Goal: Information Seeking & Learning: Learn about a topic

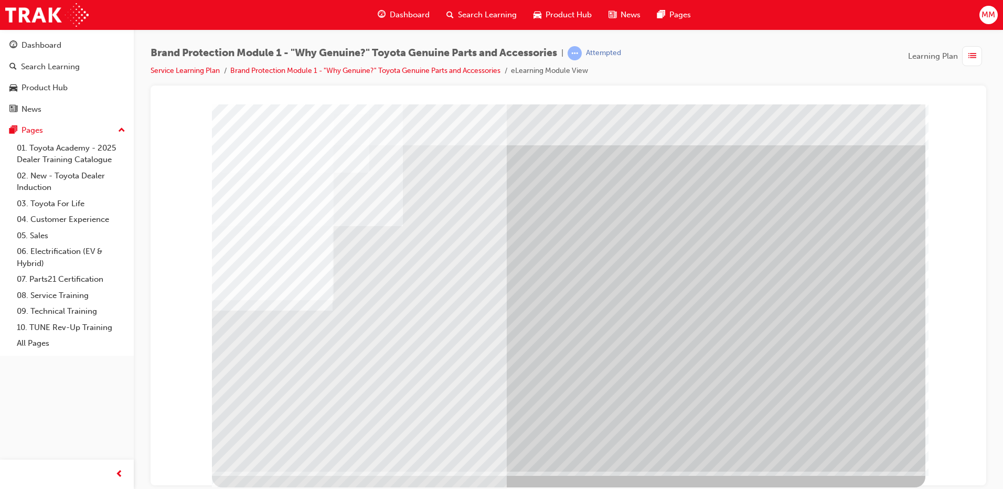
scroll to position [2, 0]
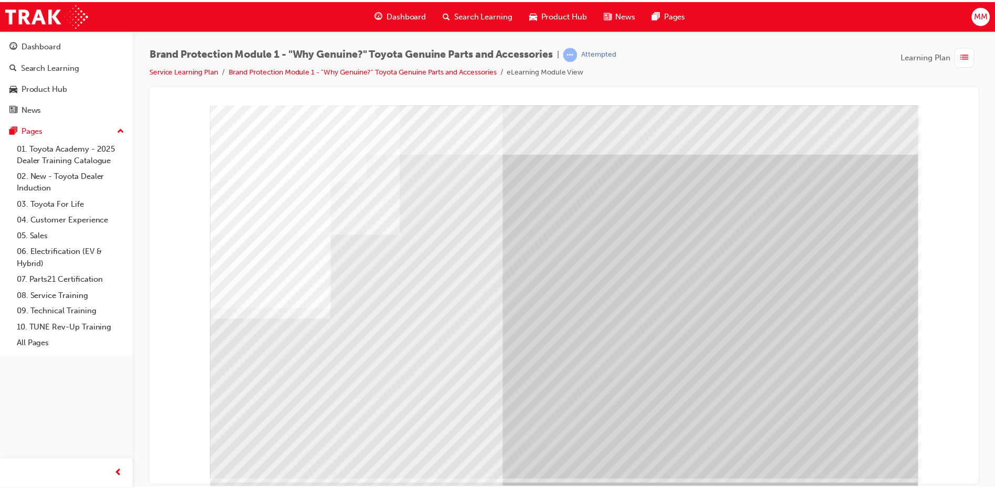
scroll to position [0, 0]
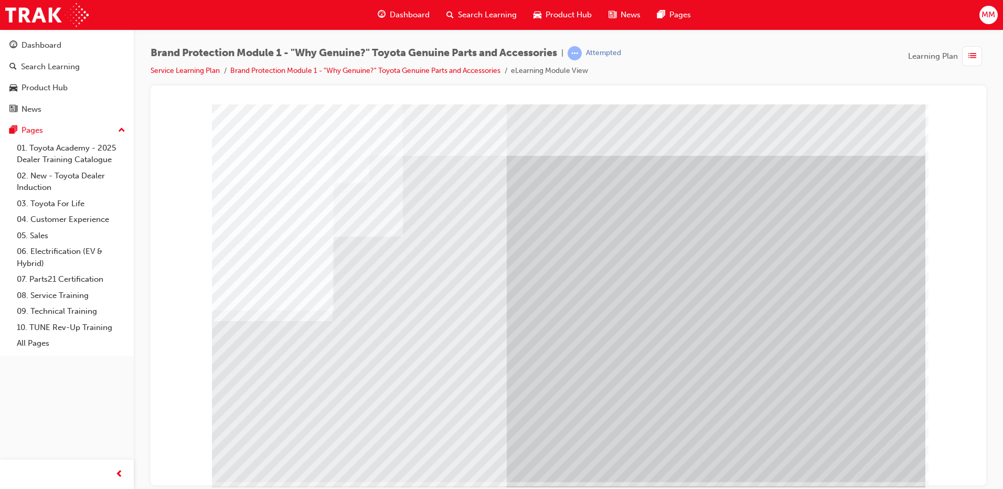
drag, startPoint x: 540, startPoint y: 294, endPoint x: 440, endPoint y: 261, distance: 105.4
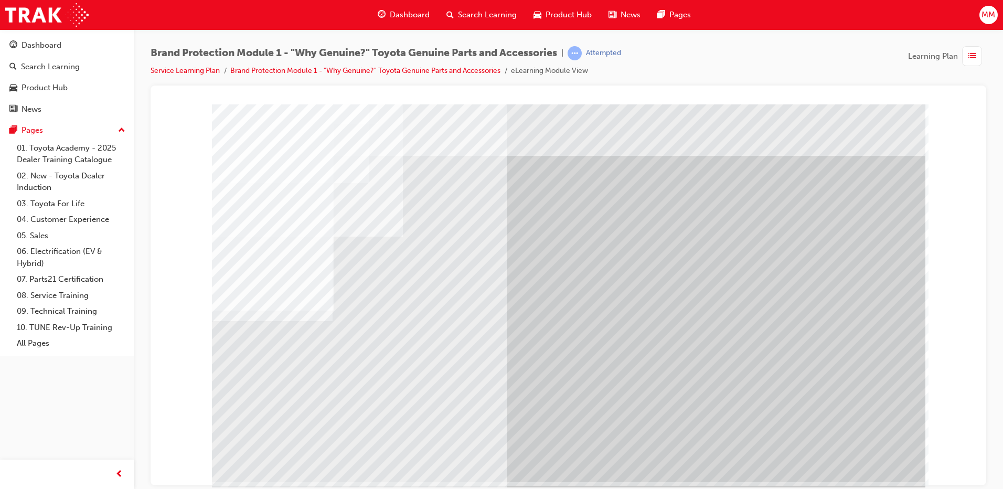
drag, startPoint x: 440, startPoint y: 261, endPoint x: 335, endPoint y: 285, distance: 107.6
click at [402, 281] on div at bounding box center [569, 293] width 714 height 378
drag, startPoint x: 385, startPoint y: 281, endPoint x: 473, endPoint y: 271, distance: 88.7
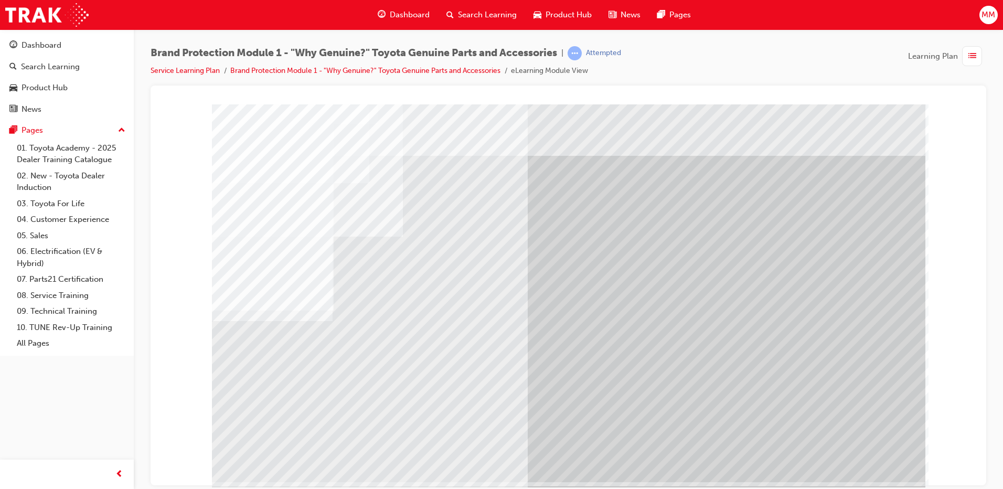
drag, startPoint x: 620, startPoint y: 255, endPoint x: 835, endPoint y: 315, distance: 224.0
click at [714, 262] on div at bounding box center [569, 293] width 714 height 378
drag, startPoint x: 835, startPoint y: 315, endPoint x: 929, endPoint y: 461, distance: 172.8
click at [929, 108] on div at bounding box center [568, 108] width 811 height 0
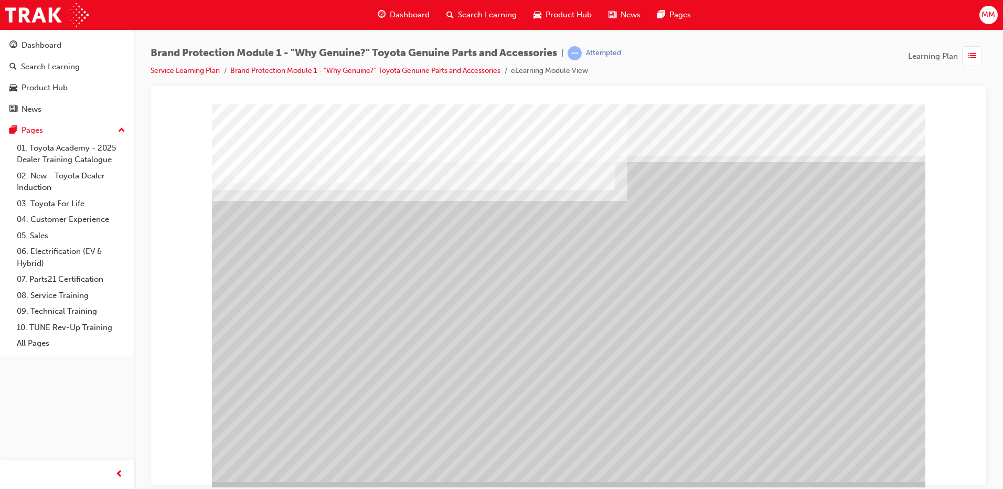
drag, startPoint x: 591, startPoint y: 264, endPoint x: 608, endPoint y: 263, distance: 16.8
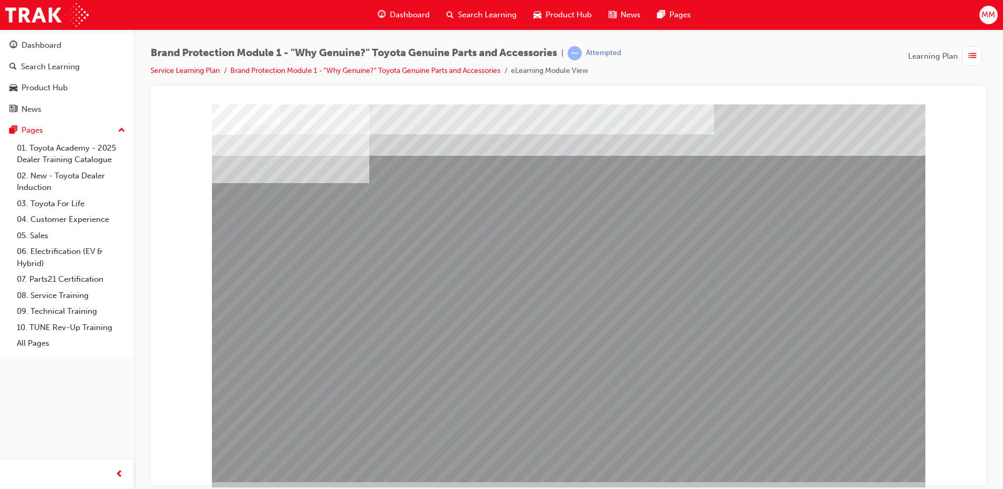
drag, startPoint x: 551, startPoint y: 236, endPoint x: 532, endPoint y: 239, distance: 19.2
click at [538, 238] on div "multistate" at bounding box center [569, 293] width 714 height 378
drag, startPoint x: 408, startPoint y: 328, endPoint x: 414, endPoint y: 333, distance: 7.6
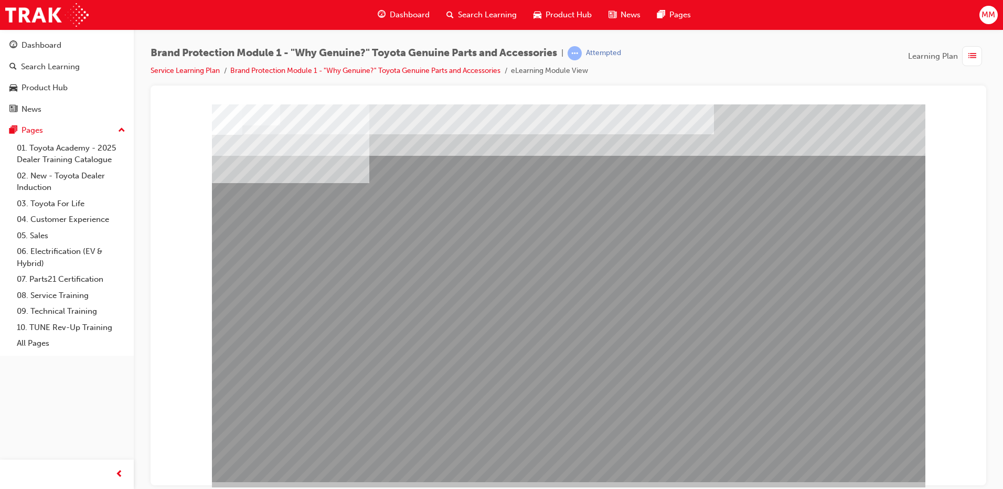
drag, startPoint x: 483, startPoint y: 389, endPoint x: 556, endPoint y: 389, distance: 72.4
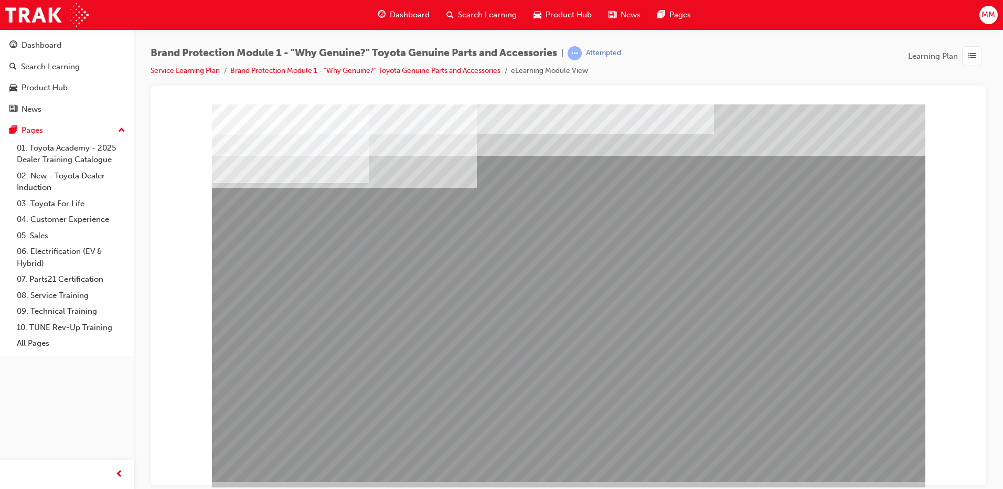
drag, startPoint x: 713, startPoint y: 304, endPoint x: 715, endPoint y: 293, distance: 11.7
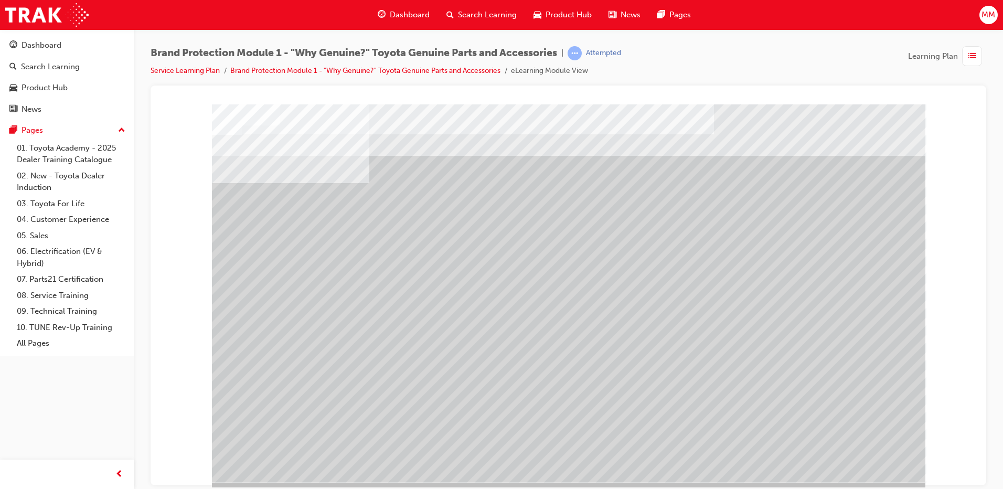
drag, startPoint x: 651, startPoint y: 394, endPoint x: 581, endPoint y: 373, distance: 73.2
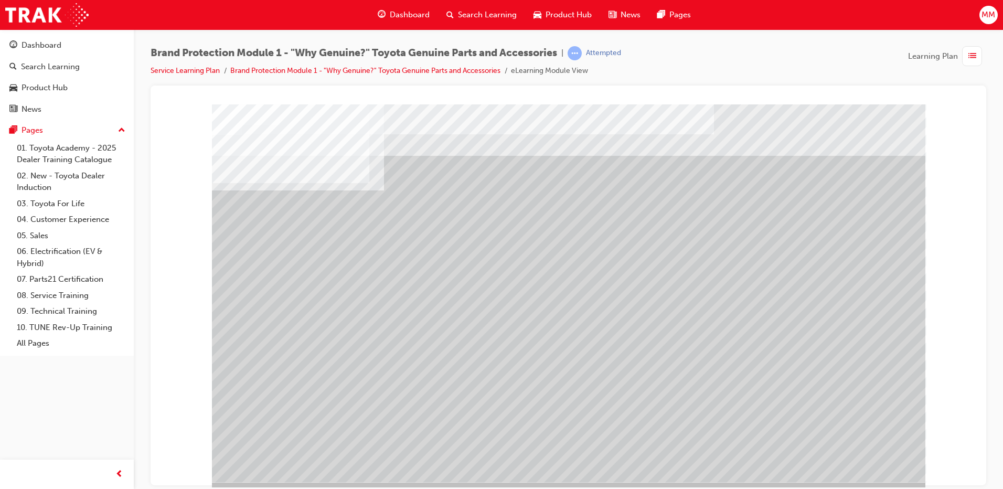
drag, startPoint x: 502, startPoint y: 256, endPoint x: 493, endPoint y: 242, distance: 16.2
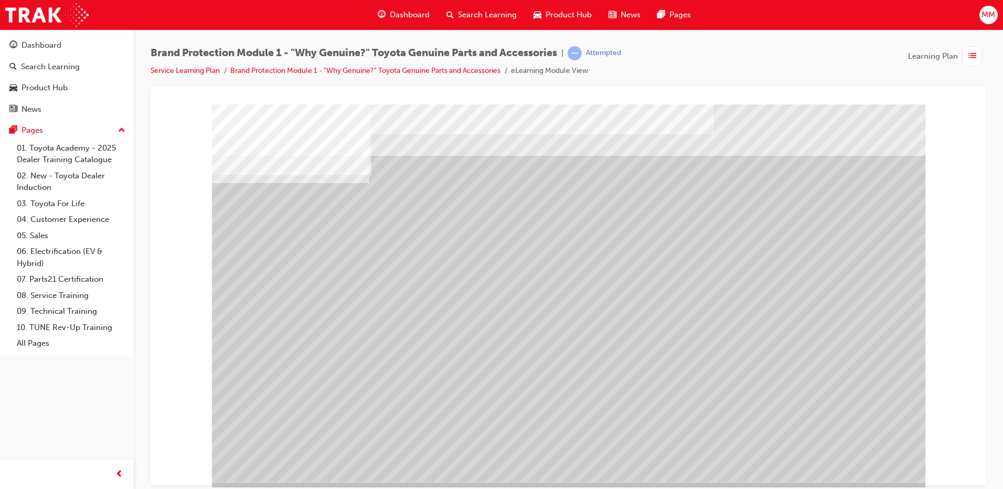
drag, startPoint x: 274, startPoint y: 247, endPoint x: 276, endPoint y: 312, distance: 65.1
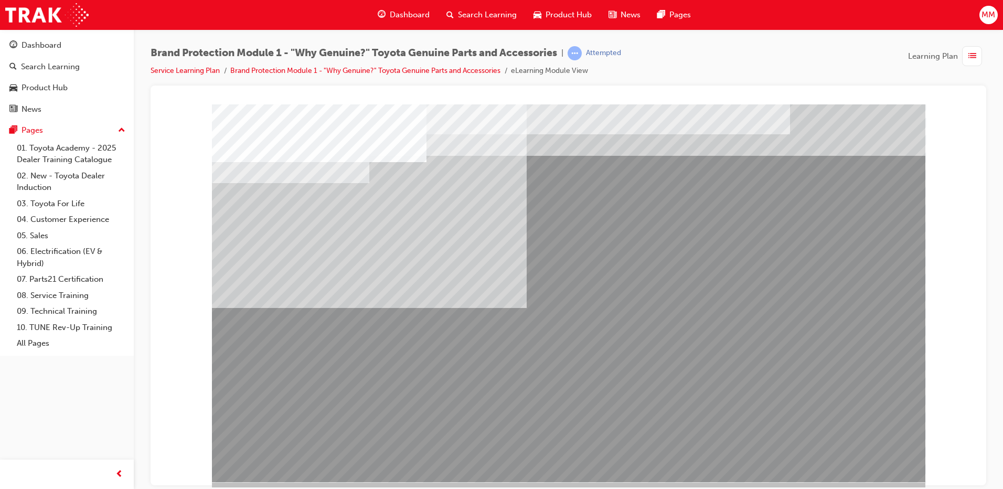
drag, startPoint x: 373, startPoint y: 337, endPoint x: 386, endPoint y: 368, distance: 34.3
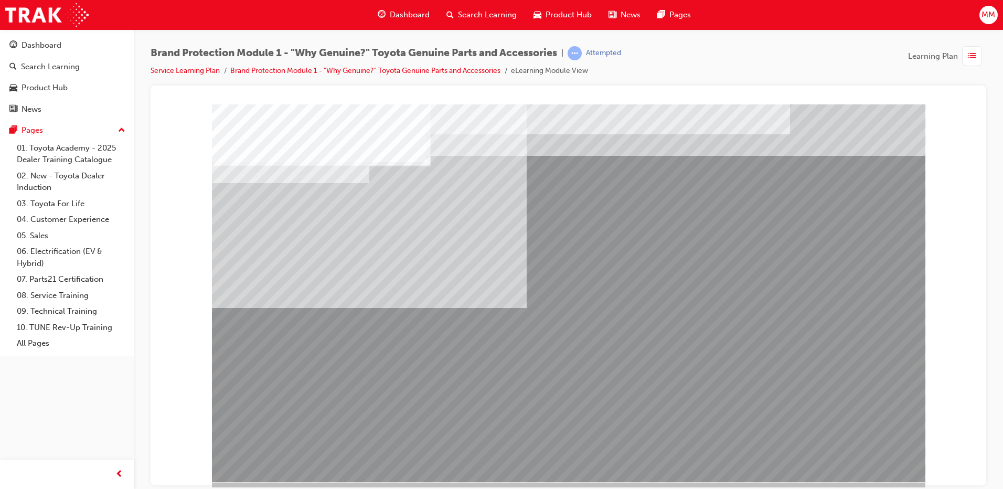
drag, startPoint x: 390, startPoint y: 390, endPoint x: 593, endPoint y: 417, distance: 204.8
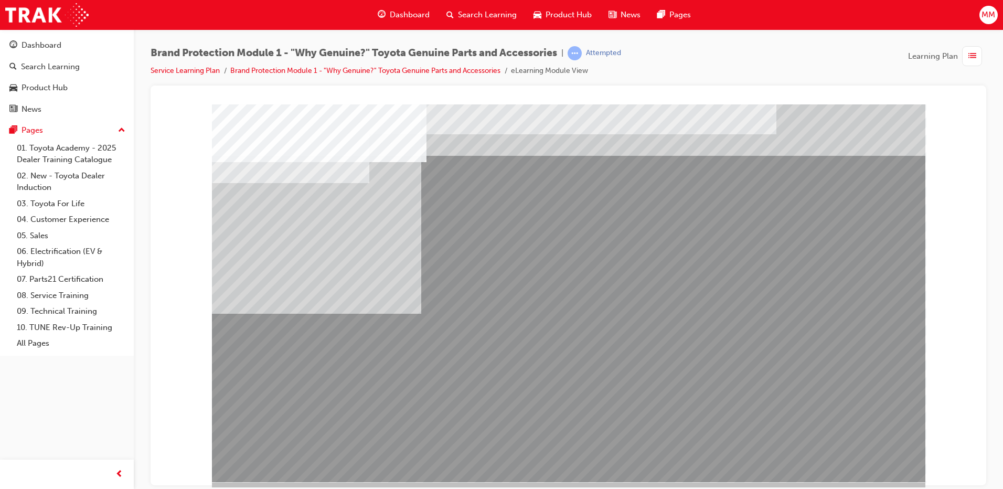
drag, startPoint x: 348, startPoint y: 358, endPoint x: 361, endPoint y: 361, distance: 12.9
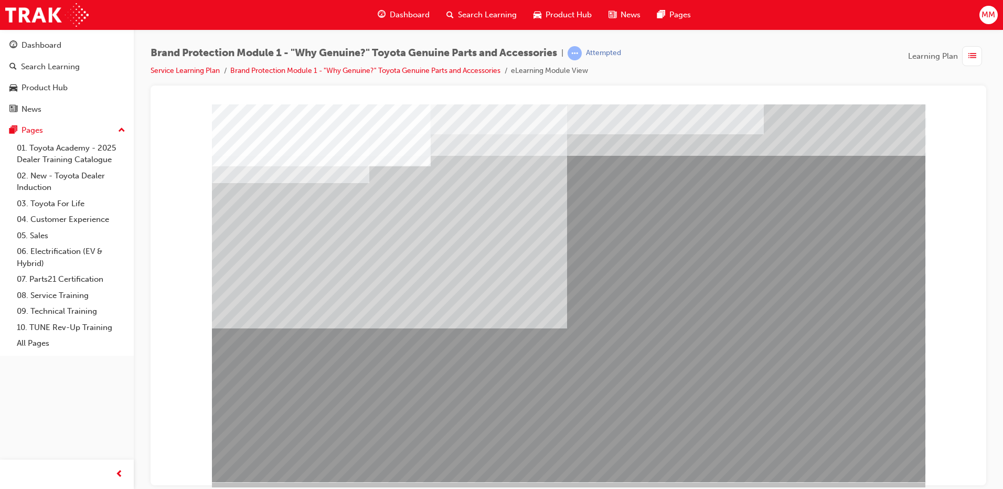
drag, startPoint x: 338, startPoint y: 227, endPoint x: 340, endPoint y: 242, distance: 15.3
drag, startPoint x: 344, startPoint y: 275, endPoint x: 357, endPoint y: 326, distance: 52.4
click at [348, 281] on div "multistate" at bounding box center [569, 293] width 714 height 378
drag, startPoint x: 363, startPoint y: 338, endPoint x: 554, endPoint y: 373, distance: 194.2
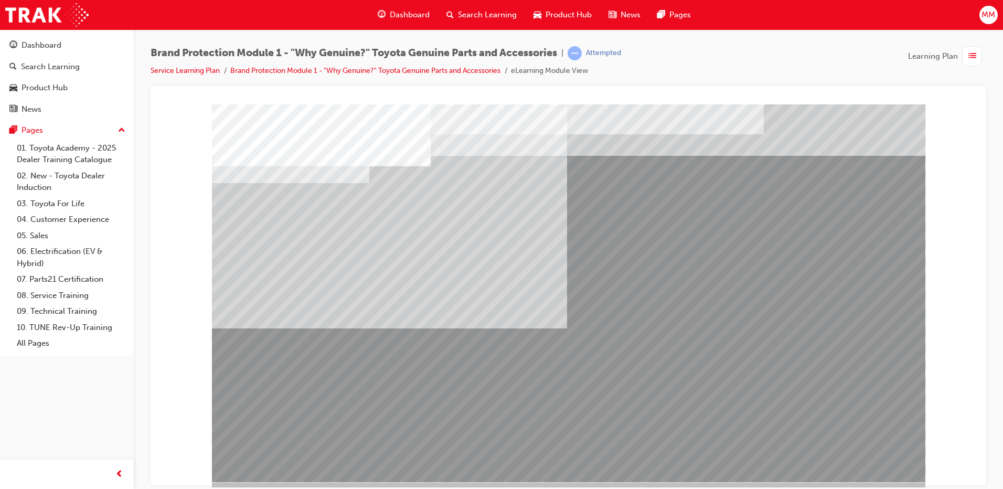
drag, startPoint x: 827, startPoint y: 442, endPoint x: 842, endPoint y: 447, distance: 15.8
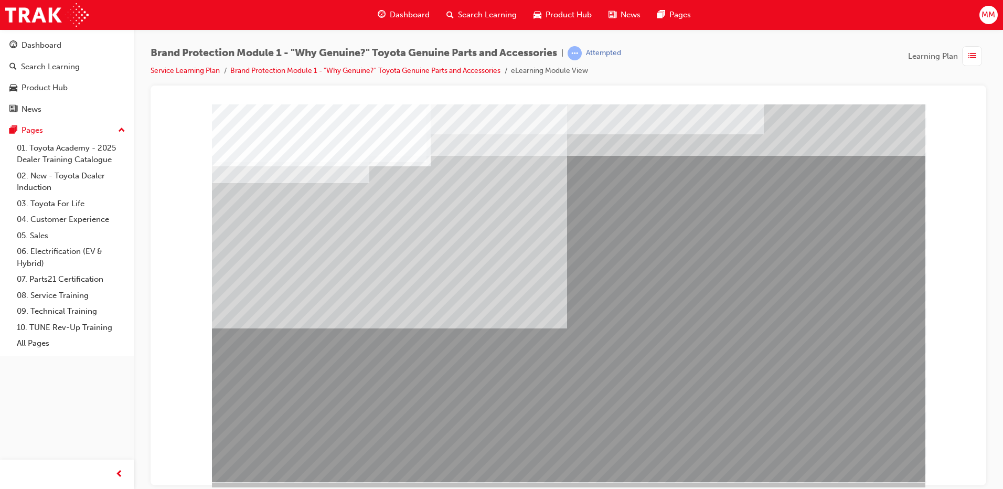
click at [846, 448] on div "multistate" at bounding box center [569, 293] width 714 height 378
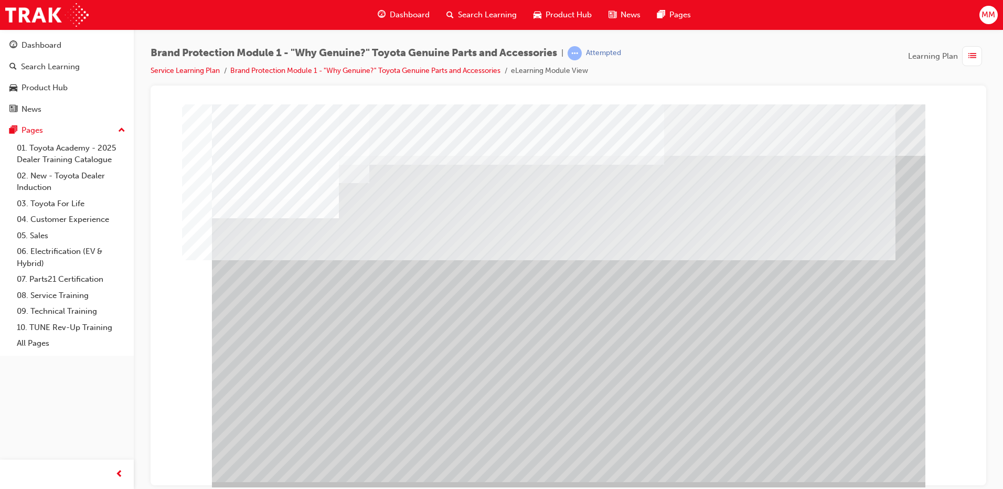
drag, startPoint x: 300, startPoint y: 372, endPoint x: 310, endPoint y: 372, distance: 10.0
click at [391, 402] on div at bounding box center [569, 293] width 714 height 378
drag, startPoint x: 457, startPoint y: 411, endPoint x: 494, endPoint y: 413, distance: 37.8
click at [474, 413] on div at bounding box center [569, 293] width 714 height 378
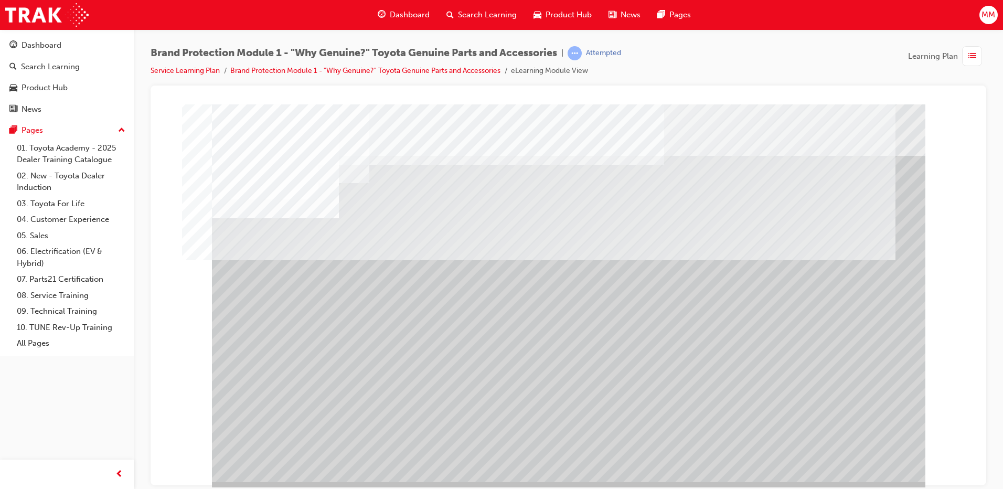
drag, startPoint x: 494, startPoint y: 413, endPoint x: 582, endPoint y: 417, distance: 87.7
click at [516, 415] on div at bounding box center [569, 293] width 714 height 378
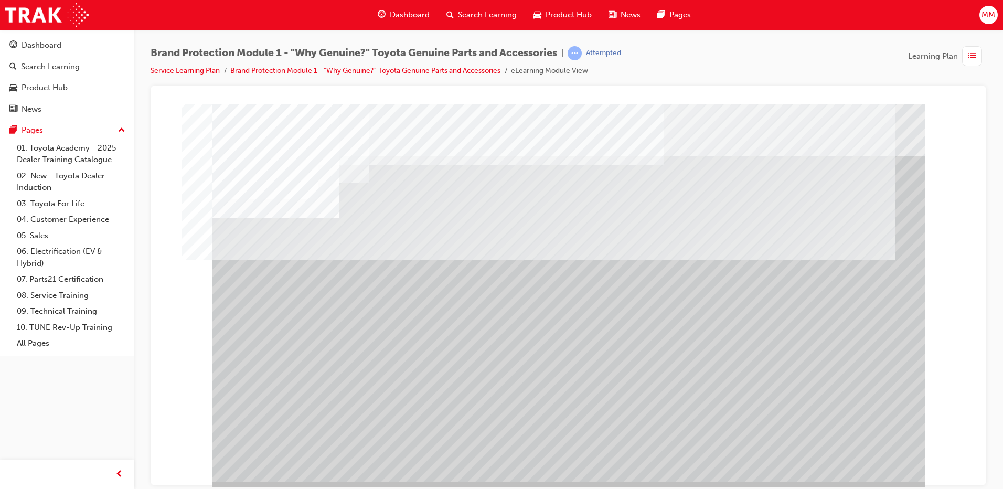
drag, startPoint x: 235, startPoint y: 272, endPoint x: 287, endPoint y: 281, distance: 52.8
click at [288, 300] on div at bounding box center [569, 293] width 714 height 378
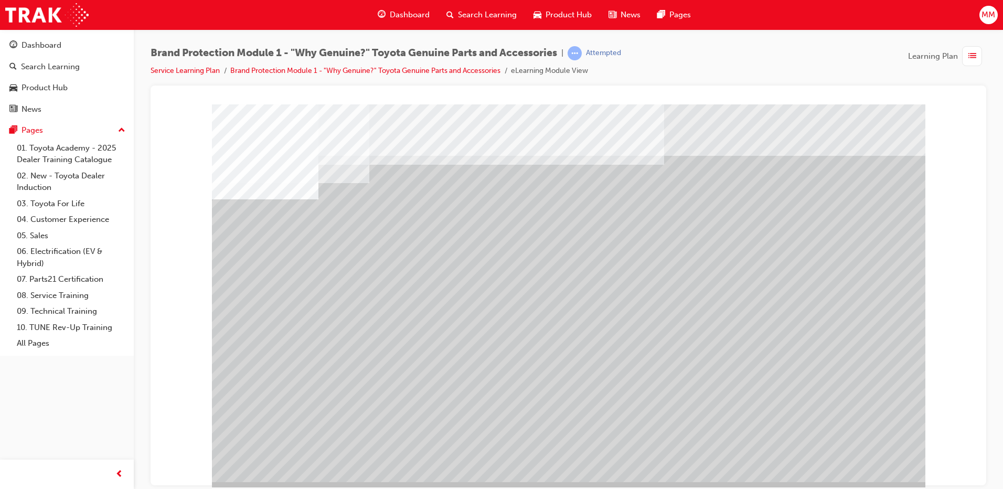
drag, startPoint x: 715, startPoint y: 377, endPoint x: 789, endPoint y: 398, distance: 76.4
click at [612, 355] on div at bounding box center [569, 293] width 714 height 378
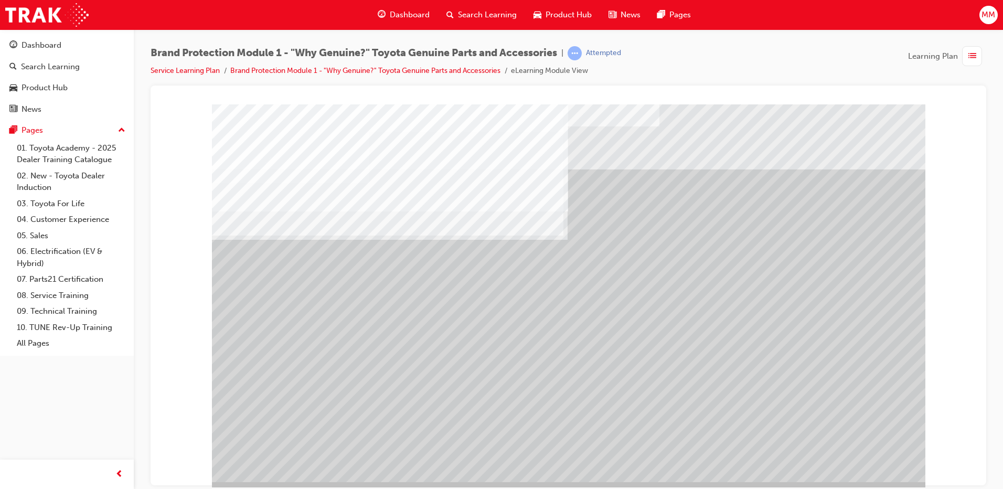
drag, startPoint x: 287, startPoint y: 293, endPoint x: 287, endPoint y: 307, distance: 14.2
drag, startPoint x: 285, startPoint y: 352, endPoint x: 288, endPoint y: 380, distance: 28.5
drag, startPoint x: 283, startPoint y: 410, endPoint x: 359, endPoint y: 435, distance: 80.2
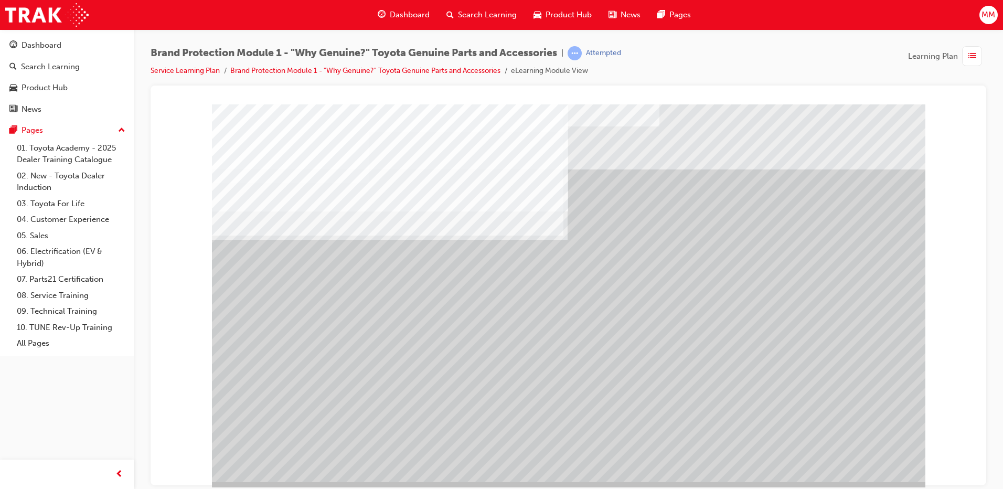
drag, startPoint x: 361, startPoint y: 448, endPoint x: 372, endPoint y: 450, distance: 11.2
drag, startPoint x: 372, startPoint y: 450, endPoint x: 556, endPoint y: 474, distance: 185.3
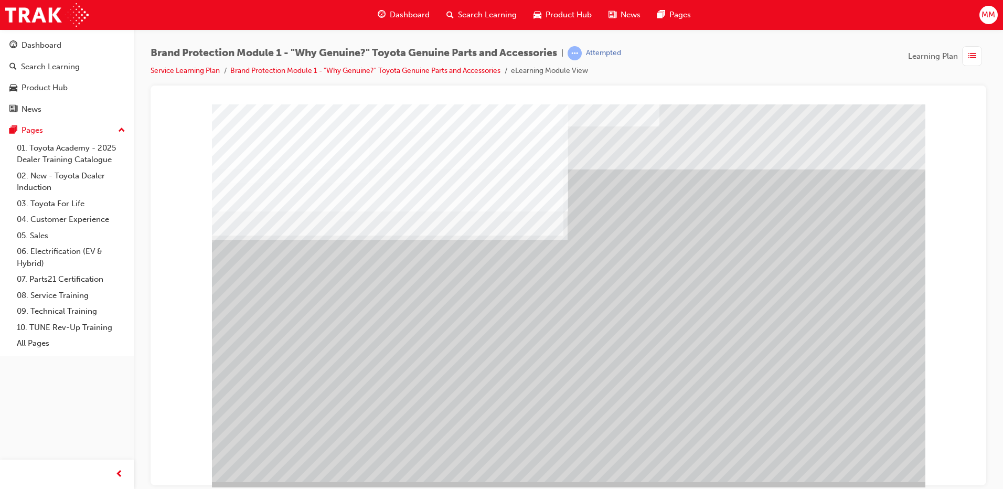
drag, startPoint x: 855, startPoint y: 450, endPoint x: 854, endPoint y: 455, distance: 5.5
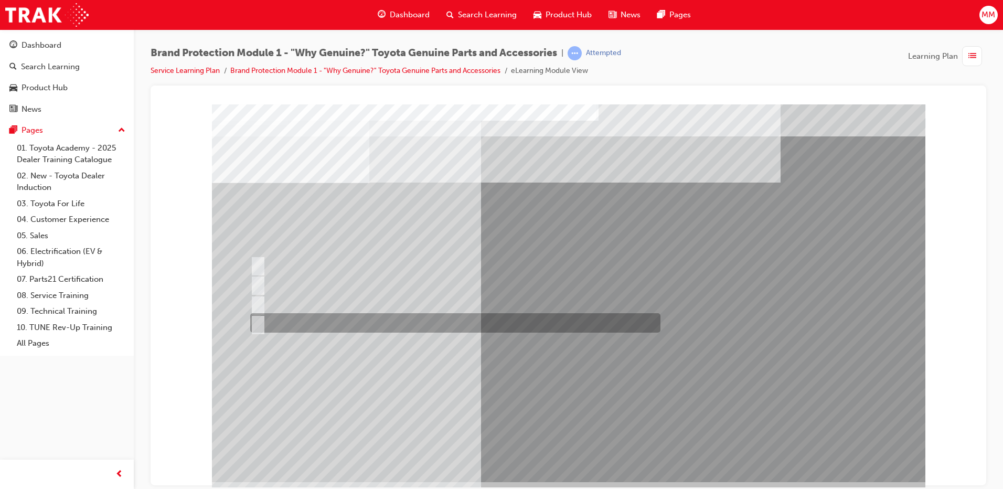
click at [346, 331] on div at bounding box center [453, 322] width 410 height 19
radio input "true"
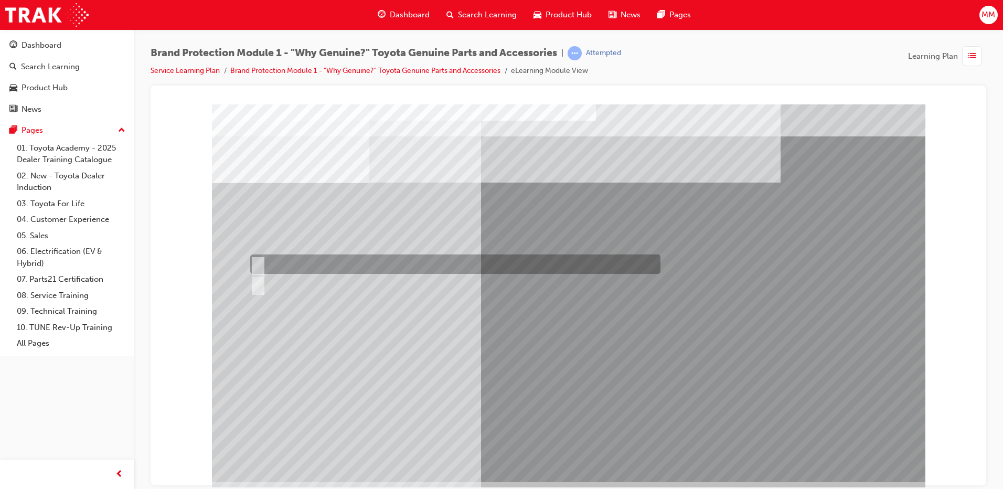
click at [289, 267] on div at bounding box center [453, 264] width 410 height 19
radio input "true"
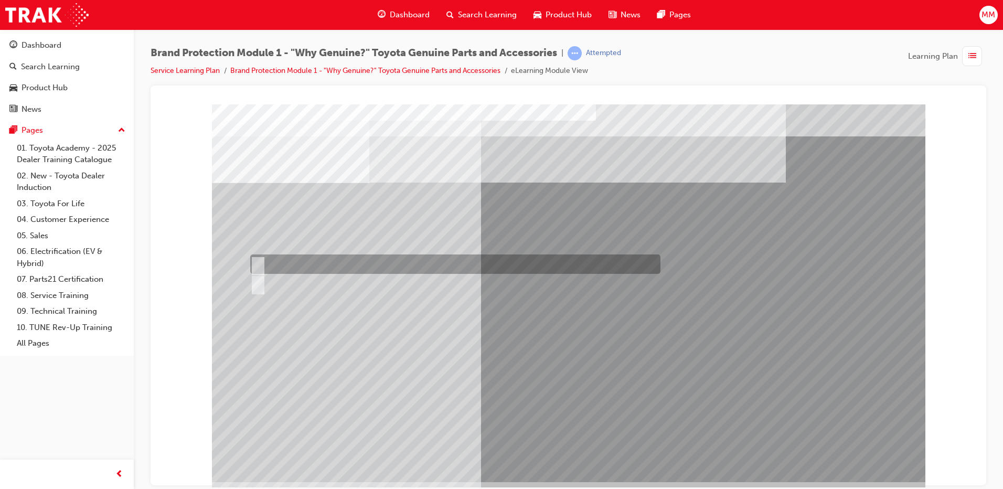
click at [285, 269] on div at bounding box center [453, 264] width 410 height 19
radio input "true"
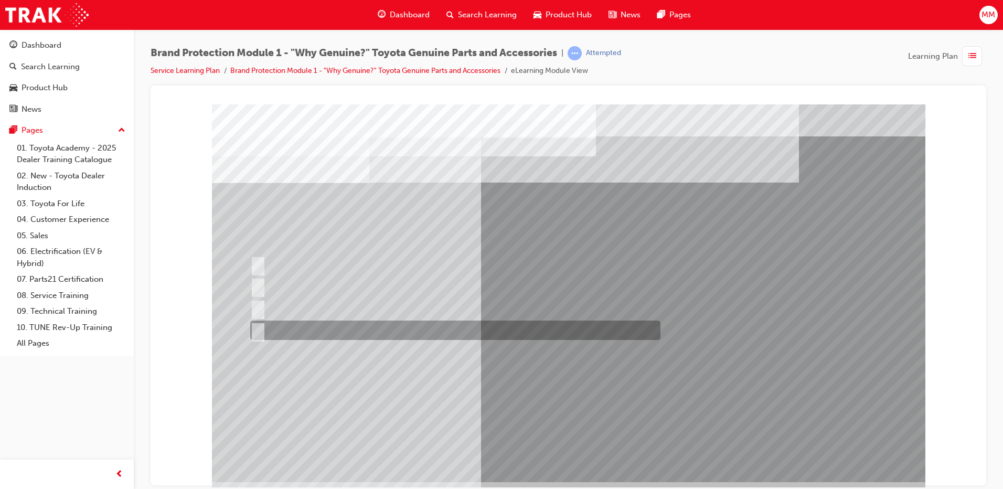
click at [313, 328] on div at bounding box center [453, 330] width 410 height 19
radio input "true"
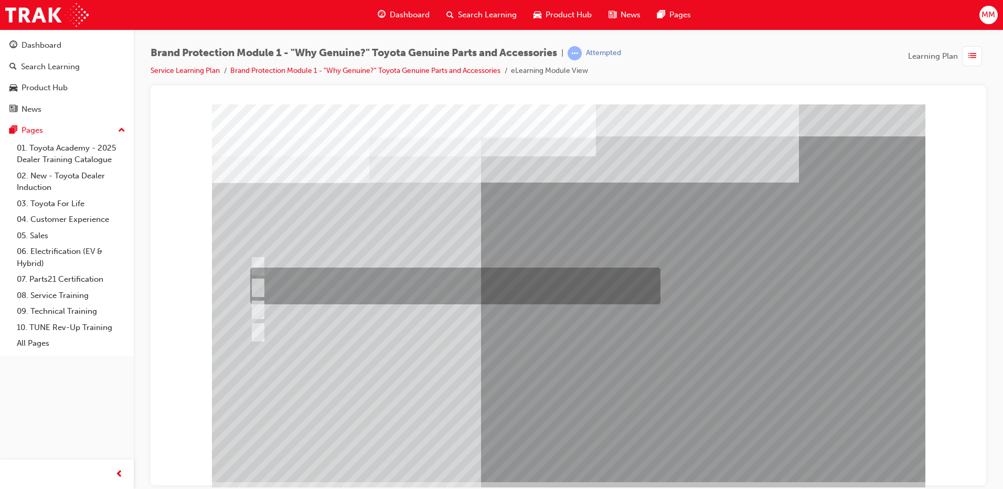
click at [344, 270] on div at bounding box center [453, 286] width 410 height 37
radio input "true"
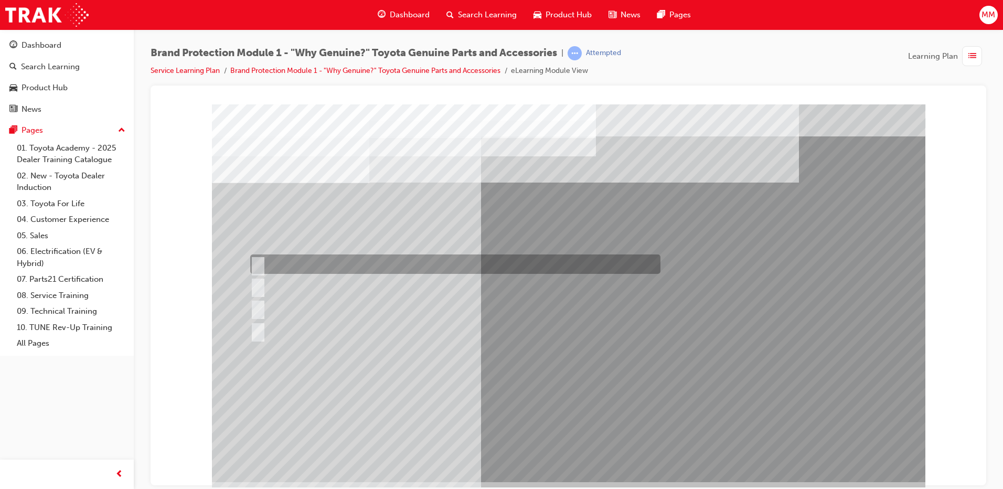
click at [317, 262] on div at bounding box center [453, 264] width 410 height 19
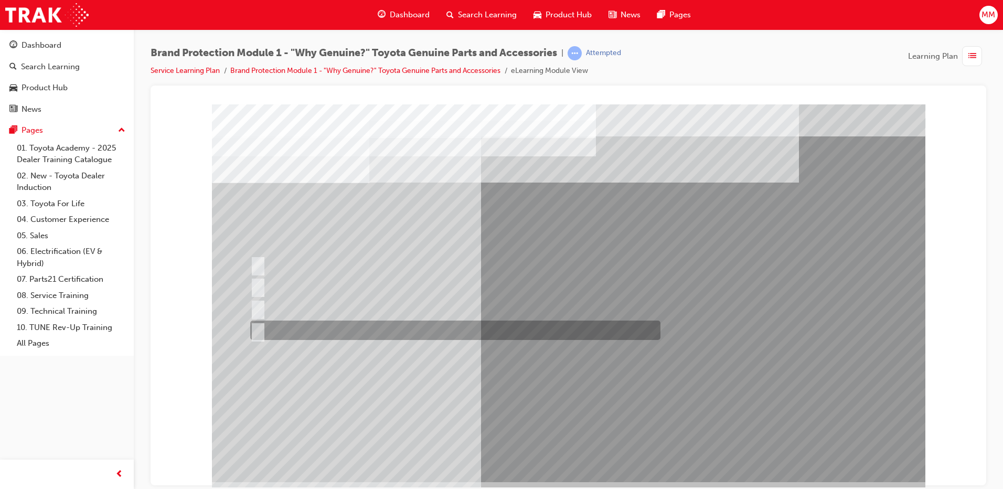
click at [309, 334] on div at bounding box center [453, 330] width 410 height 19
radio input "false"
radio input "true"
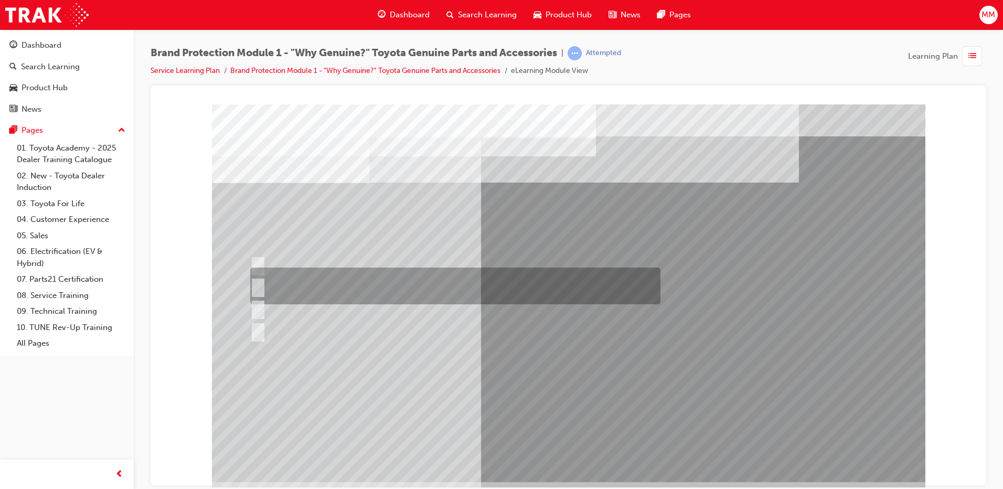
click at [275, 268] on div at bounding box center [453, 286] width 410 height 37
radio input "true"
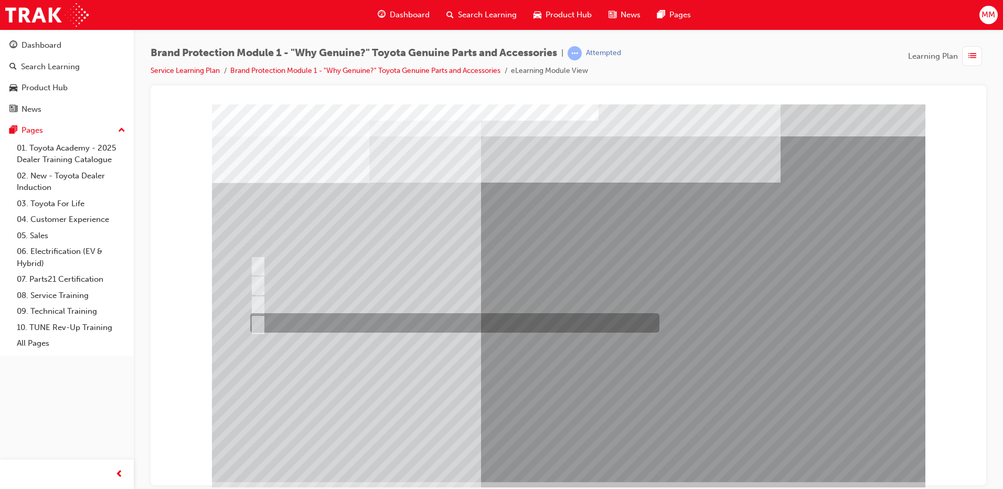
click at [315, 324] on div at bounding box center [452, 322] width 409 height 19
radio input "true"
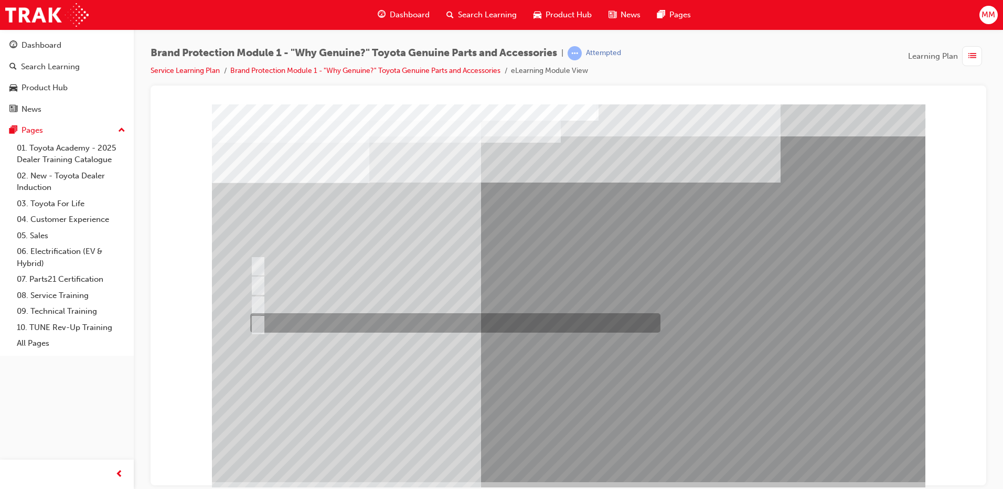
click at [328, 320] on div at bounding box center [453, 322] width 410 height 19
radio input "true"
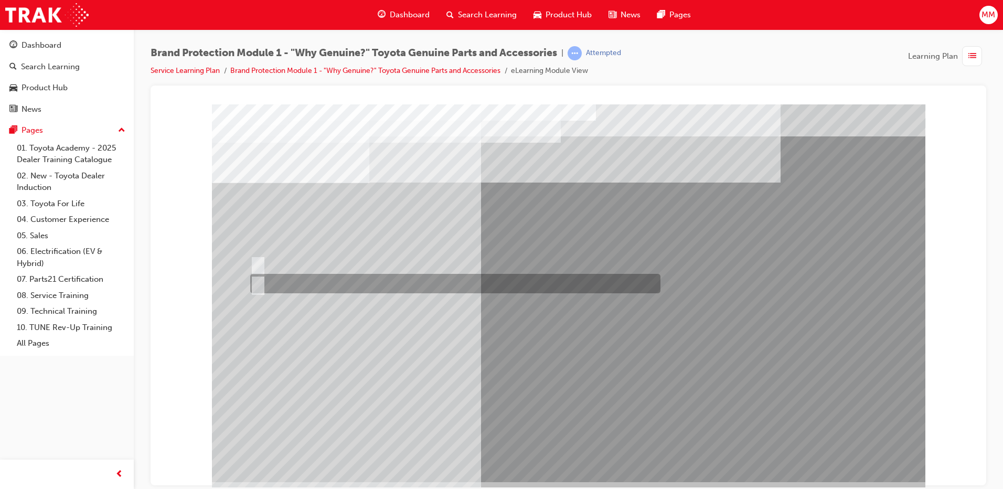
click at [306, 275] on div at bounding box center [453, 283] width 410 height 19
radio input "true"
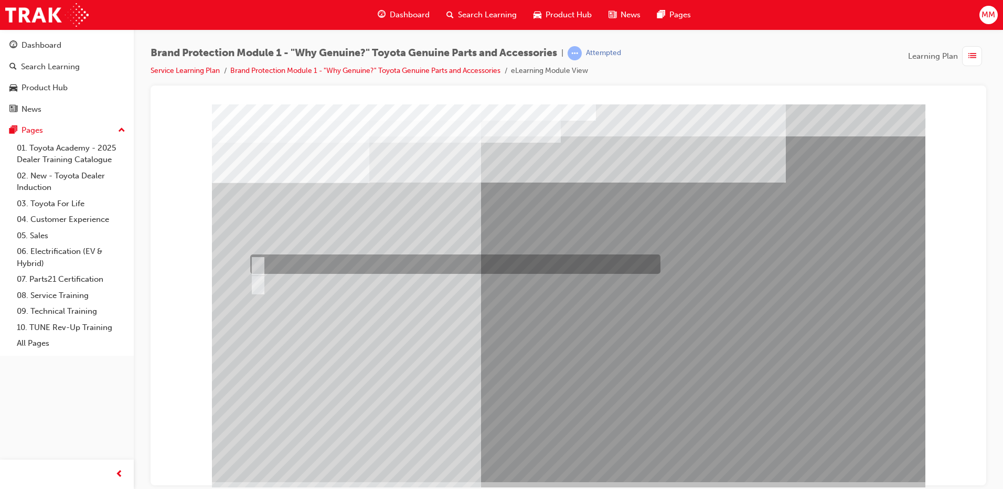
click at [332, 268] on div at bounding box center [453, 264] width 410 height 19
radio input "true"
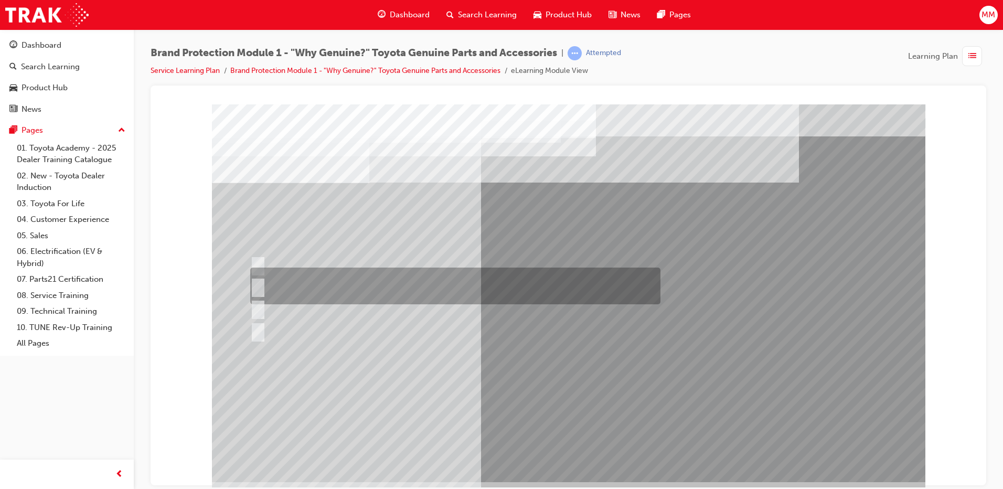
click at [347, 269] on div at bounding box center [453, 286] width 410 height 37
radio input "true"
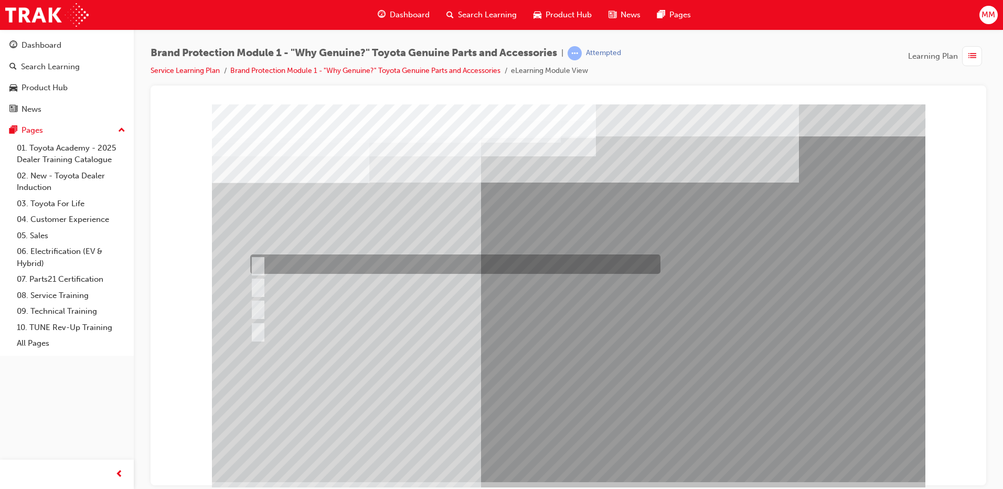
click at [311, 258] on div at bounding box center [453, 264] width 410 height 19
radio input "true"
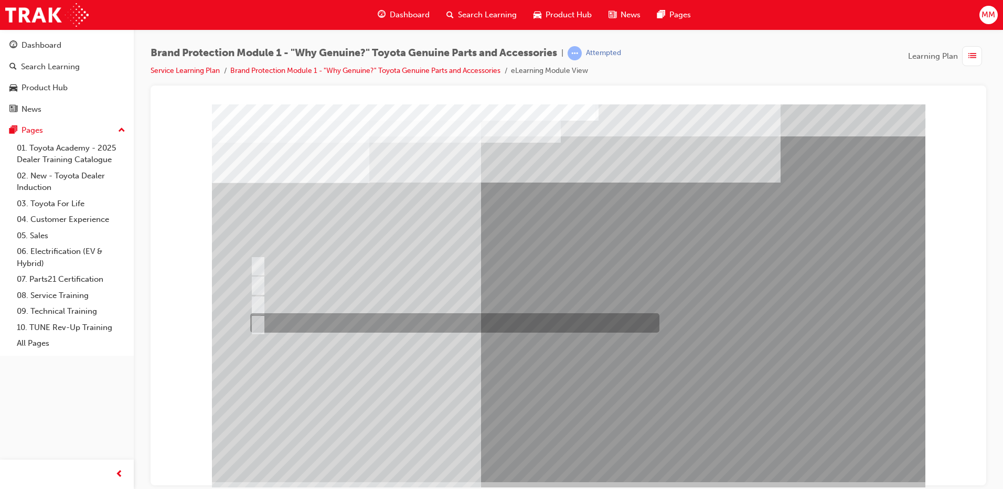
click at [303, 317] on div at bounding box center [452, 322] width 409 height 19
radio input "true"
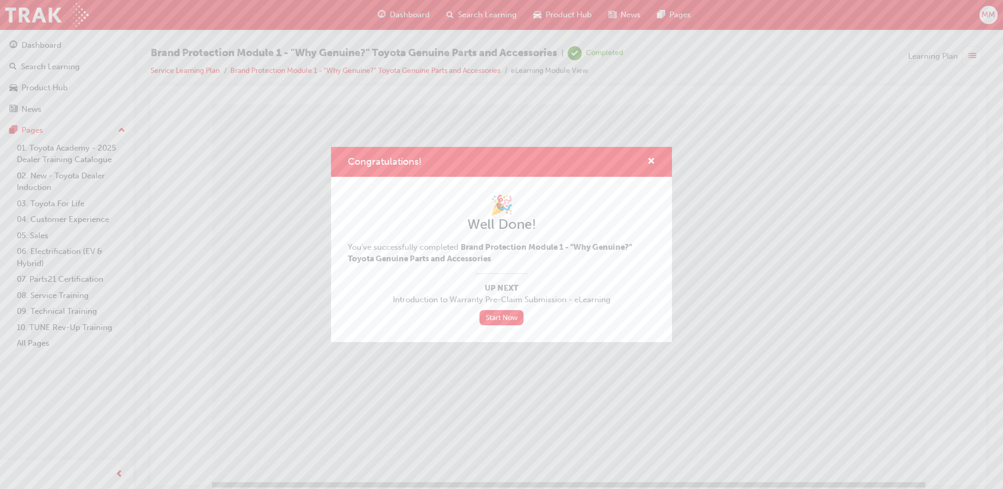
click at [658, 163] on div "Congratulations!" at bounding box center [501, 162] width 341 height 30
click at [649, 157] on span "cross-icon" at bounding box center [652, 161] width 8 height 9
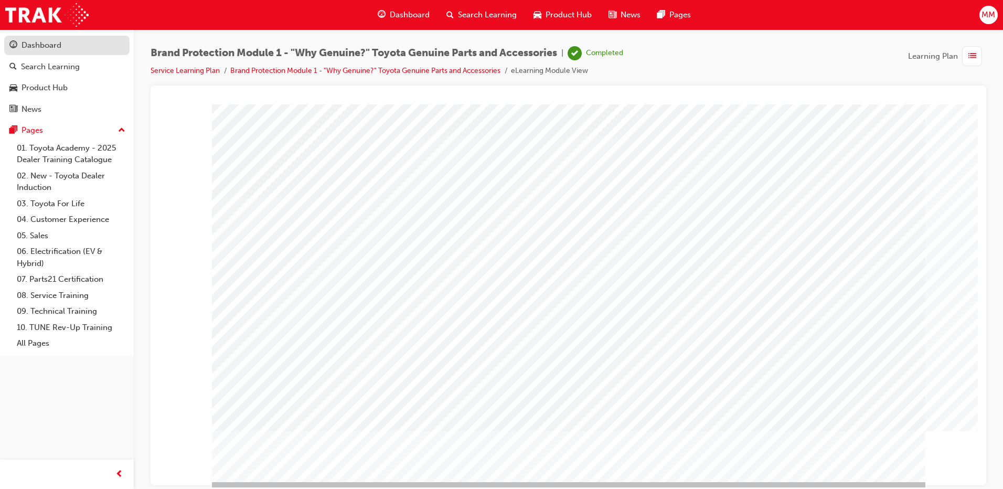
click at [51, 48] on div "Dashboard" at bounding box center [42, 45] width 40 height 12
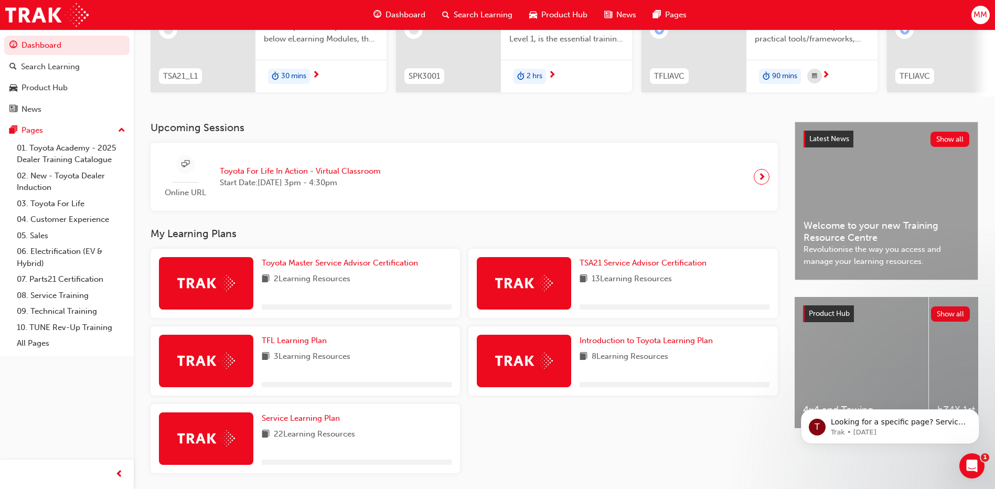
scroll to position [185, 0]
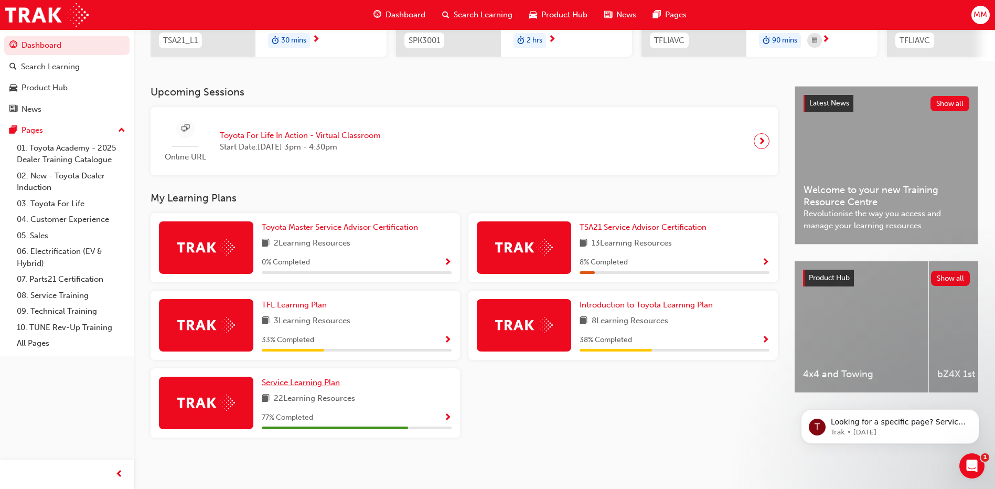
click at [313, 387] on span "Service Learning Plan" at bounding box center [301, 382] width 78 height 9
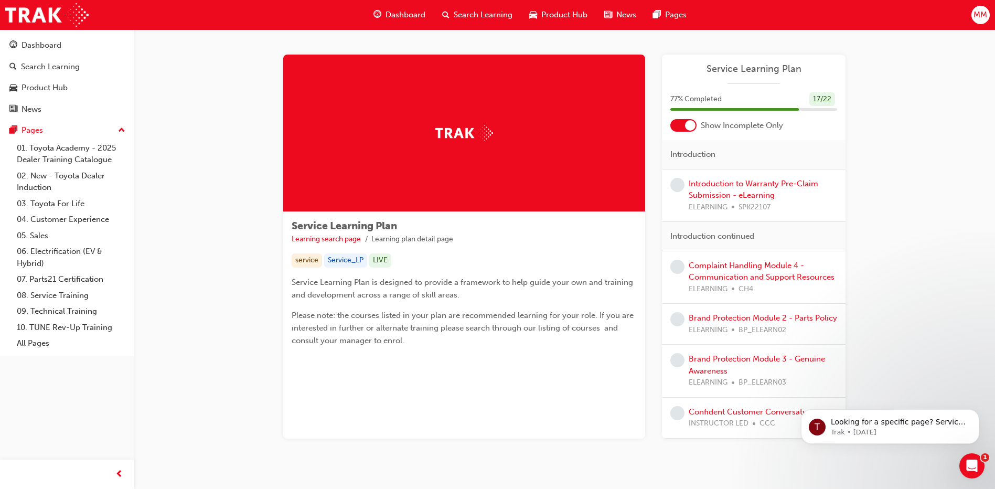
click at [739, 271] on div "Complaint Handling Module 4 - Communication and Support Resources ELEARNING CH4" at bounding box center [763, 278] width 149 height 36
click at [733, 277] on link "Complaint Handling Module 4 - Communication and Support Resources" at bounding box center [762, 272] width 146 height 22
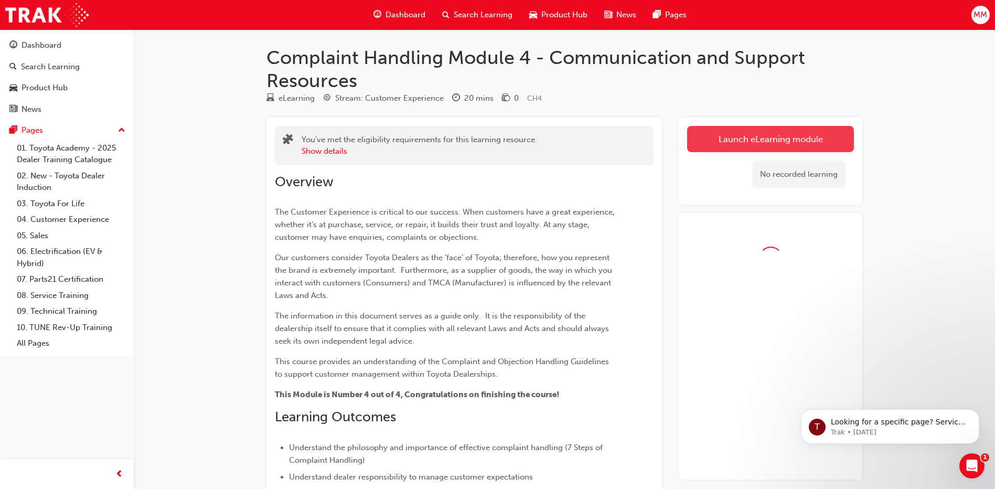
click at [782, 137] on link "Launch eLearning module" at bounding box center [770, 139] width 167 height 26
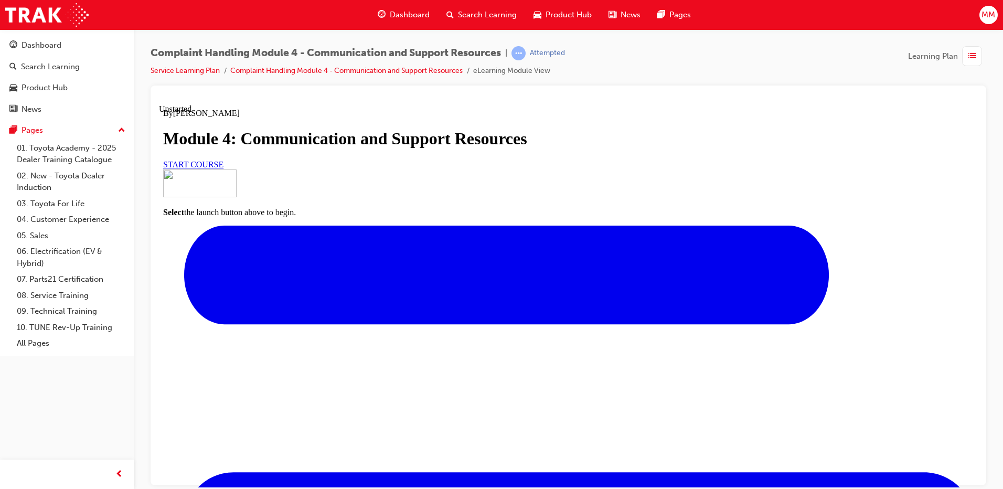
click at [224, 168] on link "START COURSE" at bounding box center [193, 164] width 60 height 9
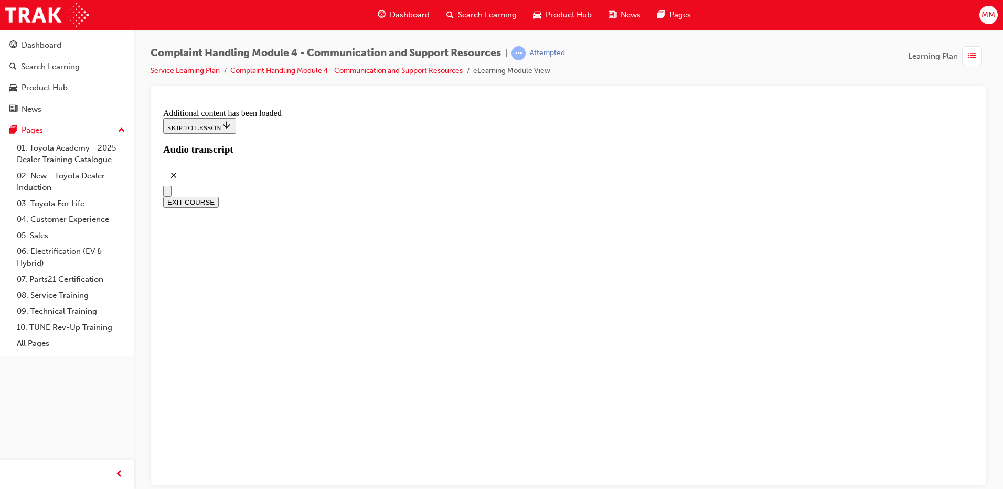
scroll to position [3596, 0]
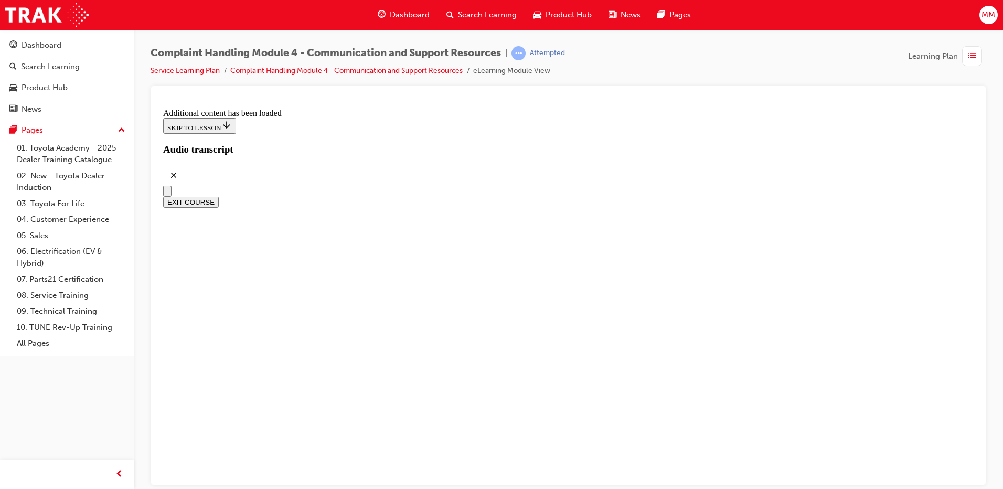
scroll to position [6402, 0]
radio input "true"
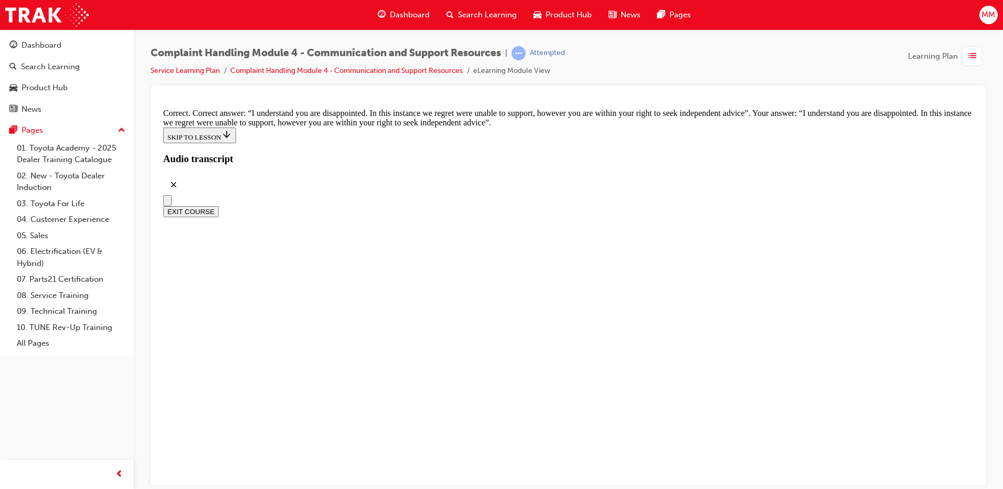
scroll to position [6822, 0]
checkbox input "true"
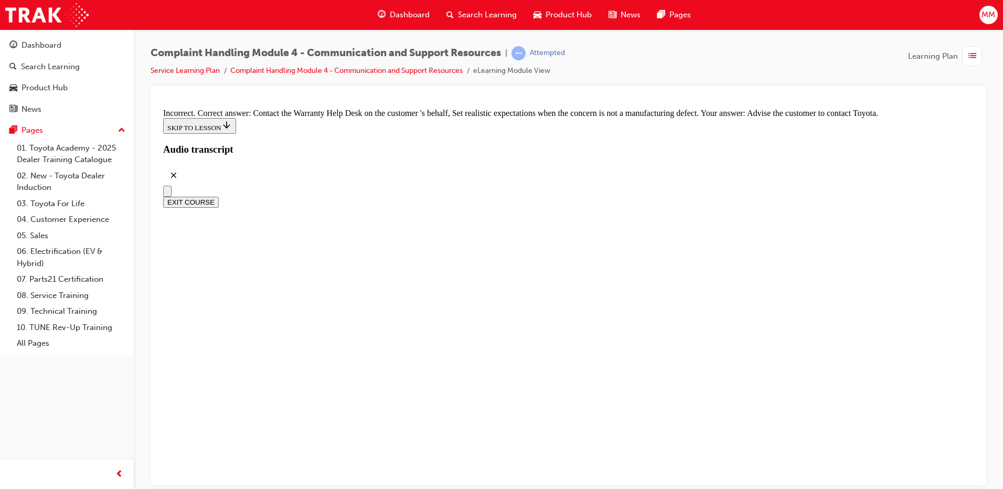
scroll to position [6940, 0]
checkbox input "true"
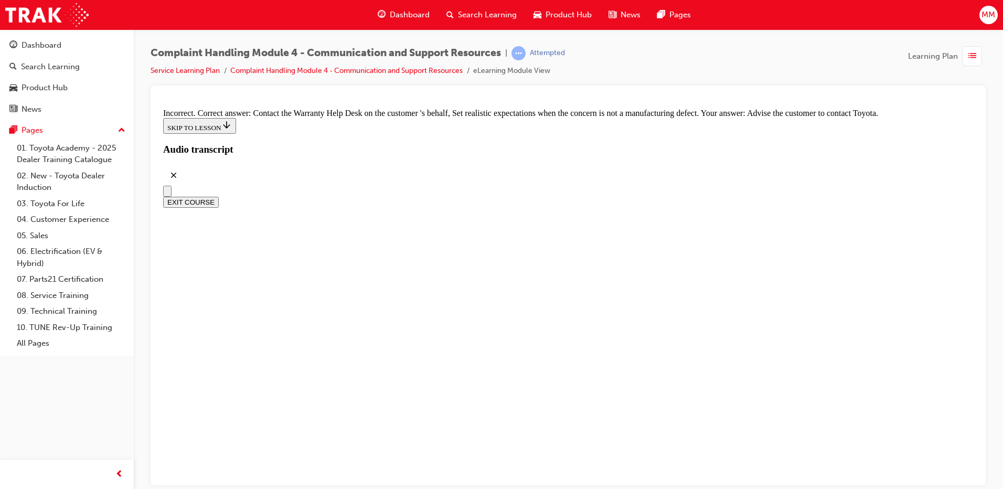
checkbox input "true"
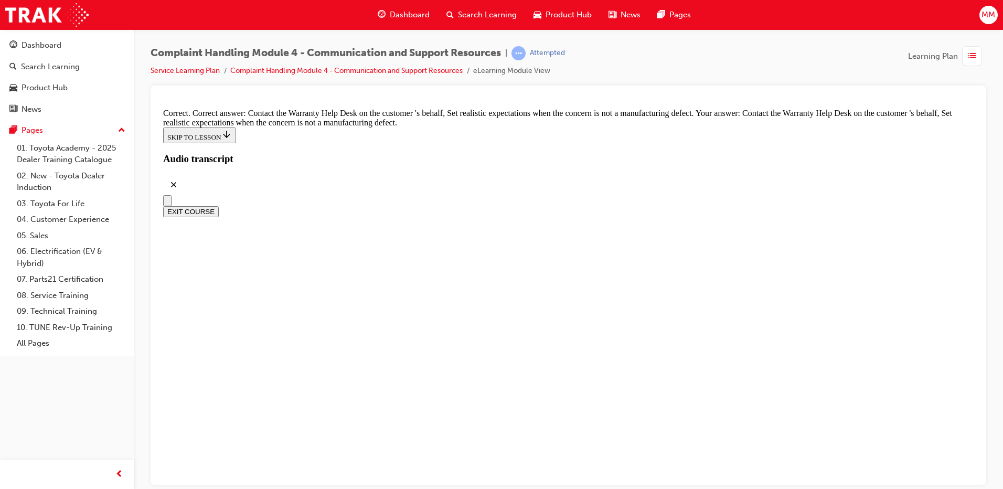
scroll to position [7202, 0]
checkbox input "true"
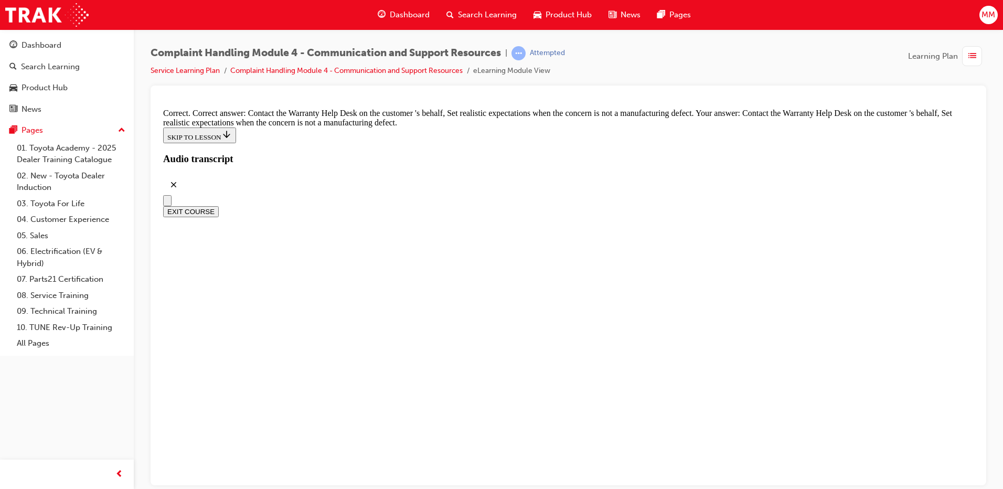
checkbox input "true"
checkbox input "false"
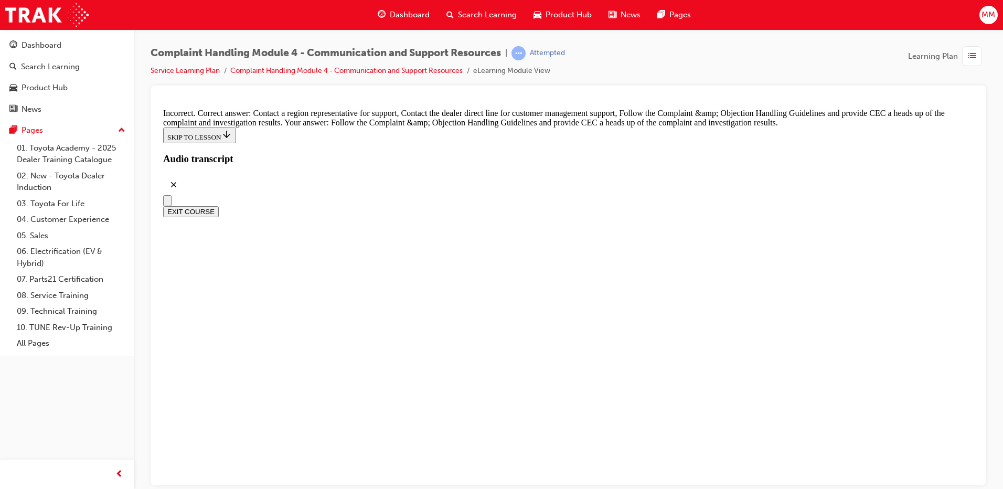
scroll to position [7359, 0]
checkbox input "true"
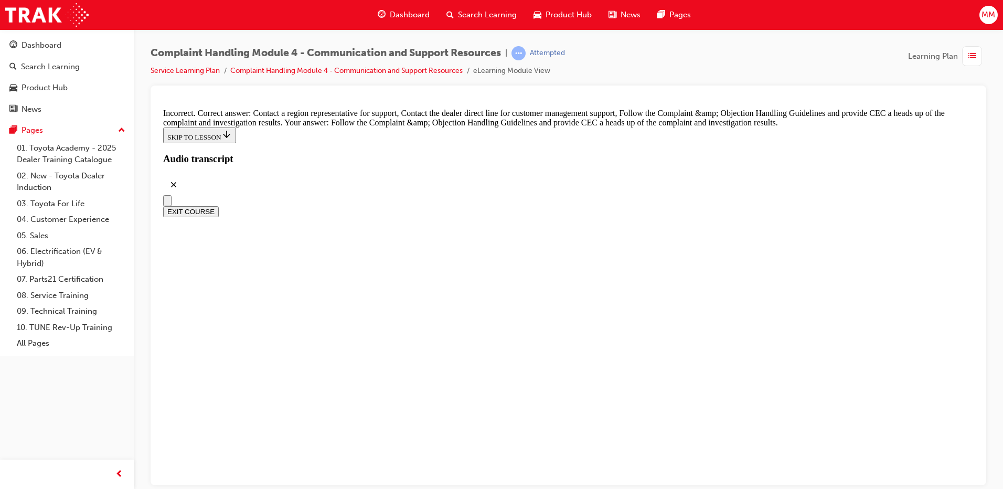
checkbox input "true"
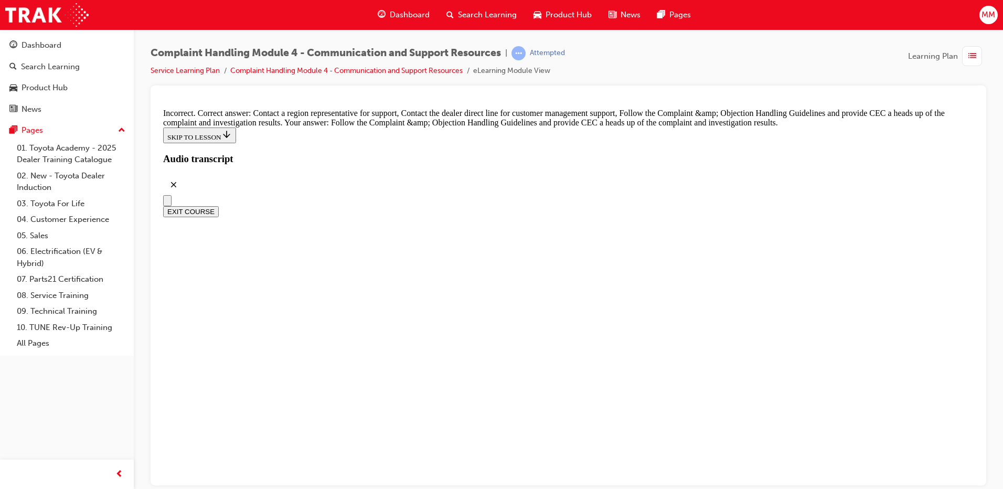
checkbox input "false"
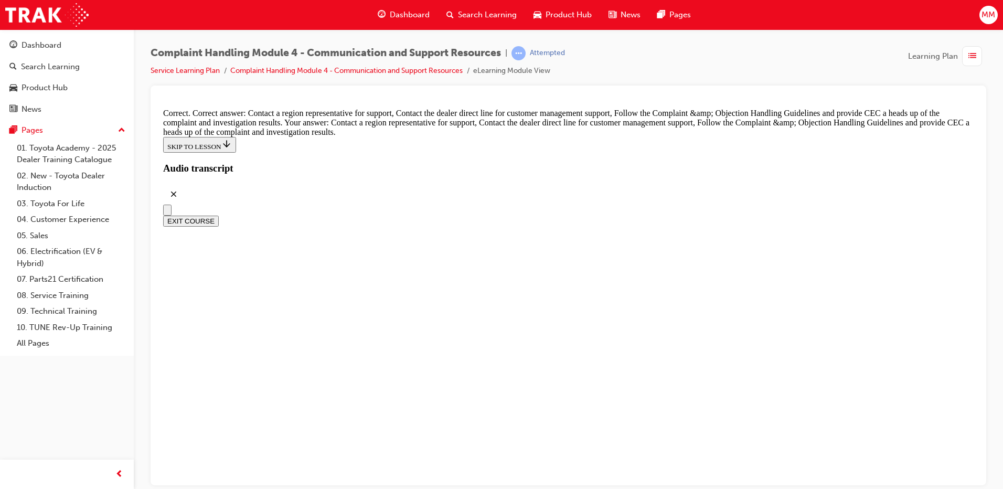
scroll to position [7727, 0]
radio input "true"
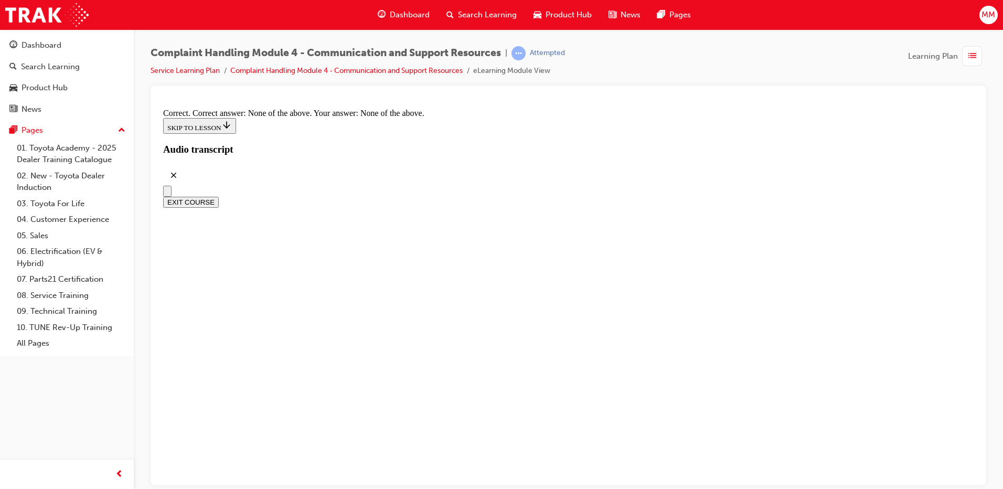
scroll to position [7899, 0]
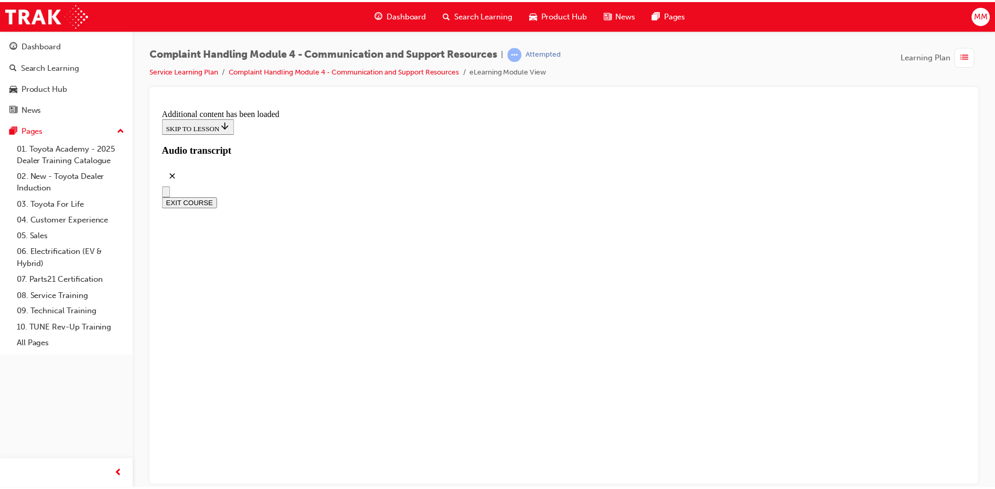
scroll to position [9049, 0]
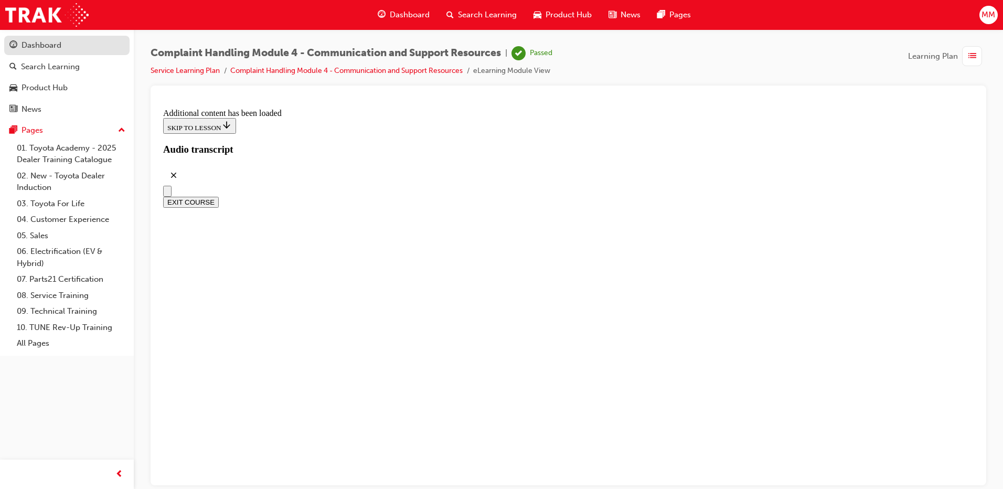
click at [48, 48] on div "Dashboard" at bounding box center [42, 45] width 40 height 12
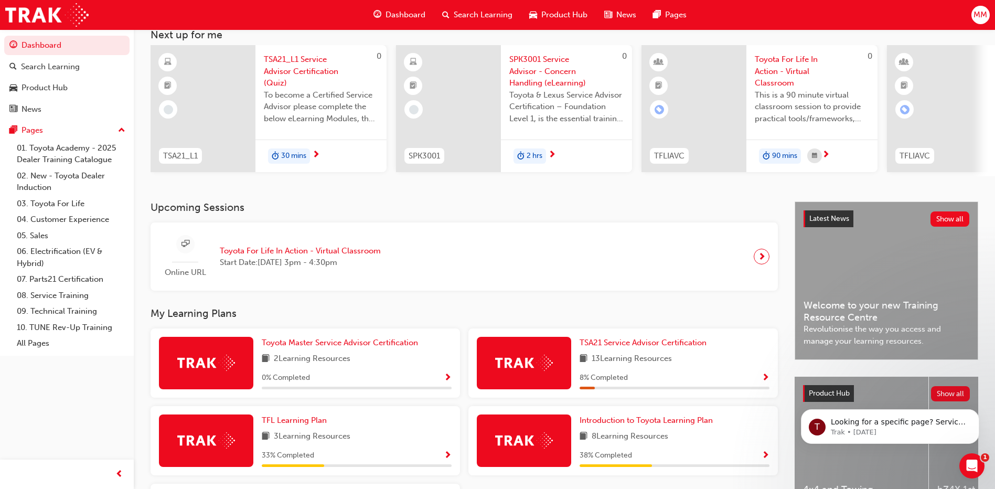
scroll to position [185, 0]
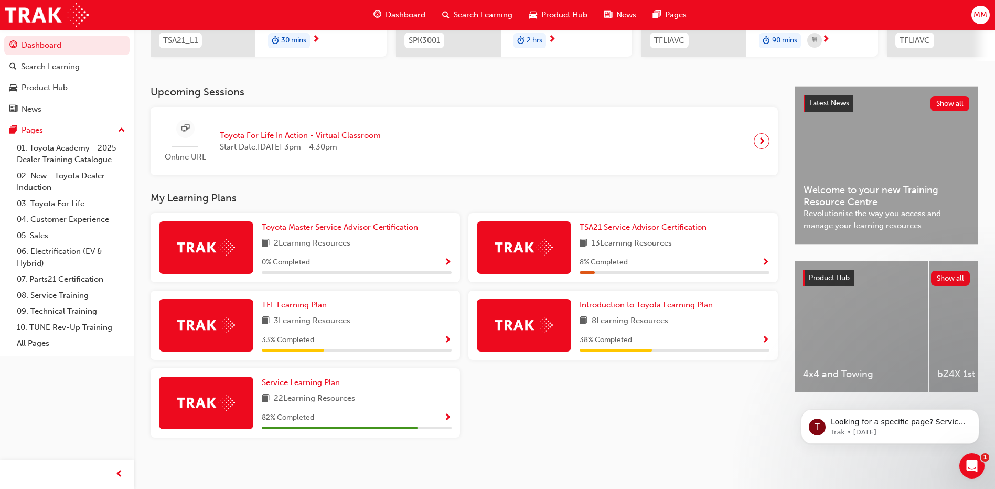
click at [327, 381] on span "Service Learning Plan" at bounding box center [301, 382] width 78 height 9
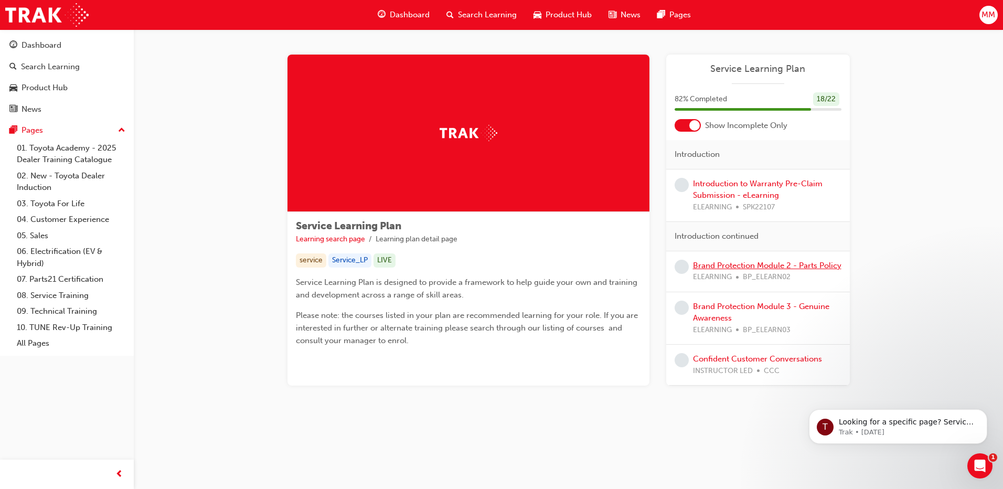
click at [729, 263] on link "Brand Protection Module 2 - Parts Policy" at bounding box center [767, 265] width 149 height 9
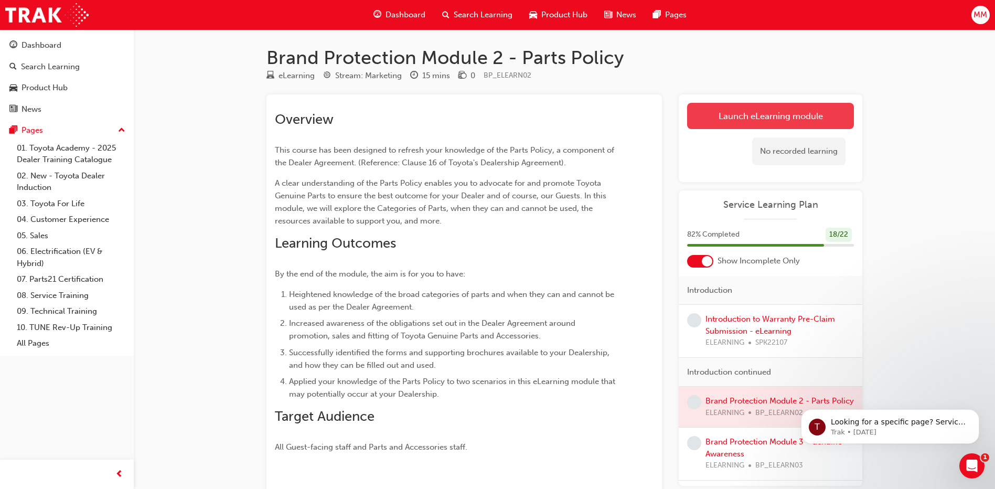
click at [782, 118] on link "Launch eLearning module" at bounding box center [770, 116] width 167 height 26
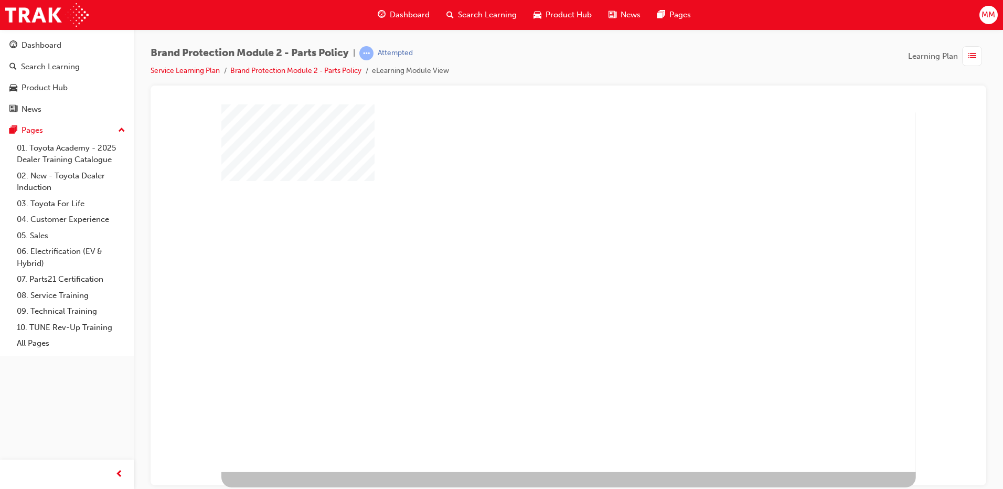
click at [539, 258] on div "play" at bounding box center [539, 258] width 0 height 0
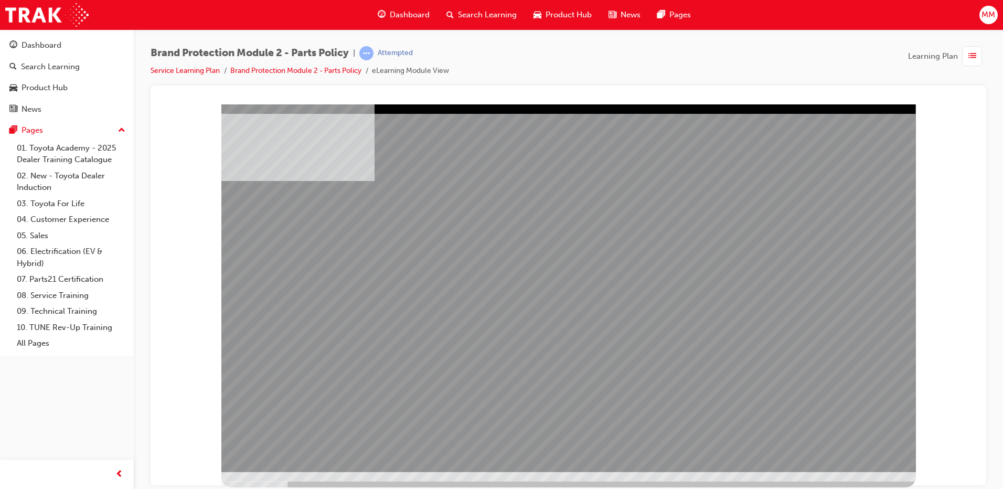
drag, startPoint x: 383, startPoint y: 272, endPoint x: 407, endPoint y: 284, distance: 26.5
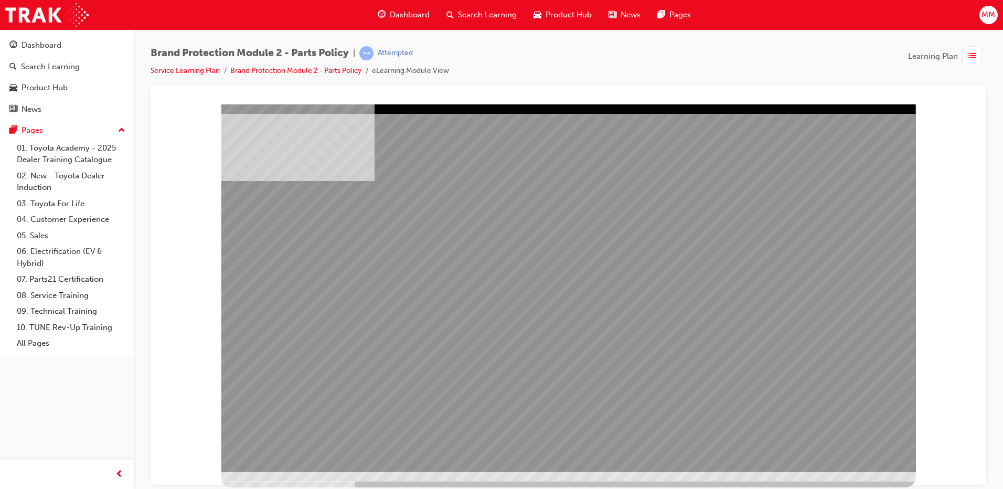
drag, startPoint x: 453, startPoint y: 291, endPoint x: 505, endPoint y: 287, distance: 52.7
drag, startPoint x: 505, startPoint y: 287, endPoint x: 633, endPoint y: 292, distance: 128.1
drag, startPoint x: 633, startPoint y: 292, endPoint x: 709, endPoint y: 297, distance: 76.3
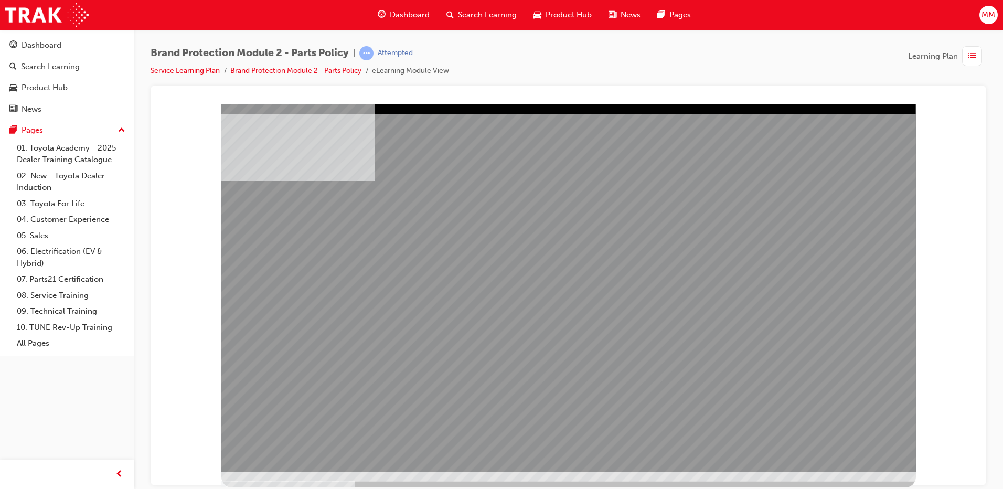
click at [690, 296] on div "multistate" at bounding box center [568, 288] width 695 height 368
drag, startPoint x: 594, startPoint y: 323, endPoint x: 735, endPoint y: 335, distance: 141.2
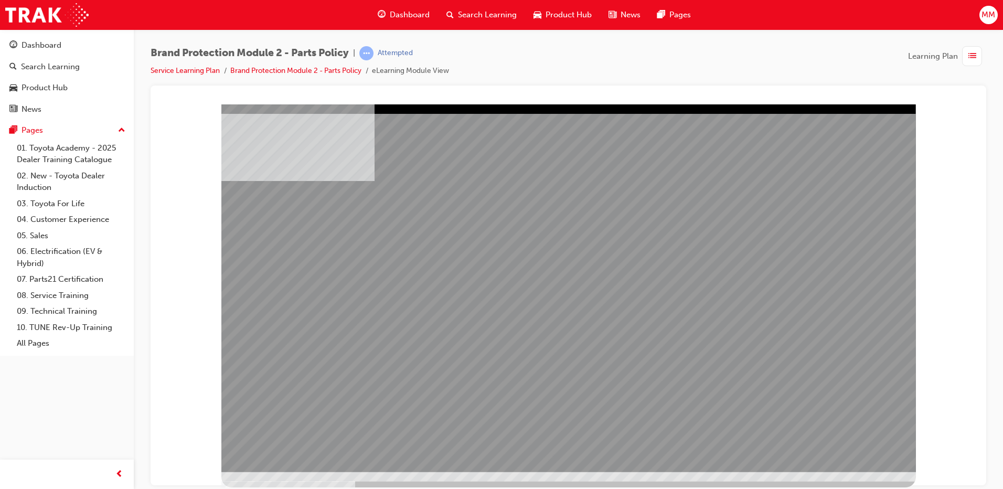
drag, startPoint x: 857, startPoint y: 431, endPoint x: 856, endPoint y: 436, distance: 5.3
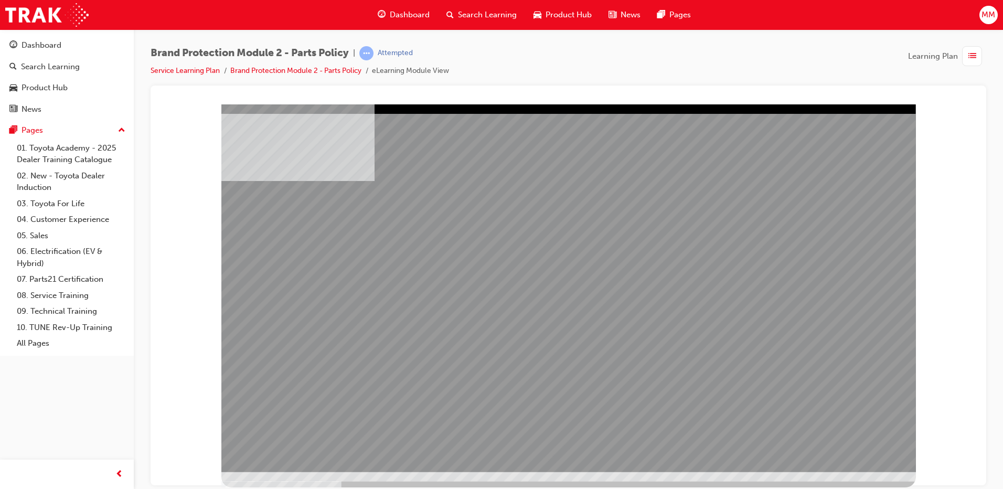
drag, startPoint x: 339, startPoint y: 281, endPoint x: 492, endPoint y: 314, distance: 156.2
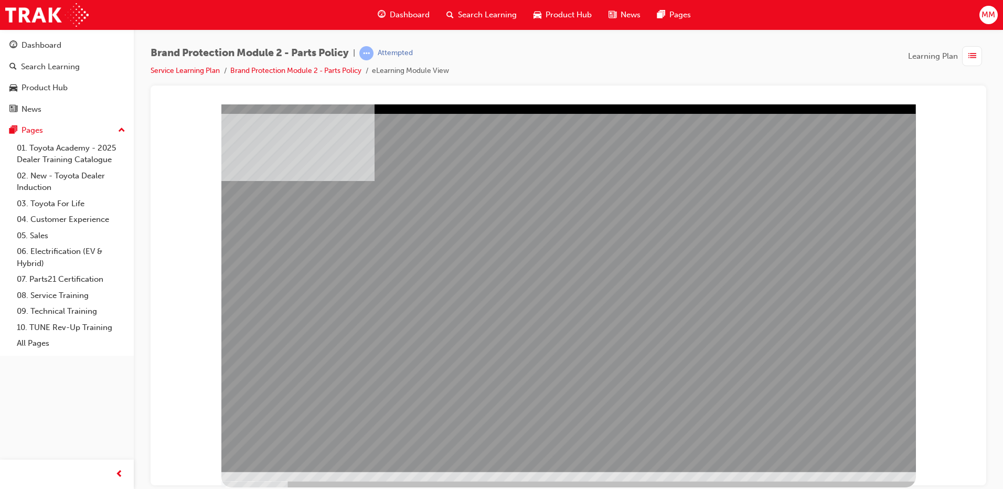
drag, startPoint x: 519, startPoint y: 287, endPoint x: 671, endPoint y: 337, distance: 159.8
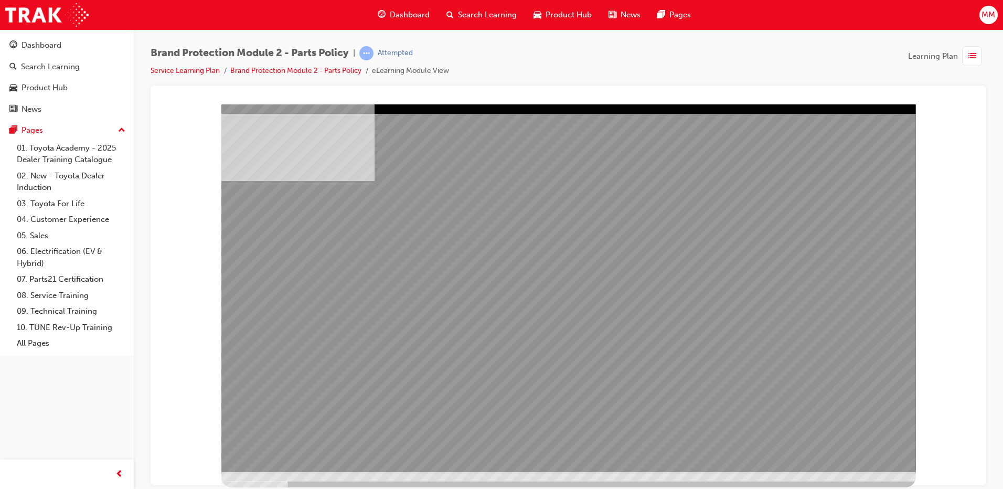
drag, startPoint x: 671, startPoint y: 337, endPoint x: 824, endPoint y: 382, distance: 159.7
click at [724, 355] on div at bounding box center [568, 288] width 695 height 368
drag, startPoint x: 840, startPoint y: 387, endPoint x: 841, endPoint y: 415, distance: 27.9
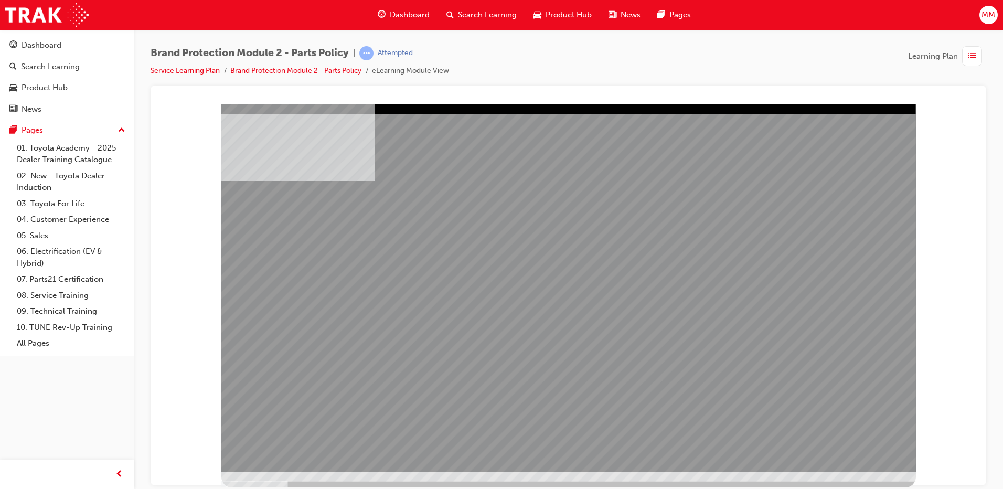
drag, startPoint x: 614, startPoint y: 331, endPoint x: 651, endPoint y: 324, distance: 37.4
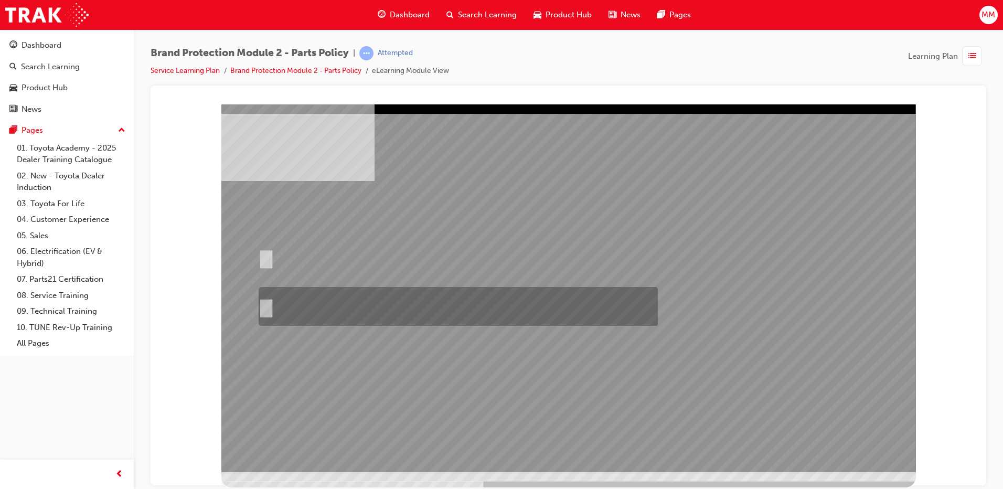
radio input "true"
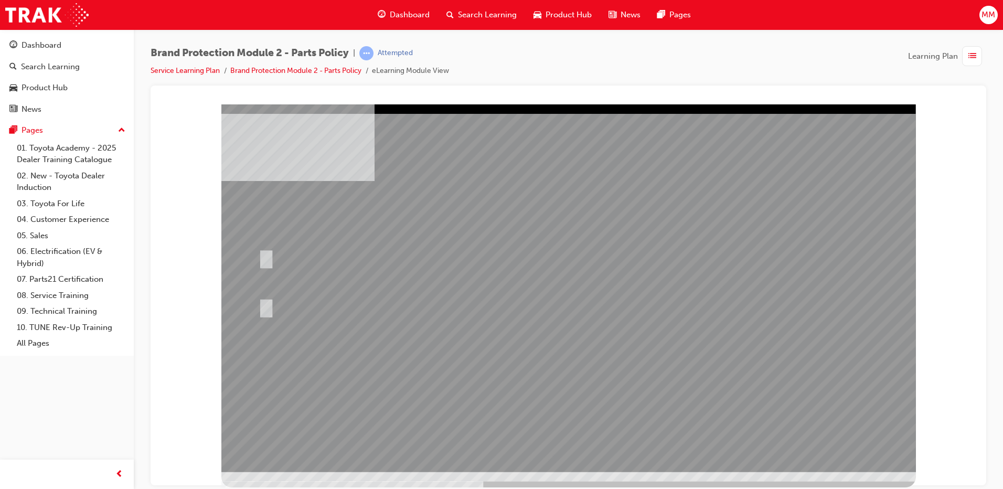
drag, startPoint x: 833, startPoint y: 431, endPoint x: 833, endPoint y: 437, distance: 5.8
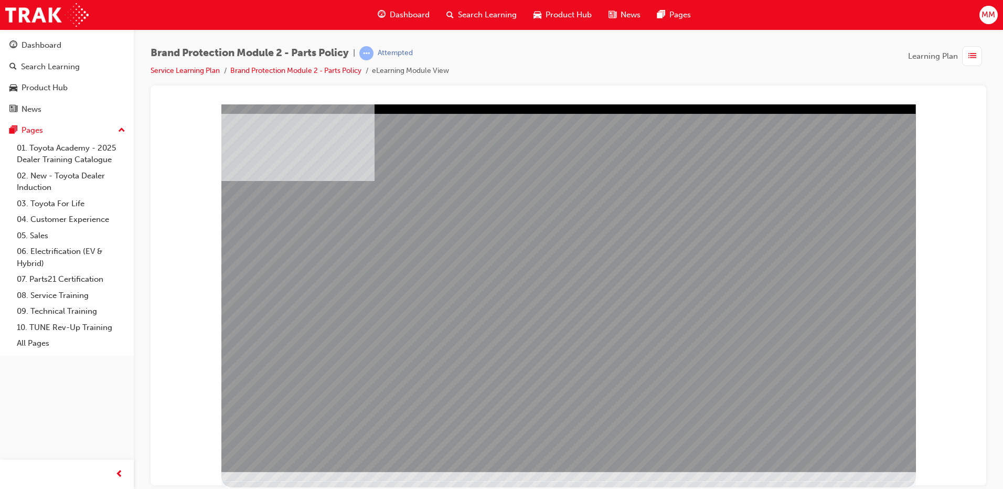
drag, startPoint x: 591, startPoint y: 306, endPoint x: 625, endPoint y: 290, distance: 37.1
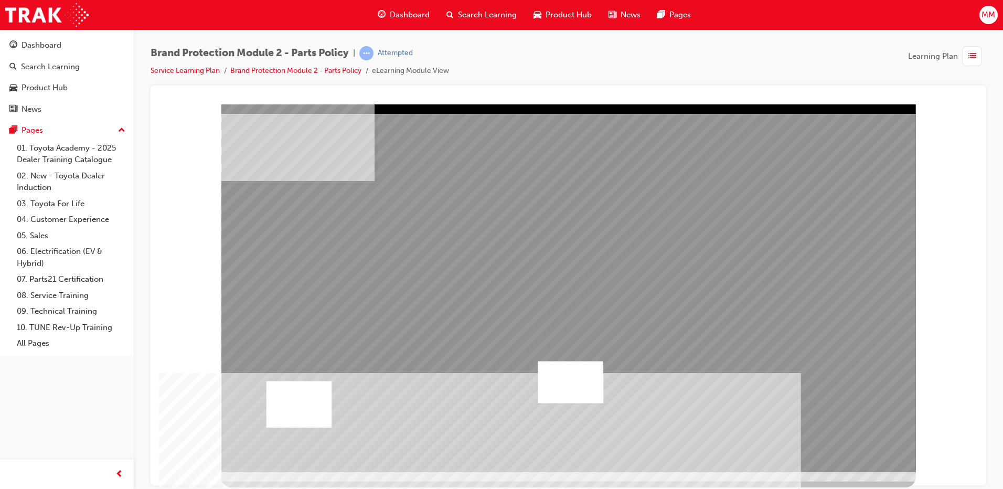
drag, startPoint x: 349, startPoint y: 303, endPoint x: 367, endPoint y: 309, distance: 18.8
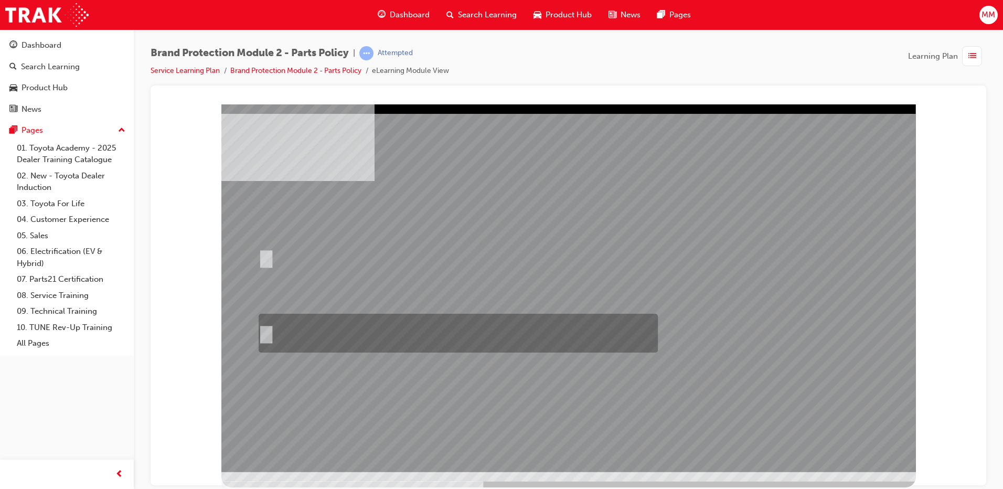
radio input "true"
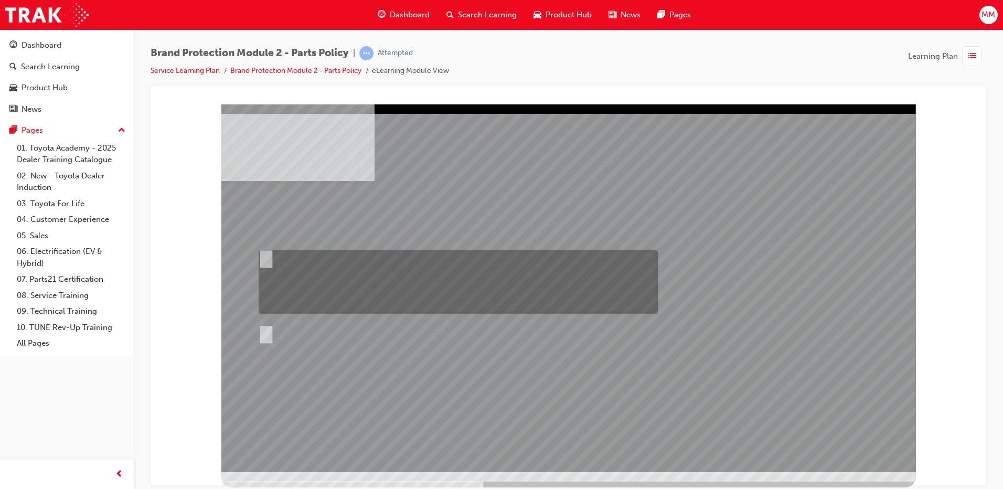
radio input "true"
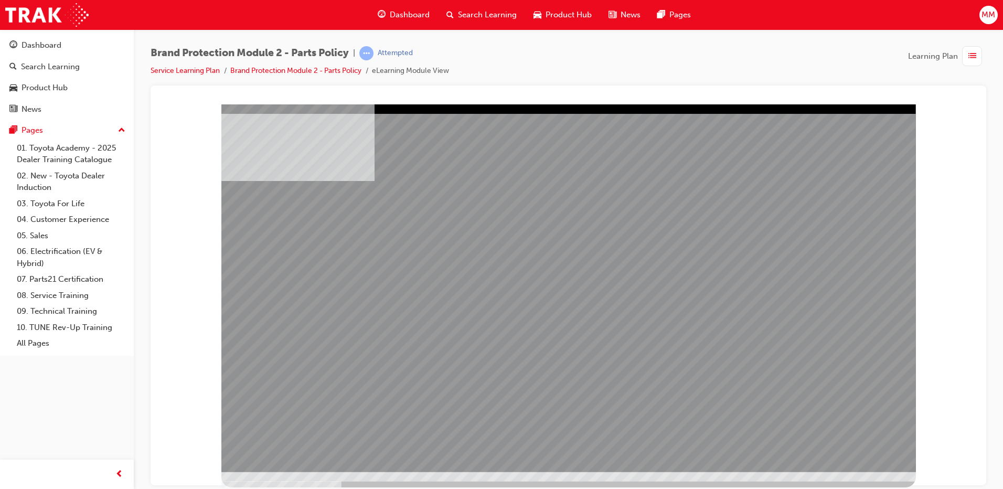
drag, startPoint x: 427, startPoint y: 337, endPoint x: 617, endPoint y: 342, distance: 190.5
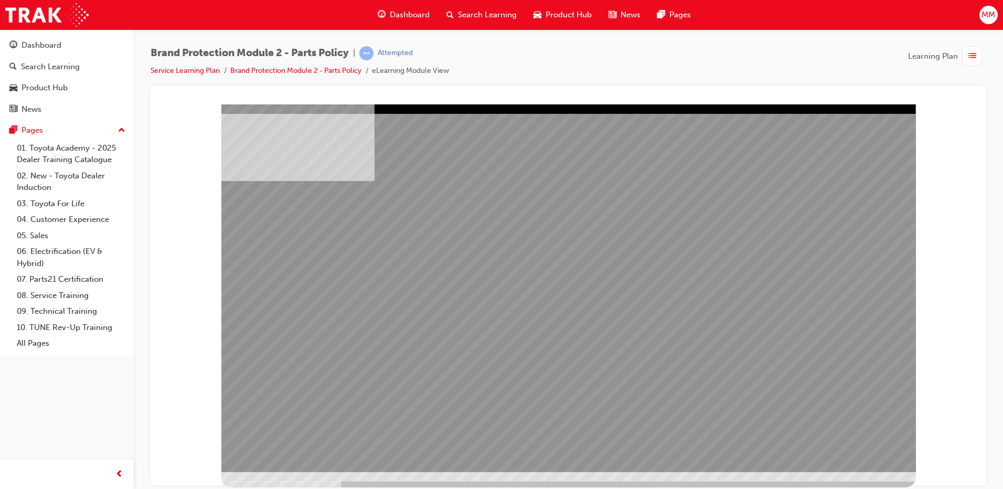
drag, startPoint x: 483, startPoint y: 298, endPoint x: 579, endPoint y: 293, distance: 95.6
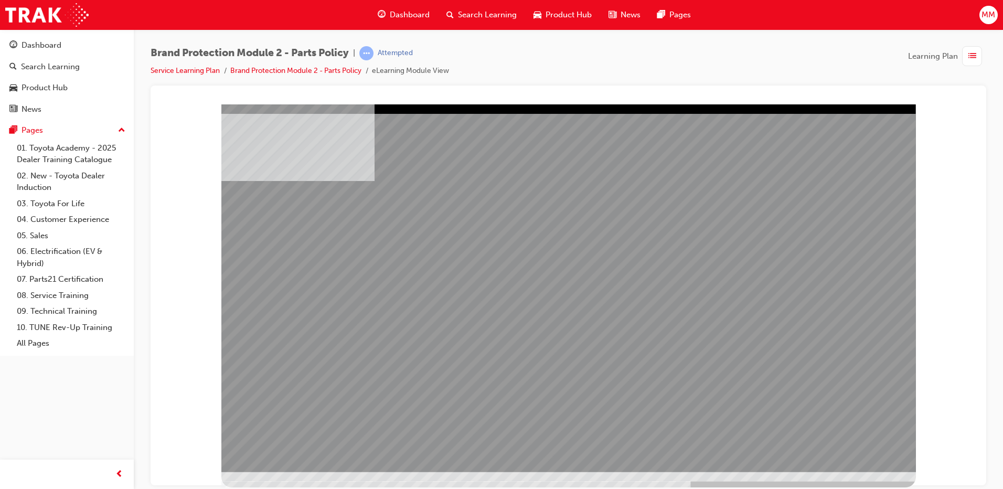
drag, startPoint x: 633, startPoint y: 314, endPoint x: 781, endPoint y: 318, distance: 148.0
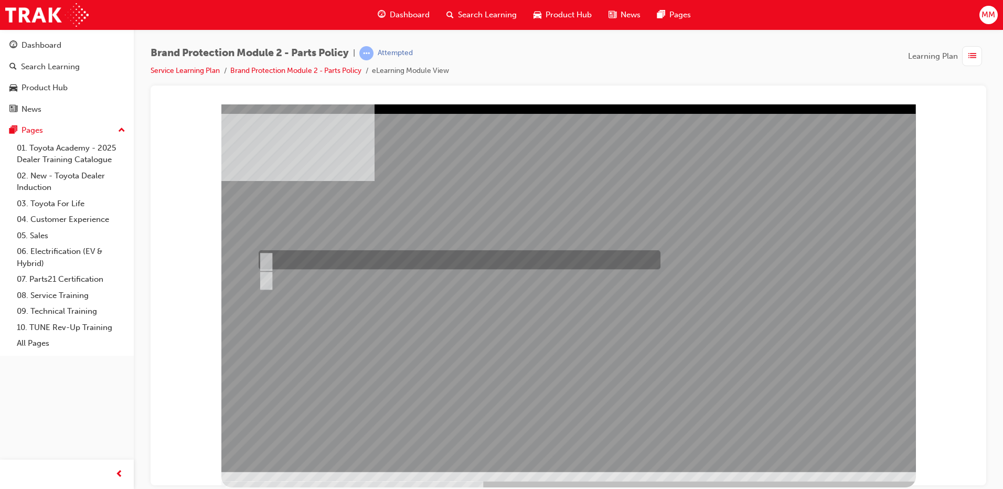
radio input "true"
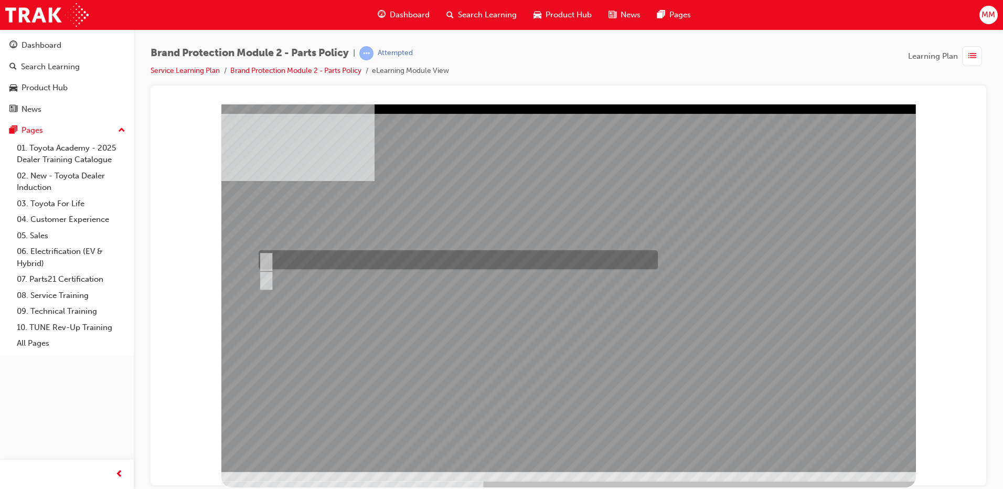
radio input "true"
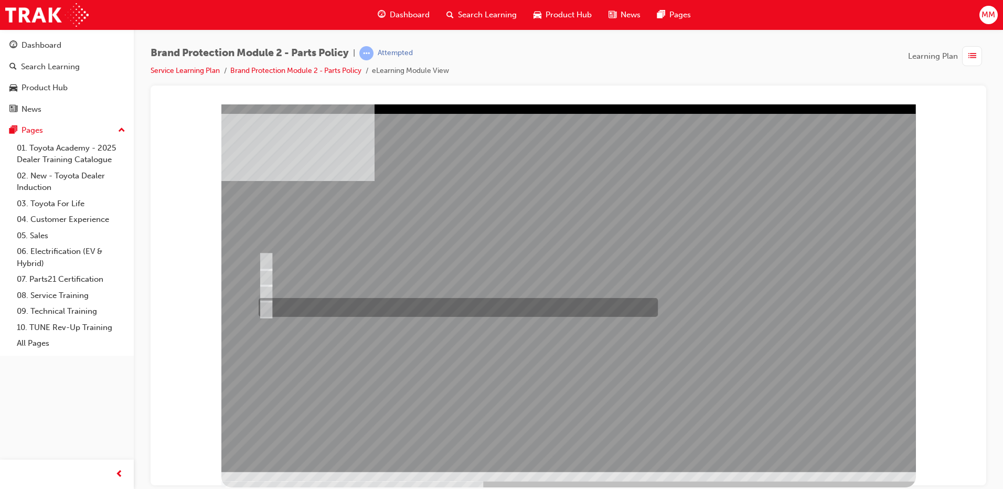
radio input "true"
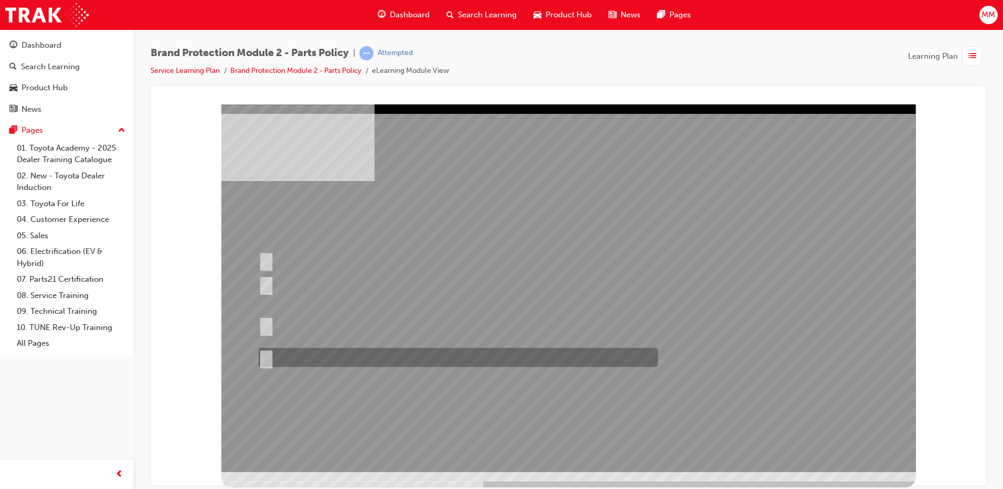
radio input "true"
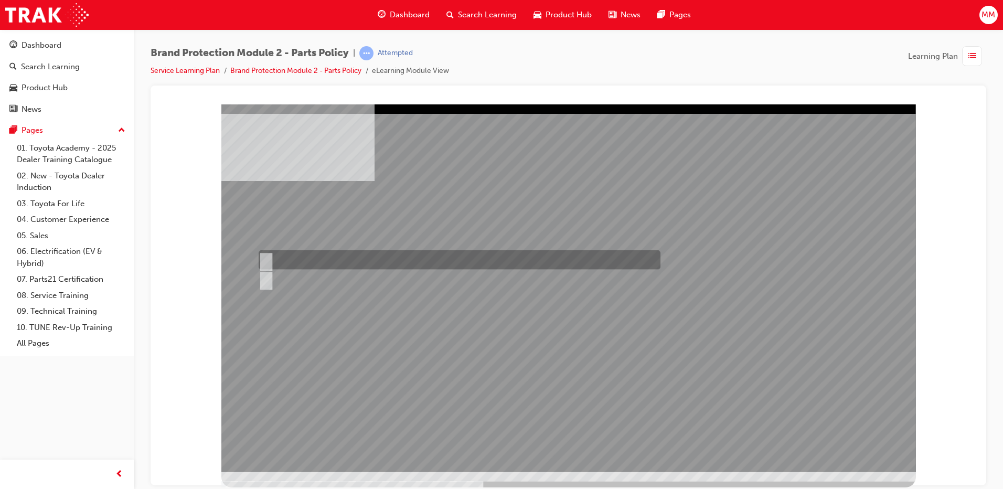
radio input "true"
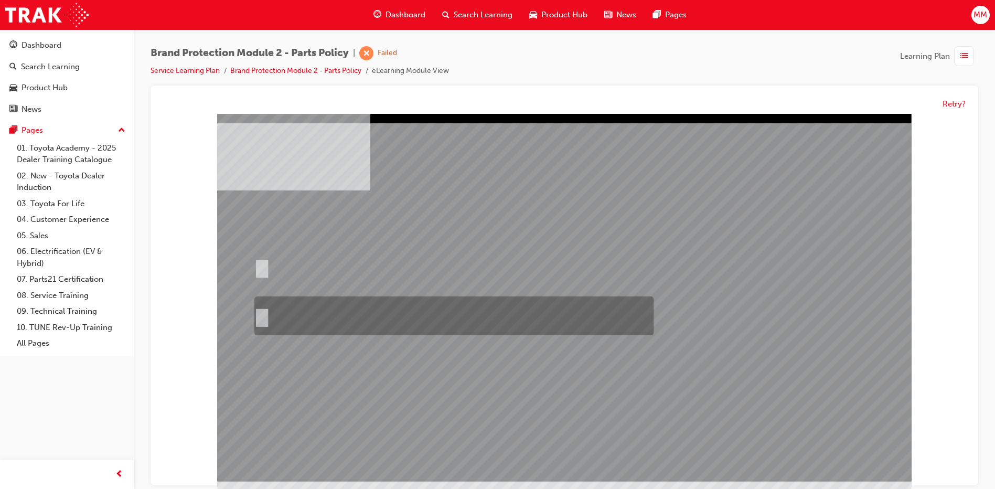
radio input "true"
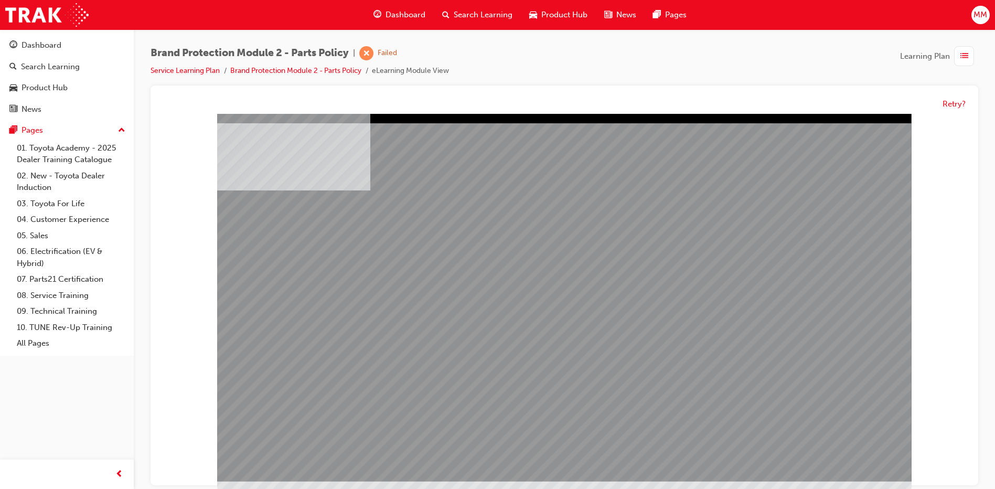
click at [640, 317] on div "multistate" at bounding box center [564, 298] width 695 height 368
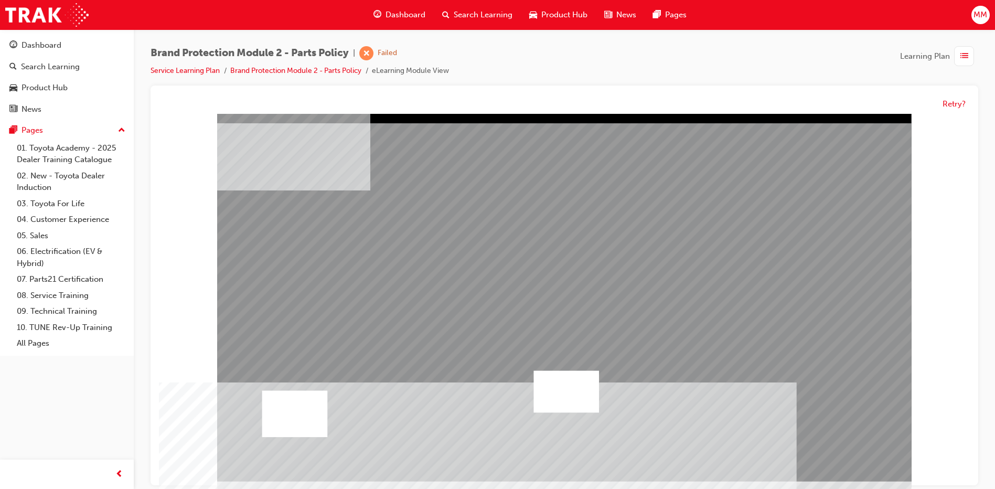
drag, startPoint x: 681, startPoint y: 407, endPoint x: 602, endPoint y: 412, distance: 78.9
drag, startPoint x: 509, startPoint y: 432, endPoint x: 502, endPoint y: 430, distance: 7.6
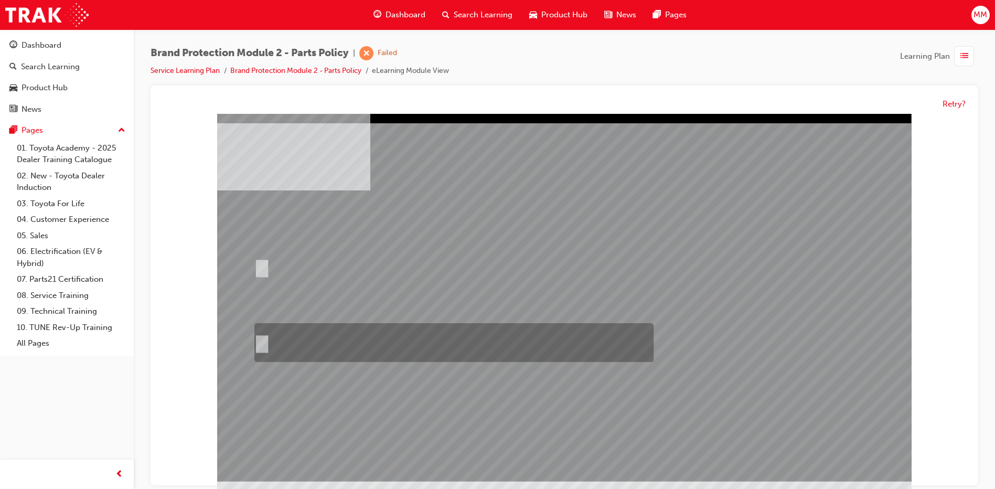
drag, startPoint x: 288, startPoint y: 340, endPoint x: 294, endPoint y: 341, distance: 6.4
radio input "true"
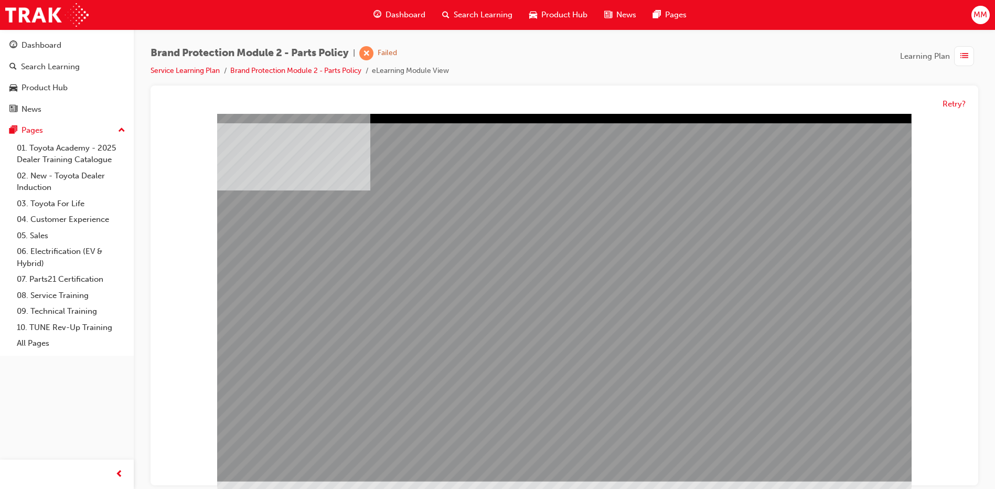
drag, startPoint x: 553, startPoint y: 359, endPoint x: 622, endPoint y: 360, distance: 69.3
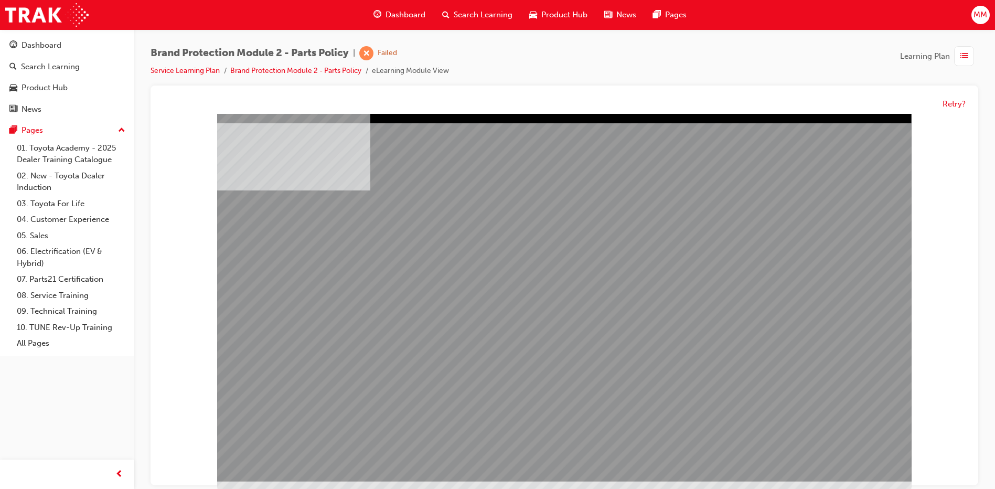
click at [413, 353] on div "multistate" at bounding box center [564, 298] width 695 height 368
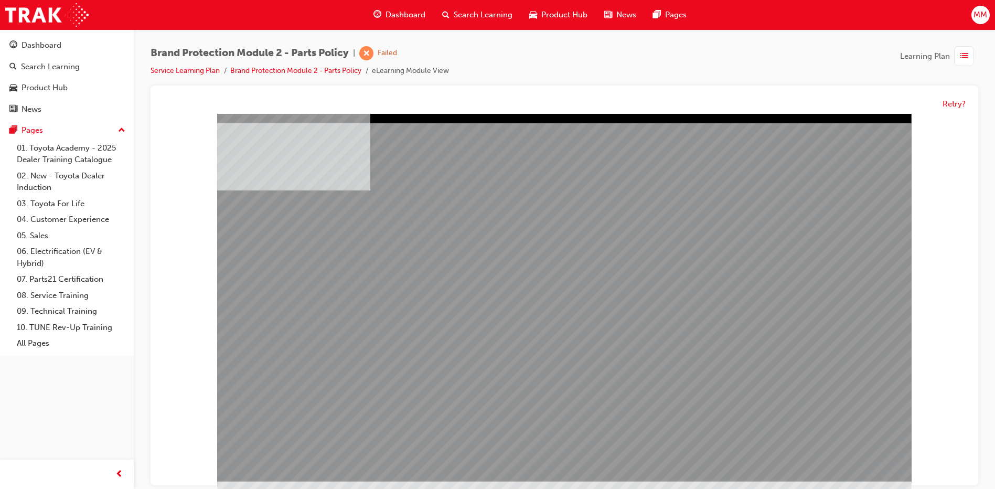
drag, startPoint x: 638, startPoint y: 339, endPoint x: 649, endPoint y: 339, distance: 10.5
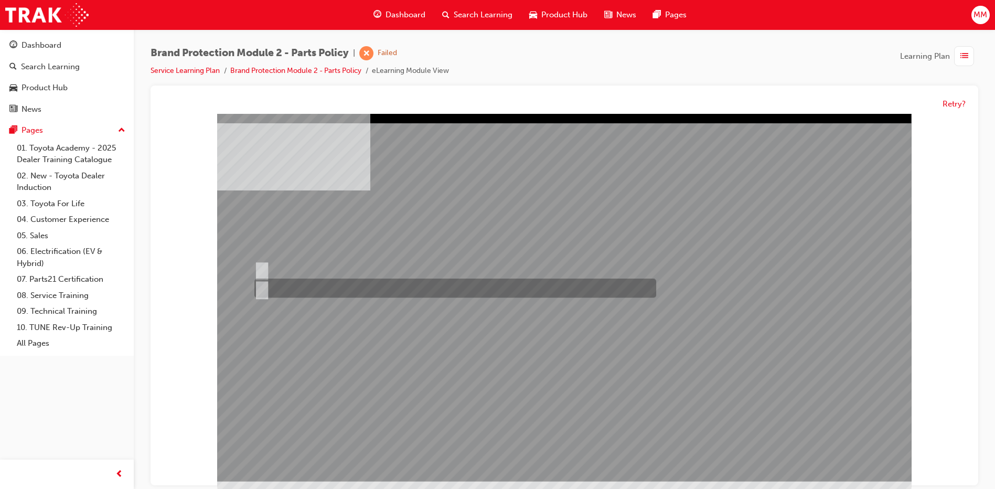
radio input "true"
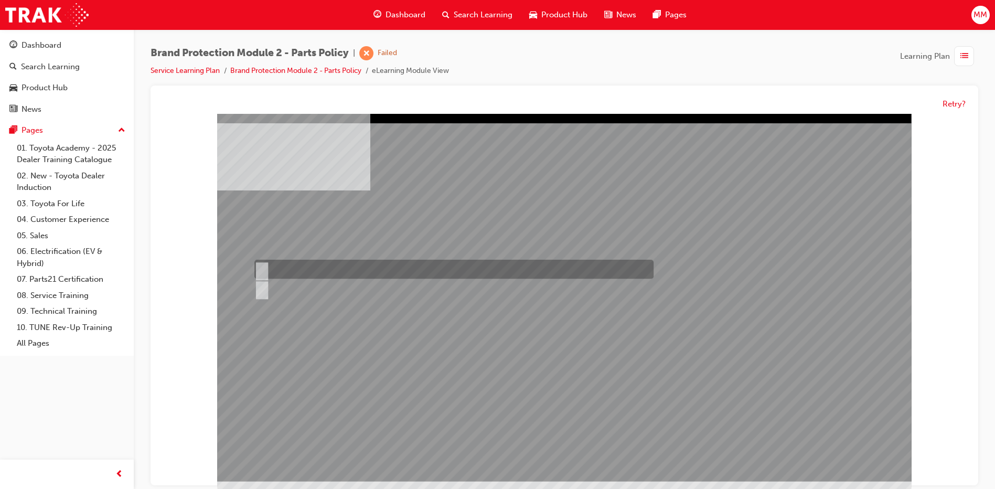
radio input "true"
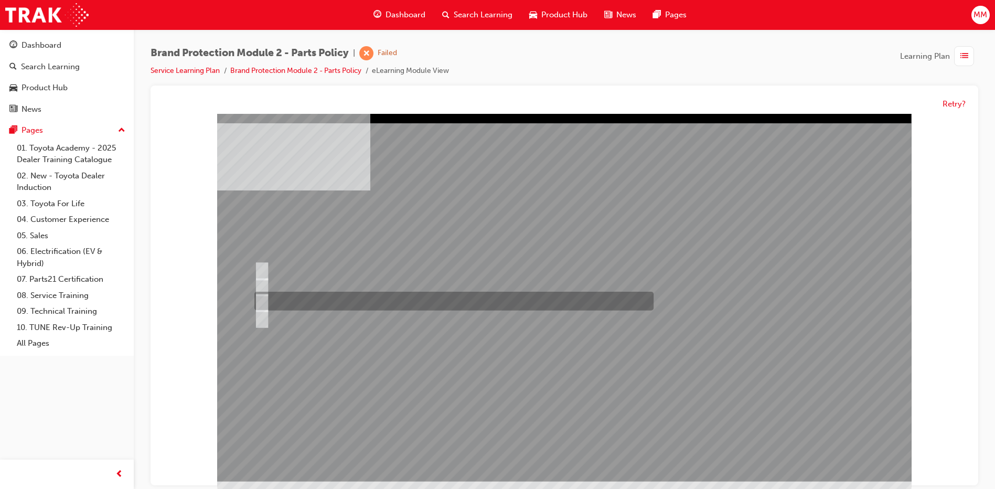
radio input "true"
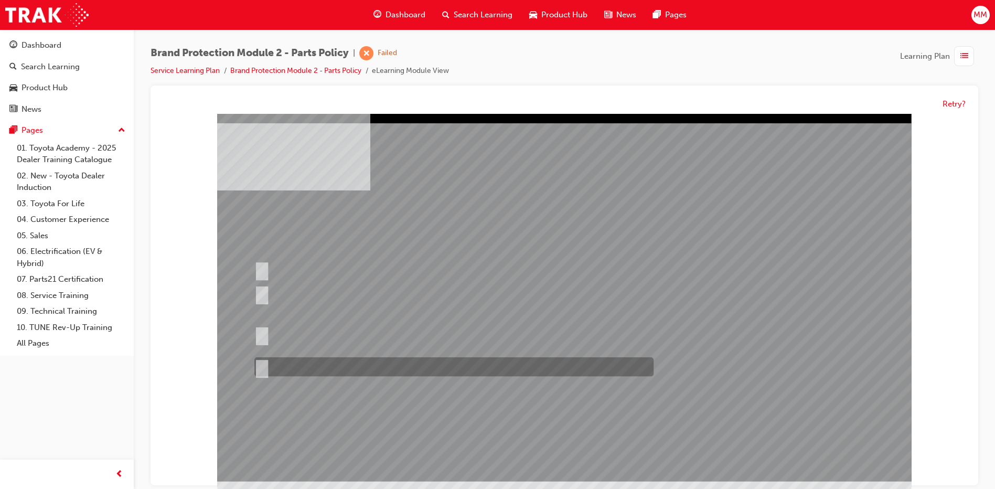
radio input "true"
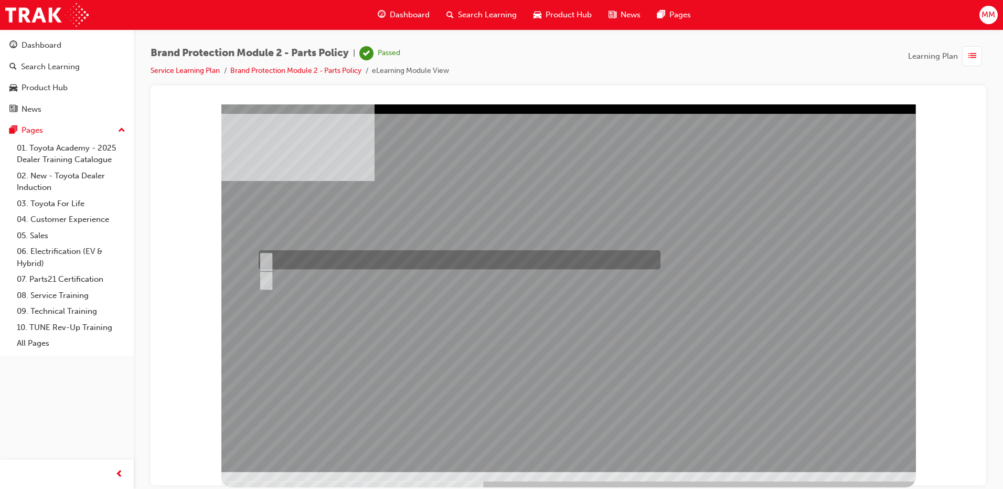
radio input "true"
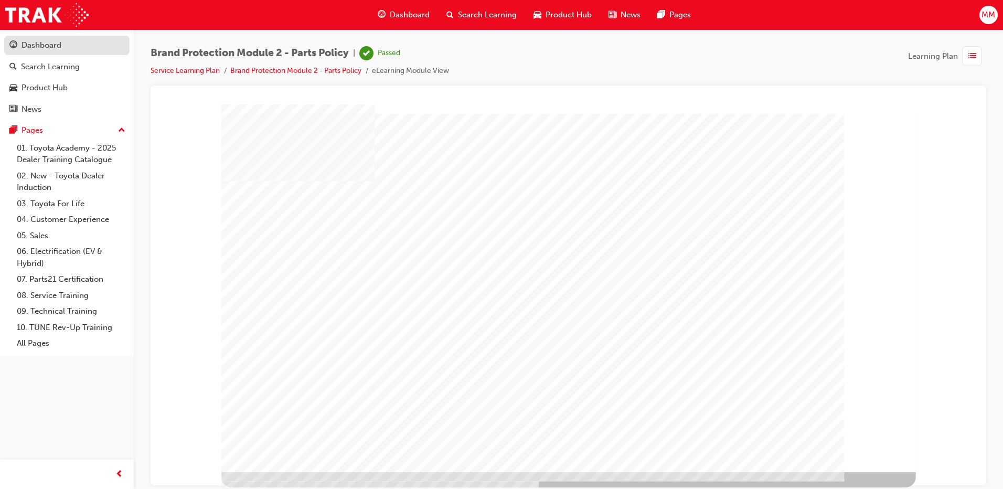
click at [35, 43] on div "Dashboard" at bounding box center [42, 45] width 40 height 12
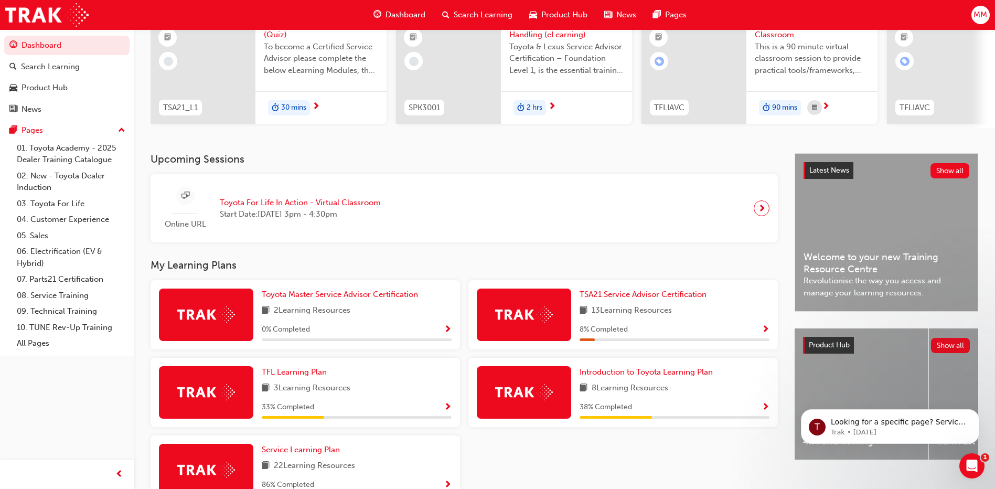
scroll to position [185, 0]
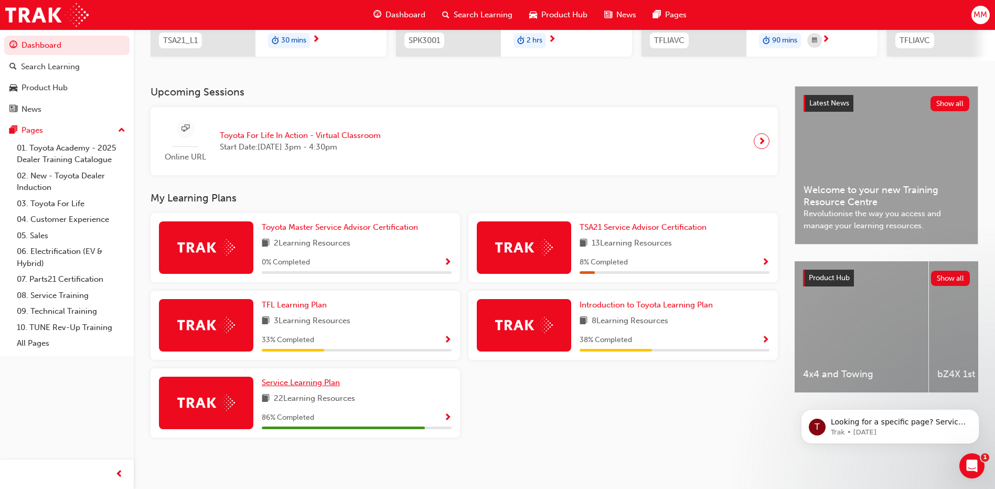
click at [315, 386] on span "Service Learning Plan" at bounding box center [301, 382] width 78 height 9
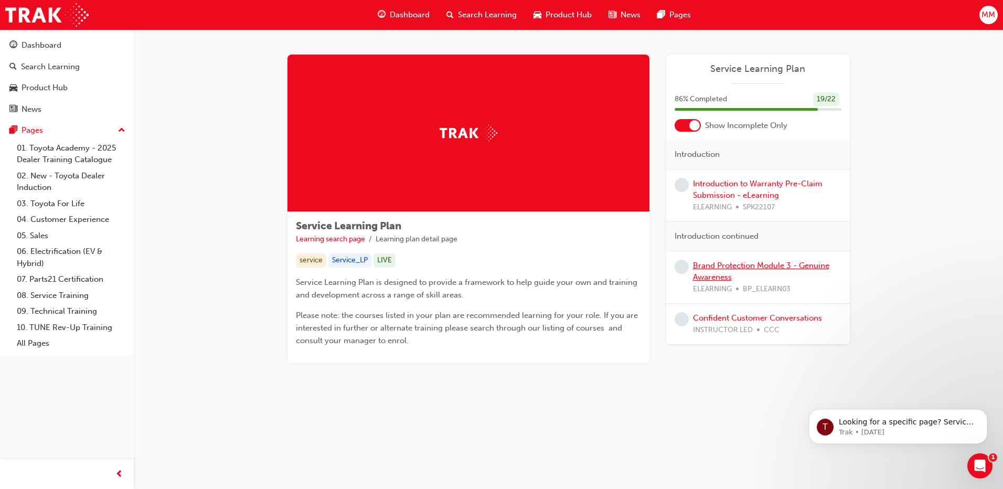
click at [755, 268] on link "Brand Protection Module 3 - Genuine Awareness" at bounding box center [761, 272] width 136 height 22
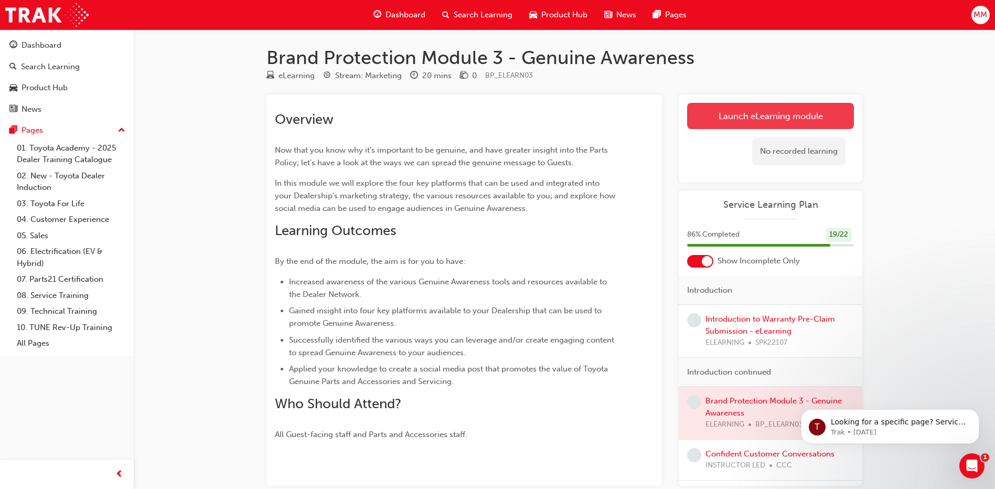
click at [744, 111] on link "Launch eLearning module" at bounding box center [770, 116] width 167 height 26
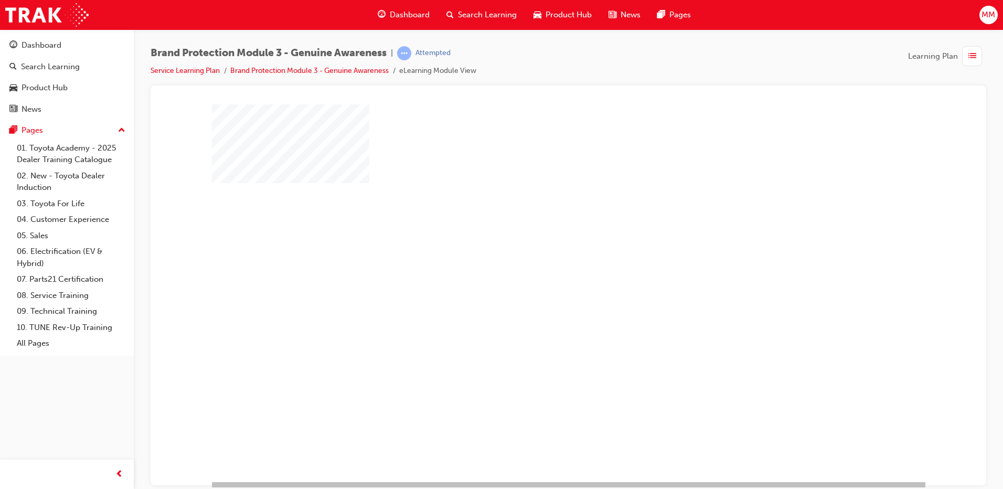
click at [538, 262] on div "play" at bounding box center [538, 262] width 0 height 0
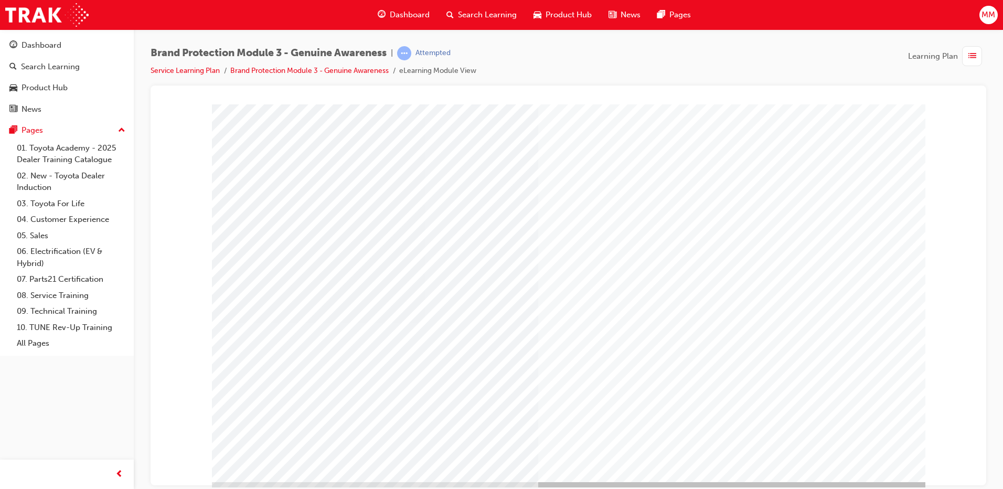
drag, startPoint x: 845, startPoint y: 438, endPoint x: 875, endPoint y: 428, distance: 31.5
drag, startPoint x: 875, startPoint y: 428, endPoint x: 856, endPoint y: 431, distance: 19.2
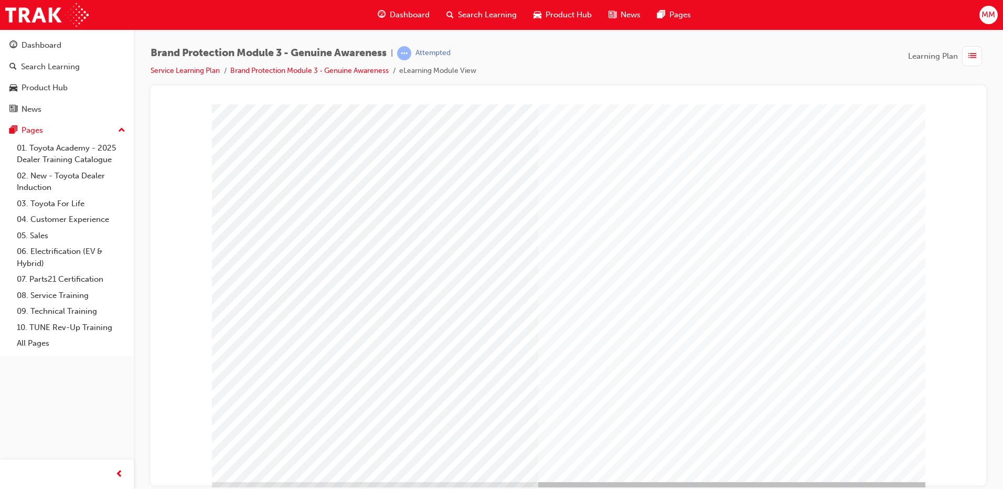
click at [872, 429] on div "Cover page" at bounding box center [569, 293] width 714 height 378
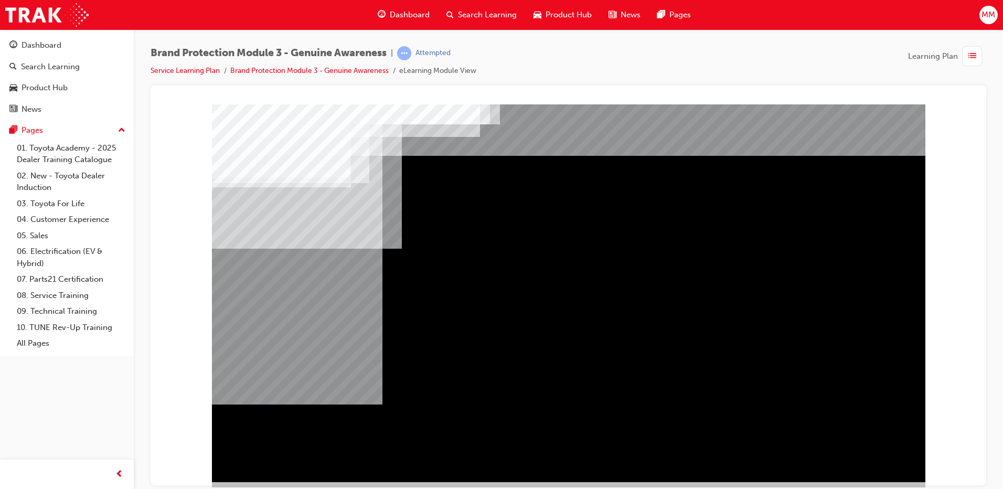
click at [856, 431] on div "Navigation" at bounding box center [569, 293] width 714 height 378
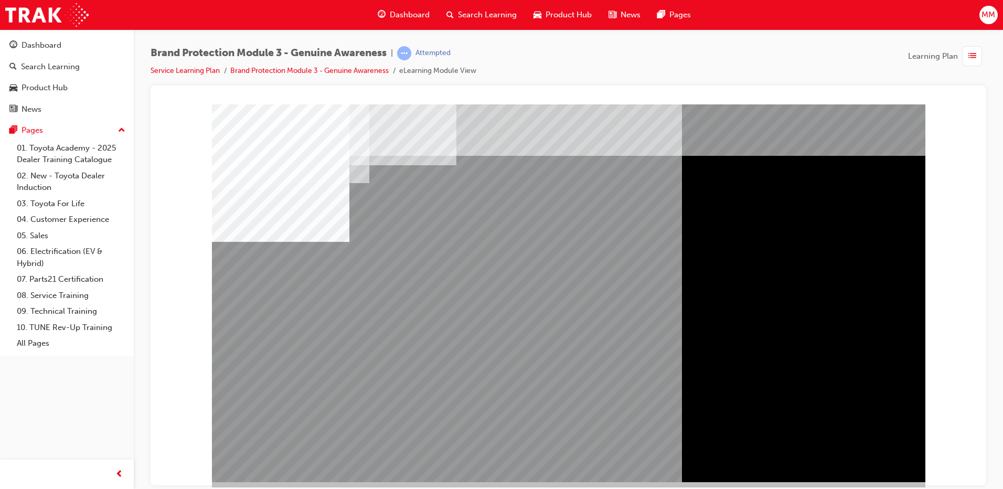
drag, startPoint x: 581, startPoint y: 327, endPoint x: 781, endPoint y: 355, distance: 201.9
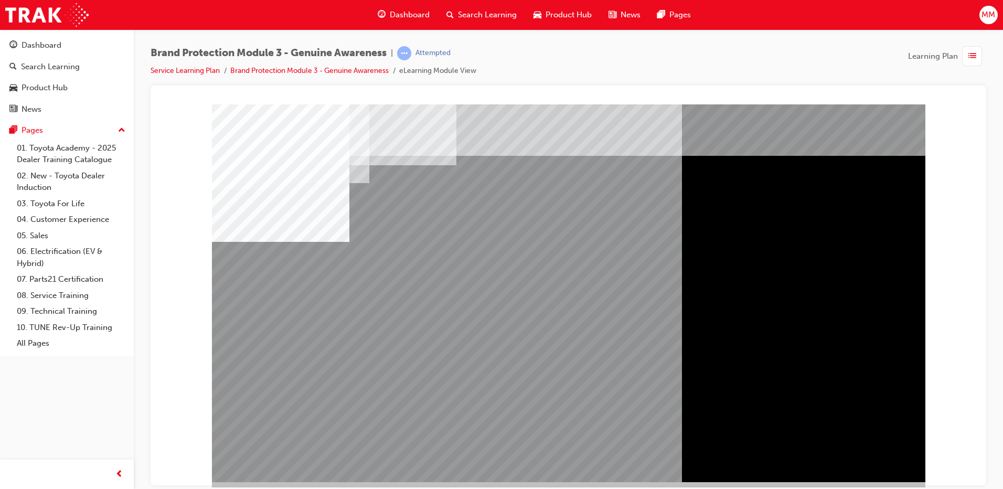
drag, startPoint x: 513, startPoint y: 367, endPoint x: 541, endPoint y: 362, distance: 27.8
click at [523, 362] on div "multistate" at bounding box center [569, 293] width 714 height 378
drag, startPoint x: 575, startPoint y: 364, endPoint x: 706, endPoint y: 355, distance: 131.5
drag, startPoint x: 750, startPoint y: 349, endPoint x: 780, endPoint y: 348, distance: 29.4
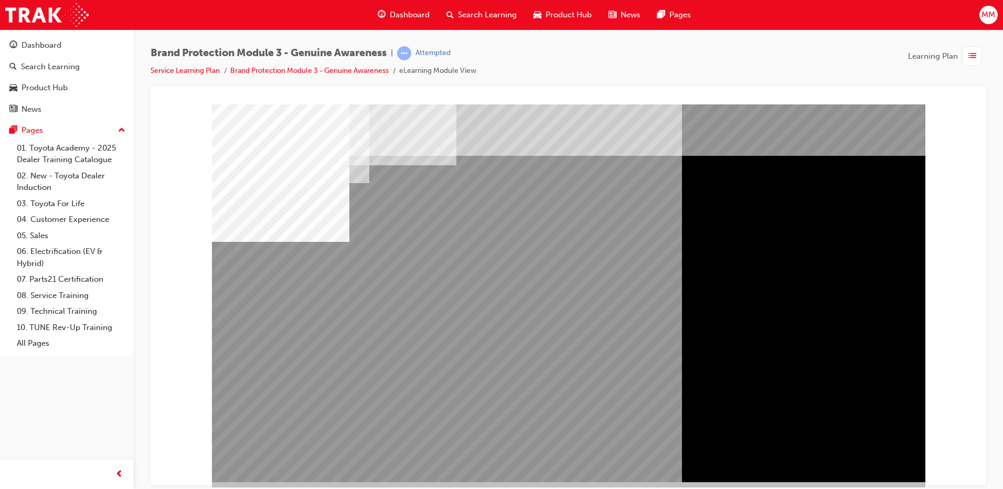
click at [756, 349] on div "multistate" at bounding box center [569, 293] width 714 height 378
drag, startPoint x: 780, startPoint y: 348, endPoint x: 812, endPoint y: 224, distance: 127.9
click at [792, 333] on div "multistate" at bounding box center [569, 293] width 714 height 378
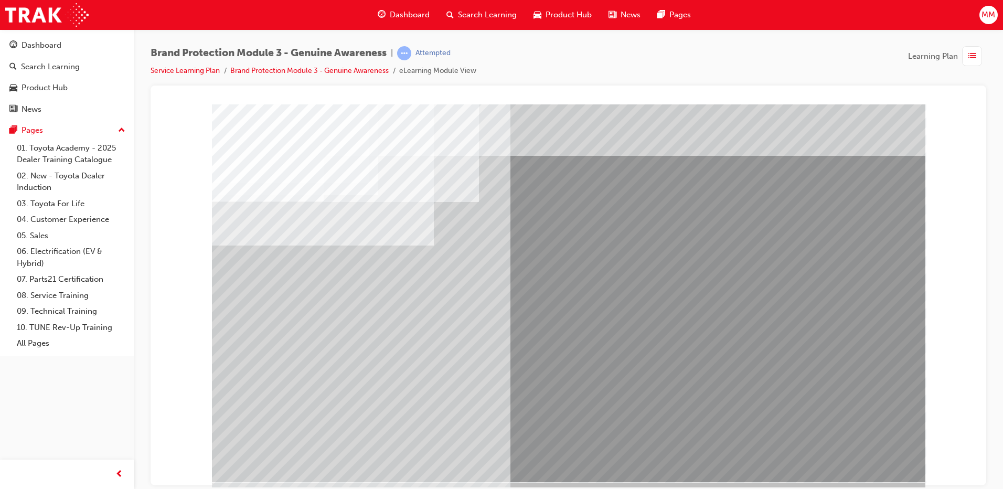
drag, startPoint x: 291, startPoint y: 346, endPoint x: 453, endPoint y: 333, distance: 162.6
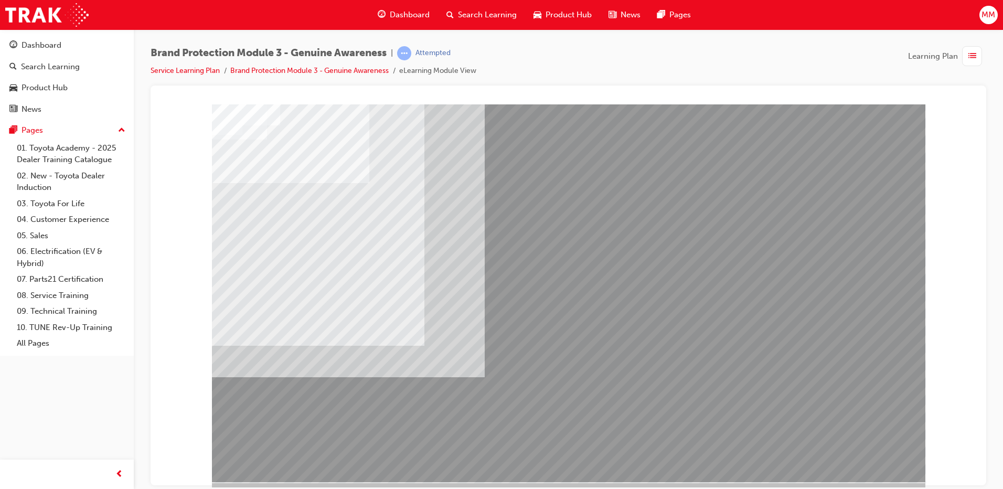
drag, startPoint x: 525, startPoint y: 418, endPoint x: 537, endPoint y: 423, distance: 12.5
drag, startPoint x: 635, startPoint y: 460, endPoint x: 724, endPoint y: 462, distance: 88.7
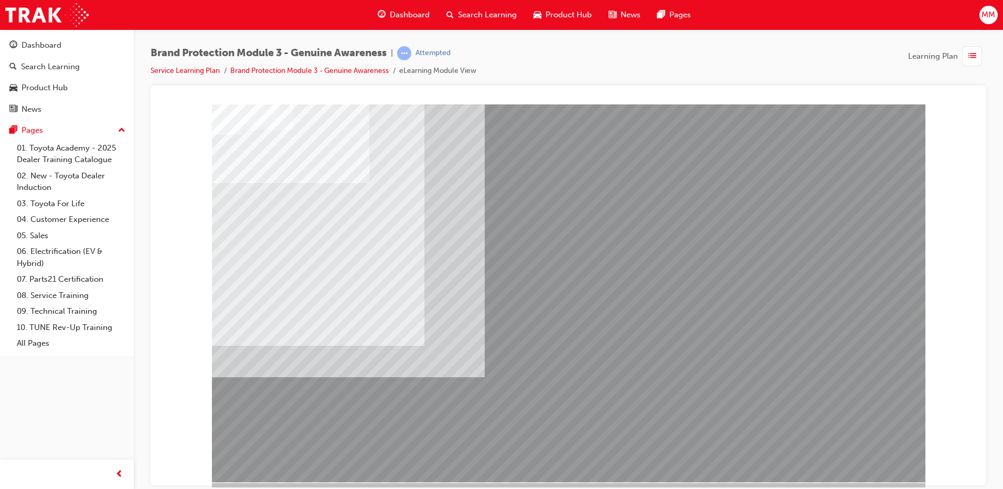
drag, startPoint x: 773, startPoint y: 332, endPoint x: 751, endPoint y: 282, distance: 54.7
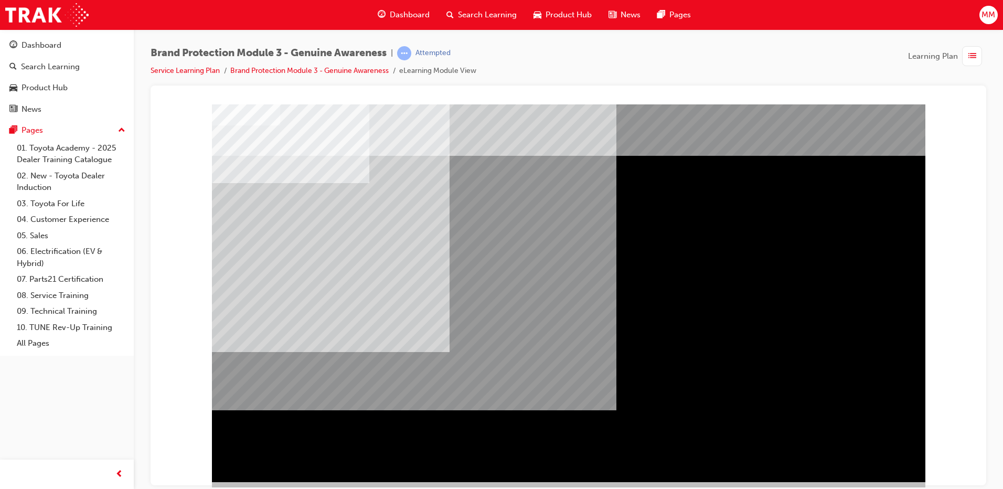
click at [872, 462] on div "" at bounding box center [569, 293] width 714 height 378
drag, startPoint x: 646, startPoint y: 248, endPoint x: 564, endPoint y: 307, distance: 101.1
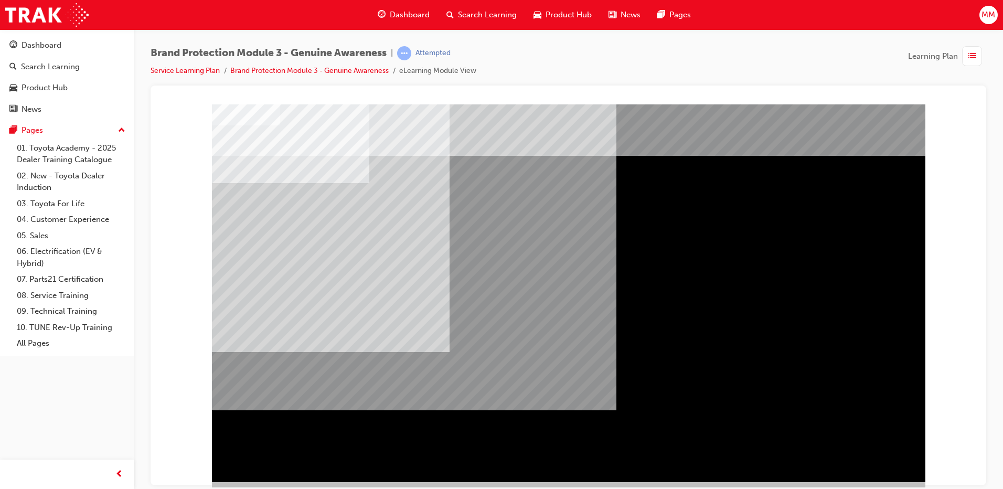
drag, startPoint x: 563, startPoint y: 309, endPoint x: 362, endPoint y: 332, distance: 202.2
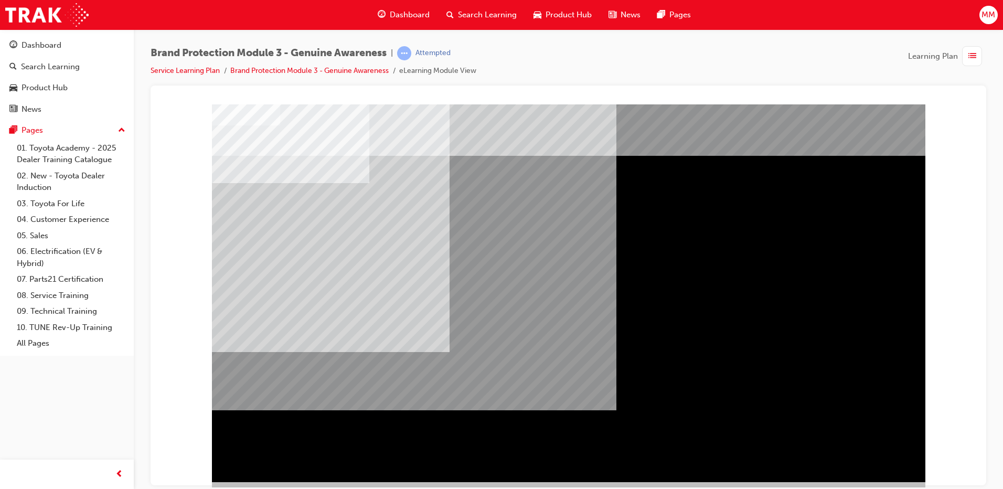
drag, startPoint x: 314, startPoint y: 216, endPoint x: 304, endPoint y: 172, distance: 45.7
drag, startPoint x: 438, startPoint y: 172, endPoint x: 531, endPoint y: 205, distance: 98.6
click at [505, 196] on div at bounding box center [569, 293] width 714 height 378
drag, startPoint x: 646, startPoint y: 241, endPoint x: 669, endPoint y: 268, distance: 35.0
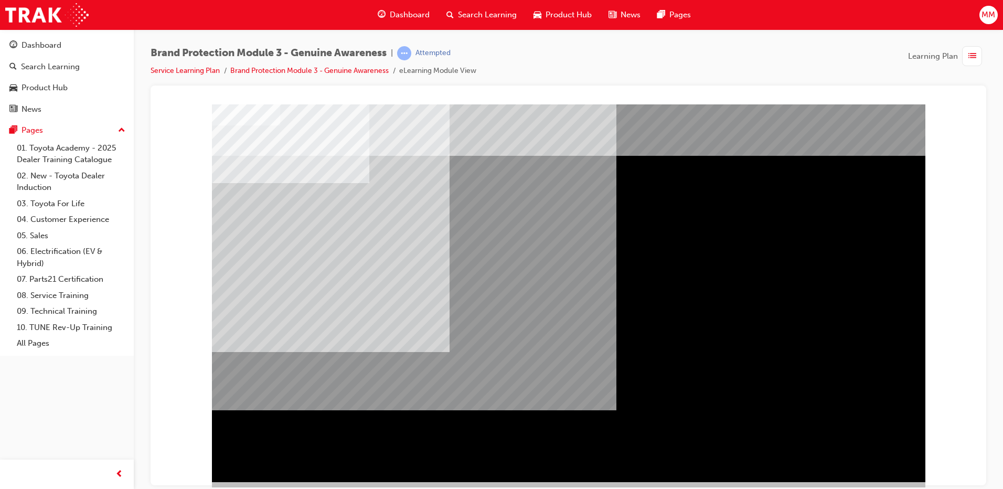
drag, startPoint x: 707, startPoint y: 310, endPoint x: 711, endPoint y: 353, distance: 43.2
drag, startPoint x: 712, startPoint y: 359, endPoint x: 713, endPoint y: 404, distance: 44.6
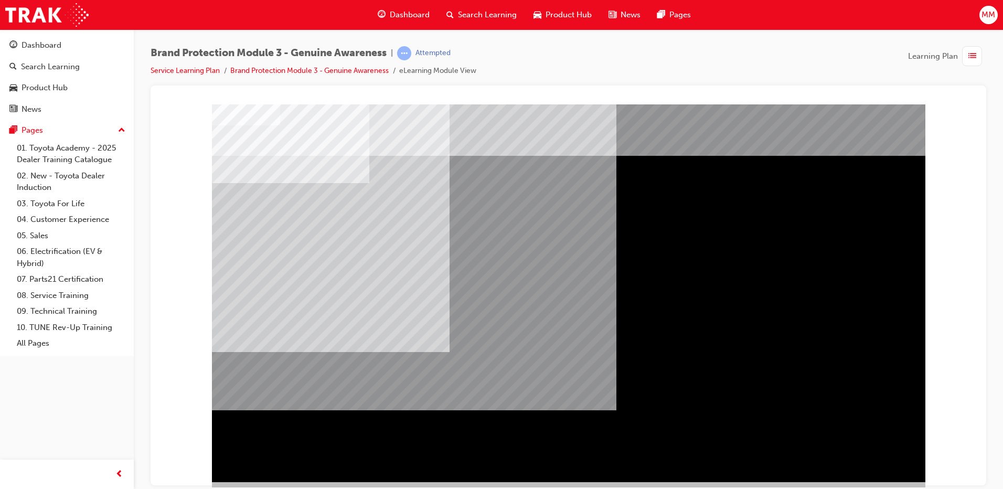
drag, startPoint x: 715, startPoint y: 412, endPoint x: 677, endPoint y: 418, distance: 37.7
drag, startPoint x: 679, startPoint y: 360, endPoint x: 699, endPoint y: 289, distance: 73.6
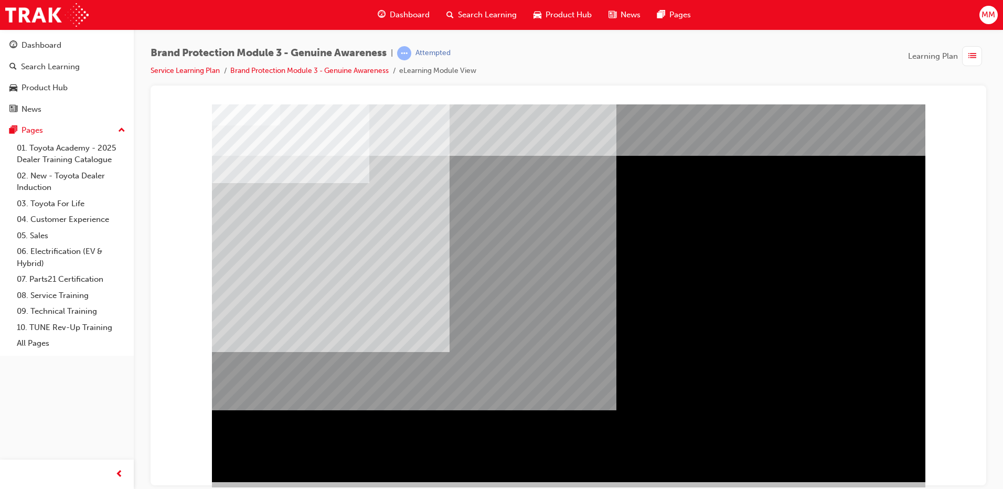
drag, startPoint x: 410, startPoint y: 320, endPoint x: 397, endPoint y: 333, distance: 18.6
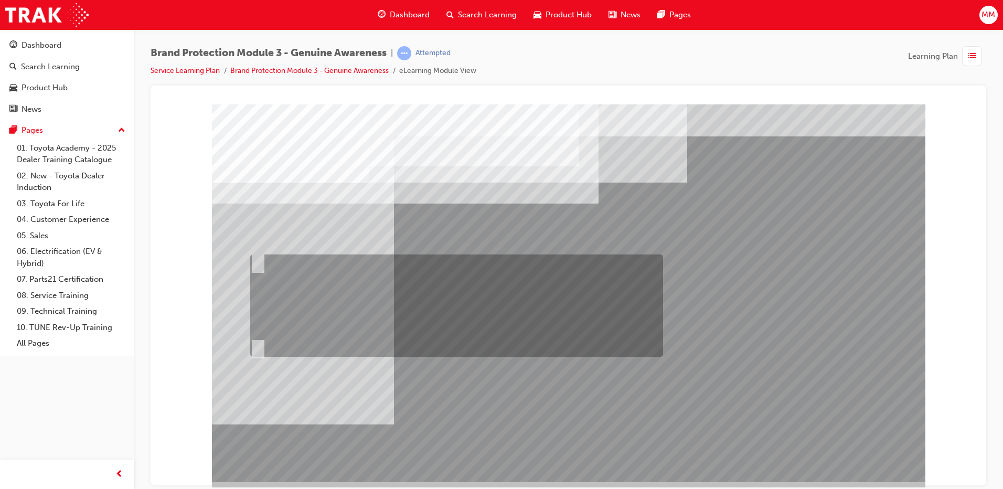
click at [480, 298] on div at bounding box center [454, 306] width 413 height 102
radio input "true"
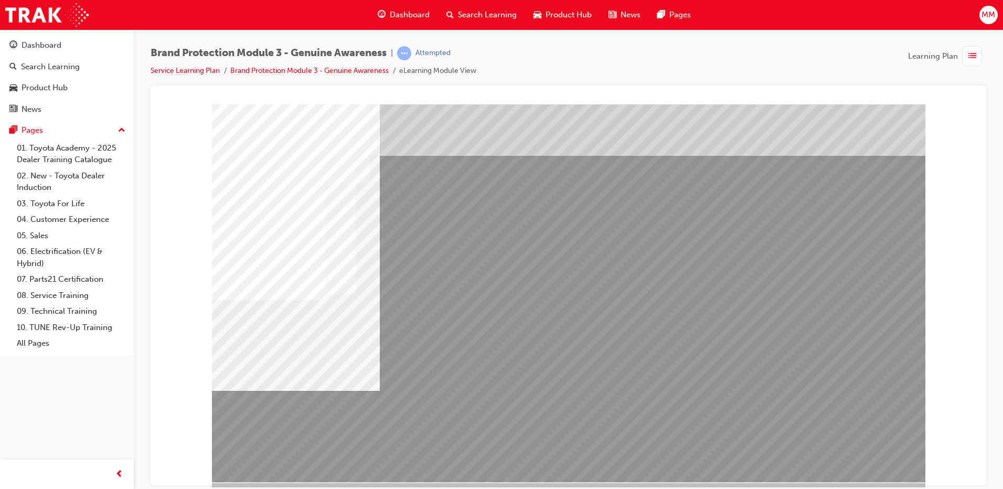
click at [873, 464] on div "multistate" at bounding box center [569, 302] width 714 height 378
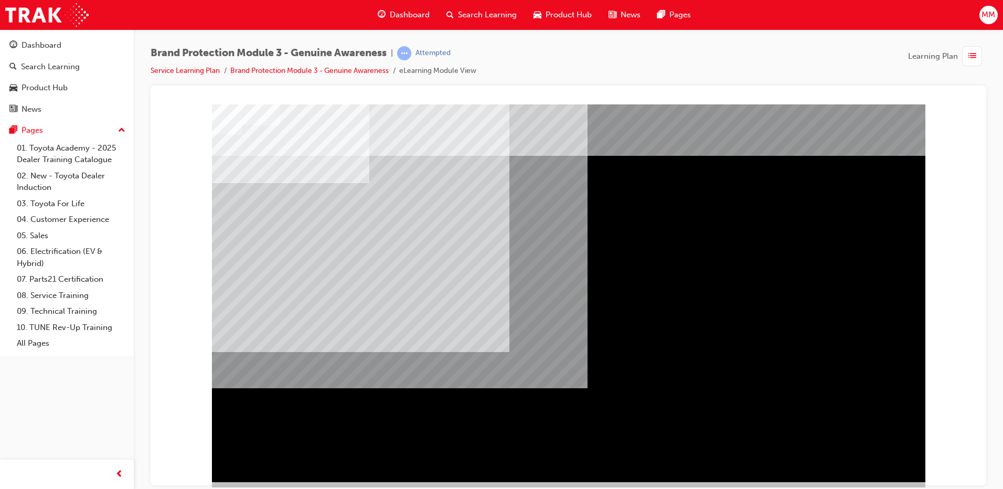
click at [873, 464] on div "" at bounding box center [569, 302] width 714 height 378
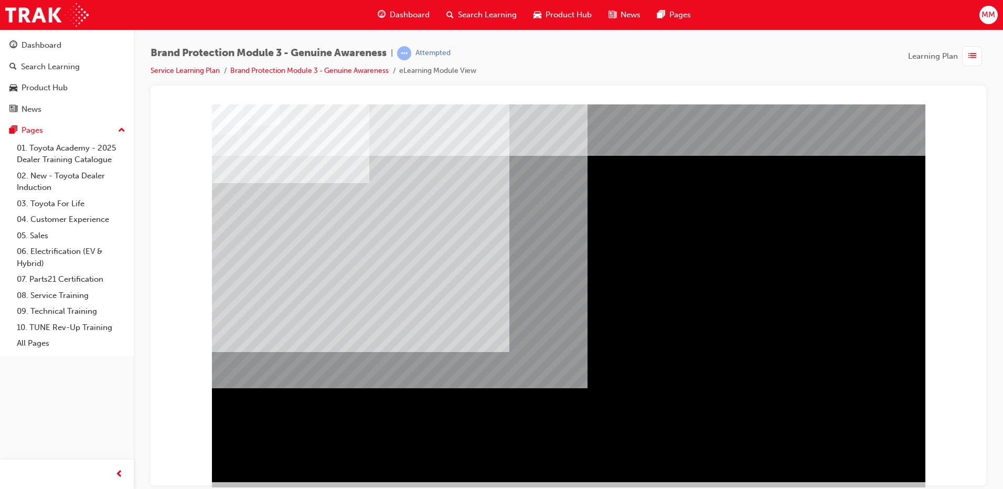
drag, startPoint x: 770, startPoint y: 351, endPoint x: 724, endPoint y: 309, distance: 62.1
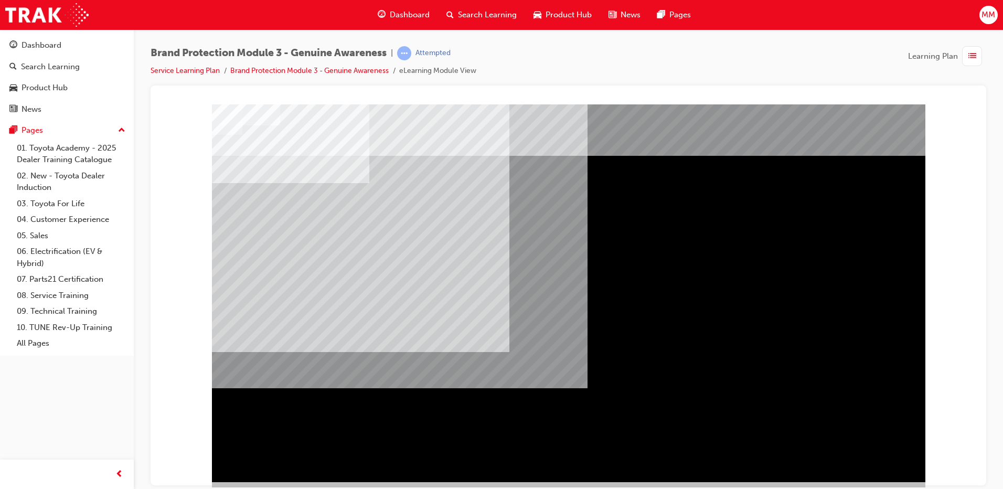
drag, startPoint x: 649, startPoint y: 304, endPoint x: 671, endPoint y: 397, distance: 94.8
drag, startPoint x: 671, startPoint y: 397, endPoint x: 679, endPoint y: 414, distance: 18.8
drag, startPoint x: 679, startPoint y: 414, endPoint x: 698, endPoint y: 417, distance: 19.2
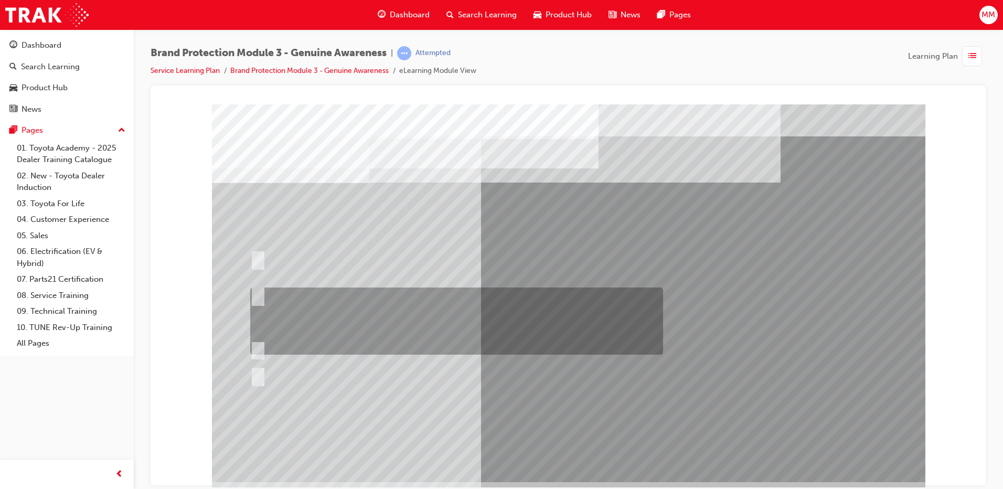
click at [418, 306] on div at bounding box center [454, 321] width 413 height 67
radio input "true"
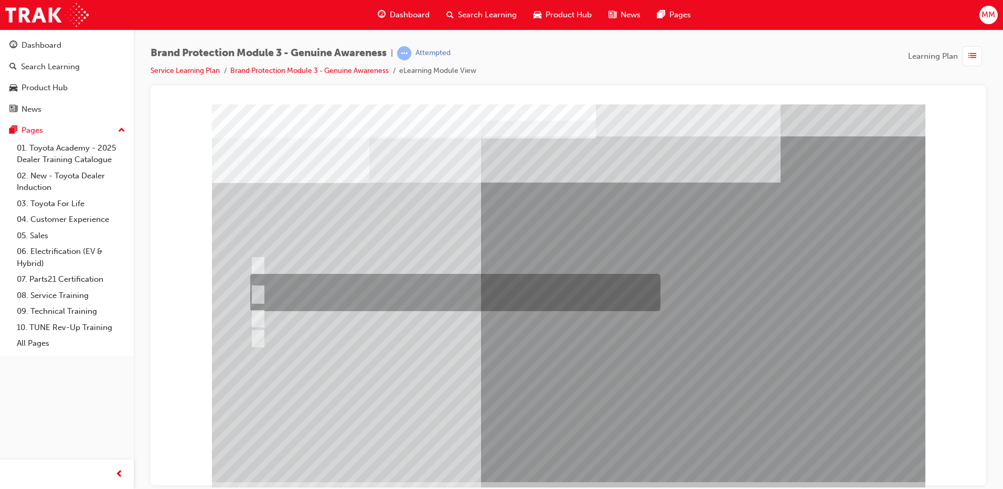
click at [351, 287] on div at bounding box center [453, 292] width 410 height 37
radio input "true"
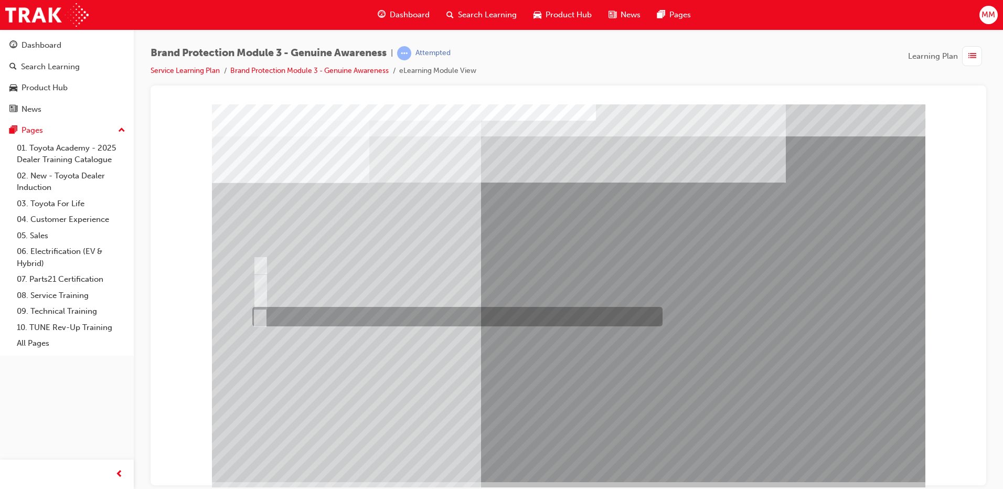
click at [310, 321] on div at bounding box center [455, 316] width 410 height 19
radio input "true"
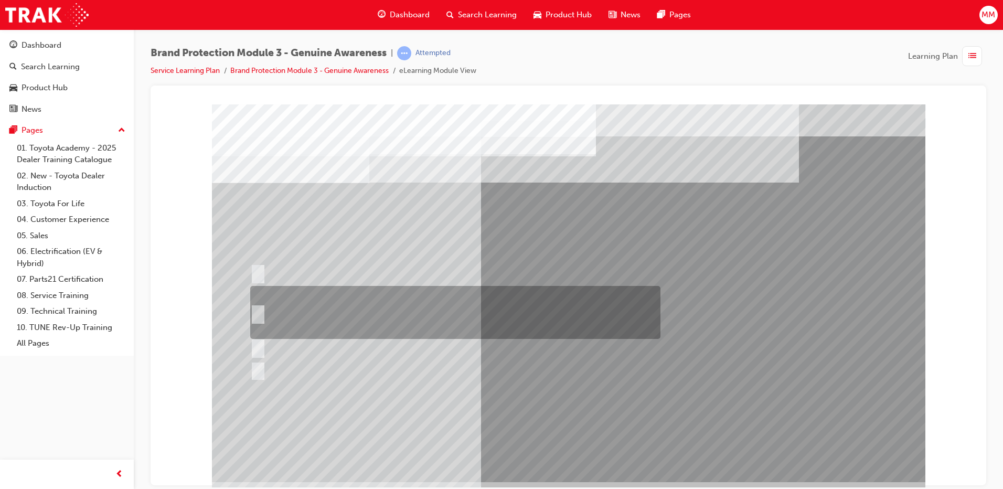
click at [375, 313] on div at bounding box center [453, 312] width 410 height 53
radio input "true"
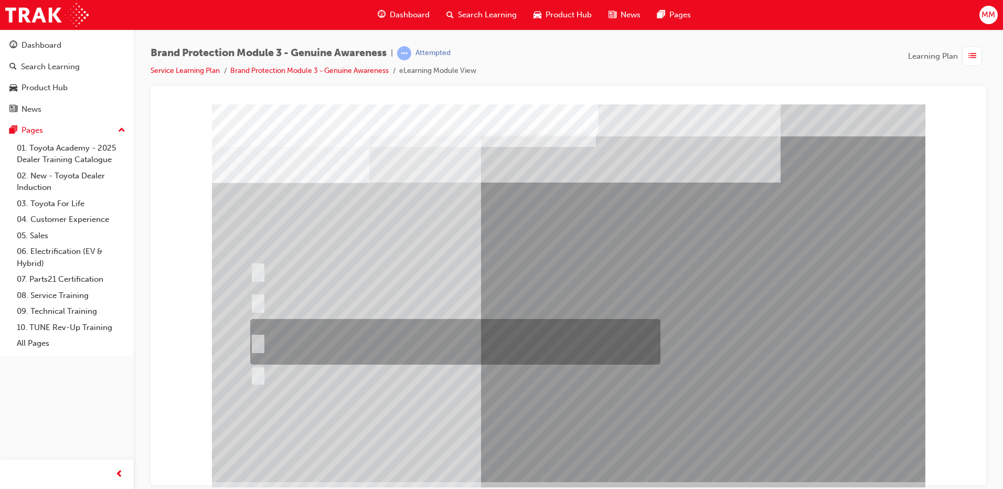
click at [398, 336] on div at bounding box center [453, 342] width 410 height 46
radio input "true"
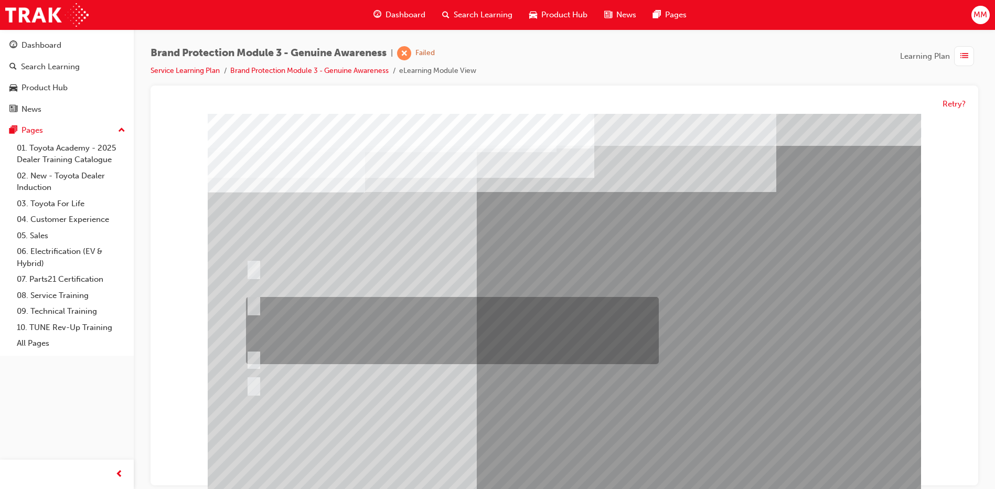
click at [338, 309] on div at bounding box center [449, 331] width 413 height 67
radio input "true"
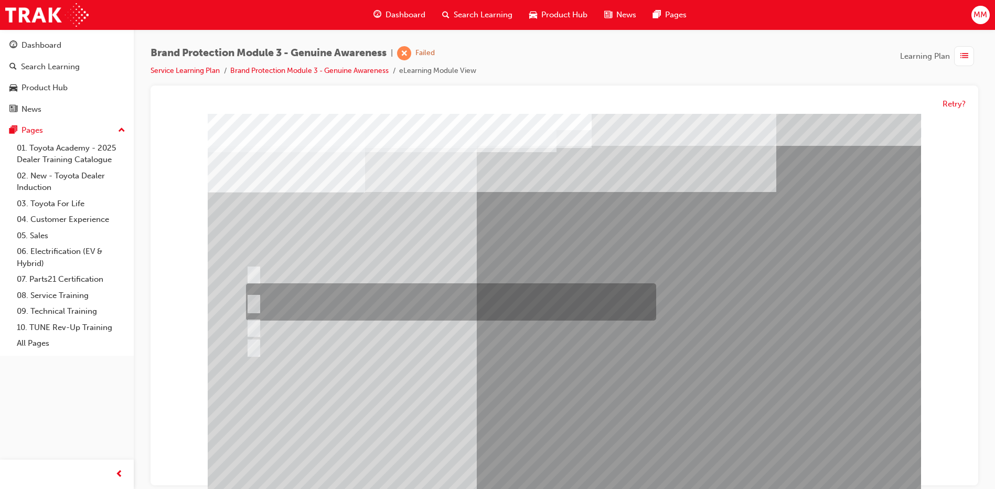
click at [282, 301] on div at bounding box center [448, 302] width 410 height 37
radio input "true"
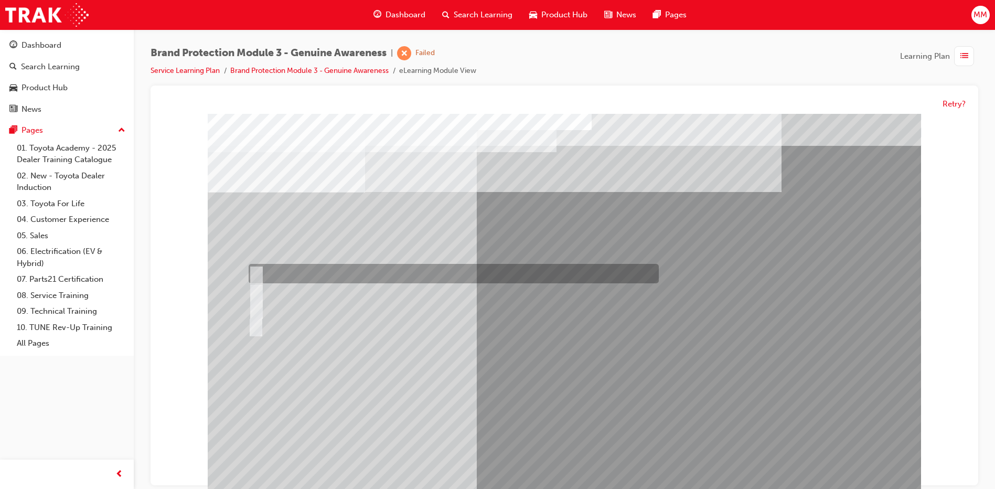
click at [347, 273] on div at bounding box center [451, 273] width 410 height 19
radio input "true"
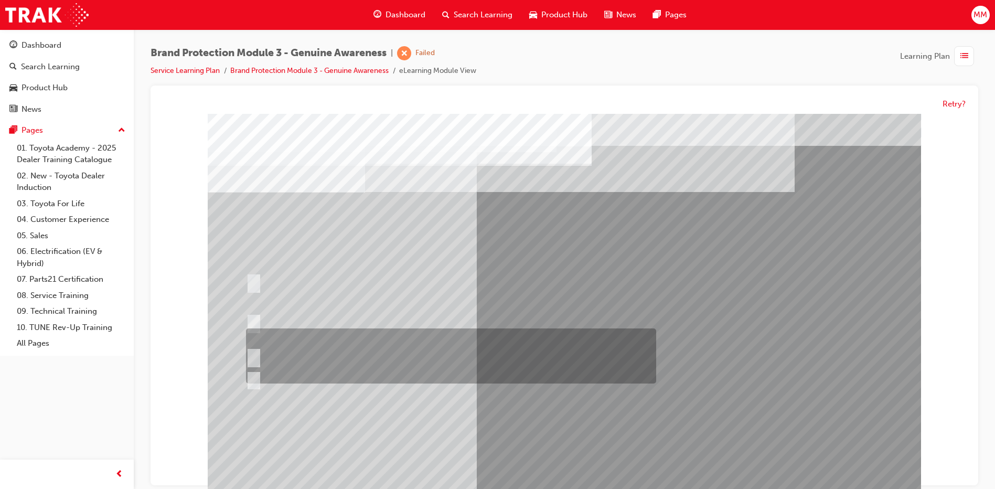
click at [298, 344] on div at bounding box center [448, 356] width 410 height 55
radio input "true"
click at [344, 329] on div at bounding box center [448, 356] width 410 height 55
click at [261, 350] on div at bounding box center [448, 356] width 410 height 55
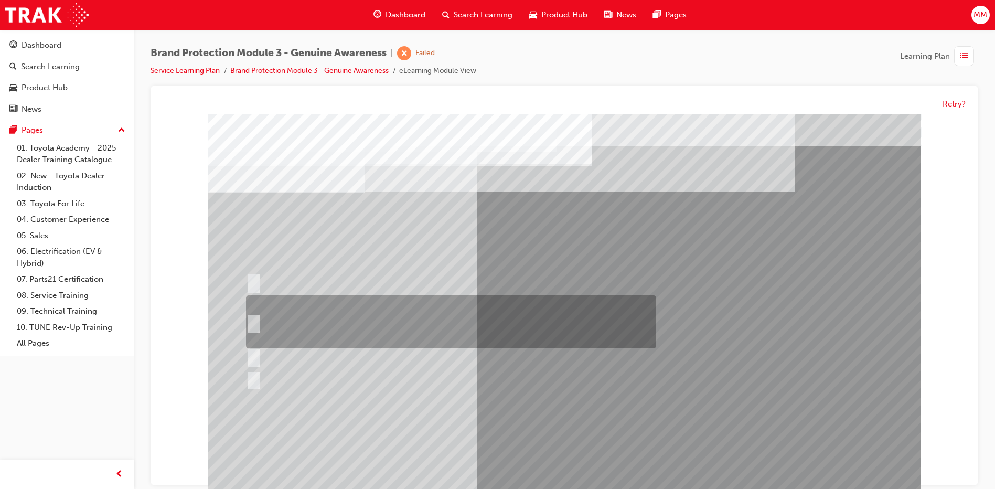
click at [262, 320] on div at bounding box center [448, 322] width 410 height 53
radio input "true"
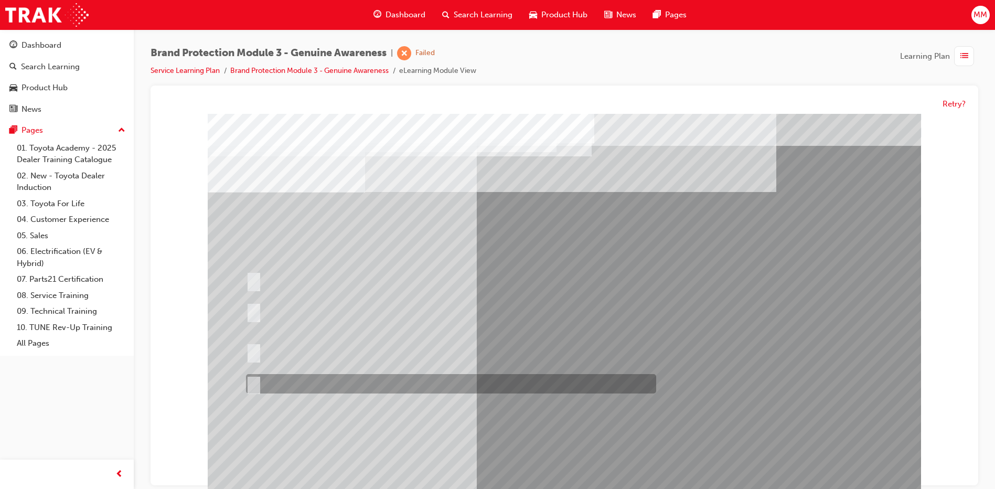
click at [302, 384] on div at bounding box center [448, 384] width 410 height 19
radio input "true"
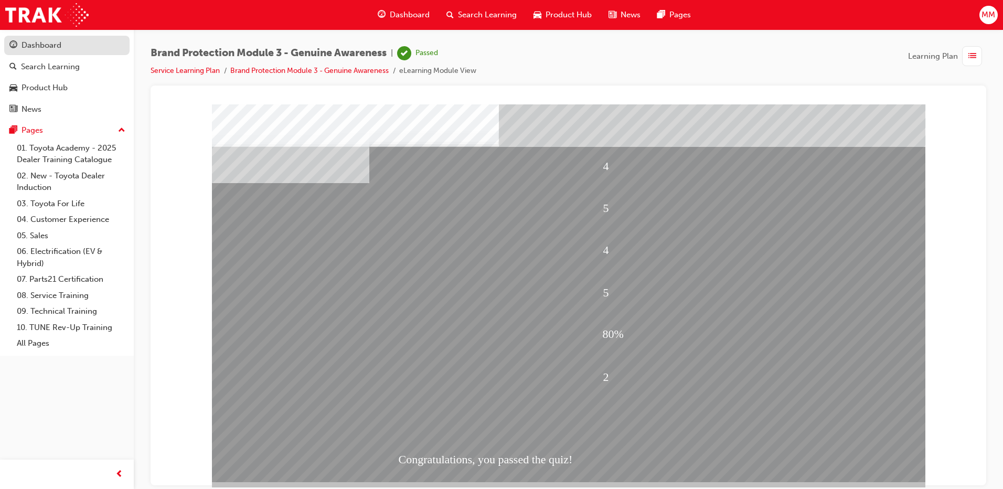
click at [18, 39] on div "Dashboard" at bounding box center [66, 45] width 115 height 13
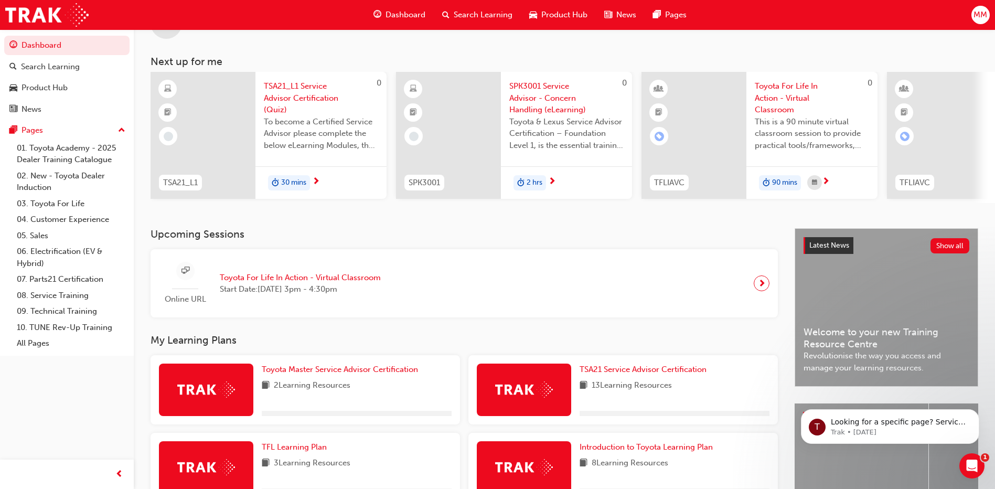
scroll to position [185, 0]
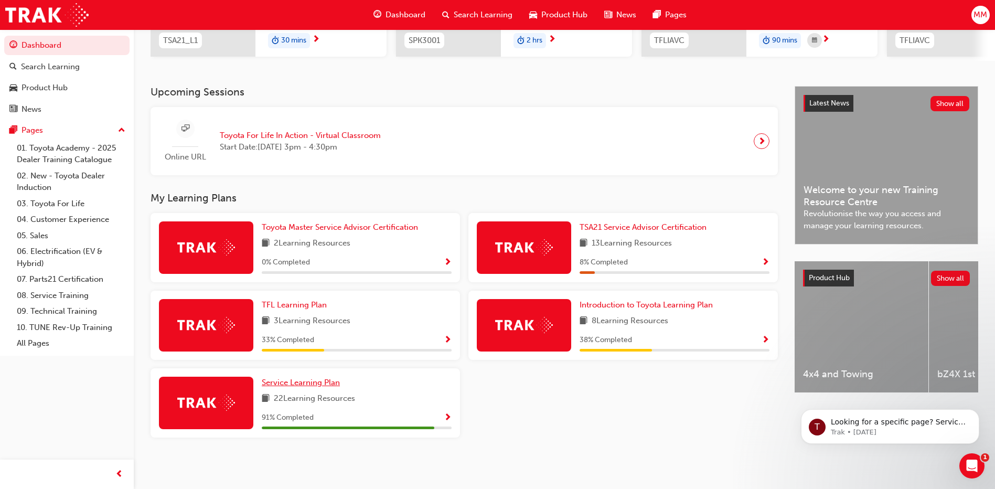
click at [309, 379] on span "Service Learning Plan" at bounding box center [301, 382] width 78 height 9
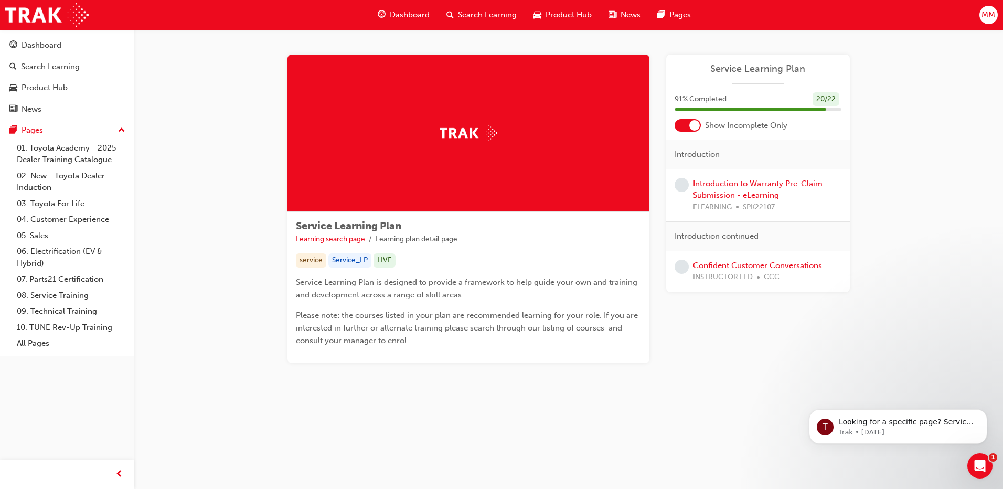
click at [717, 270] on div "Confident Customer Conversations INSTRUCTOR LED CCC" at bounding box center [757, 272] width 129 height 24
click at [728, 263] on link "Confident Customer Conversations" at bounding box center [757, 265] width 129 height 9
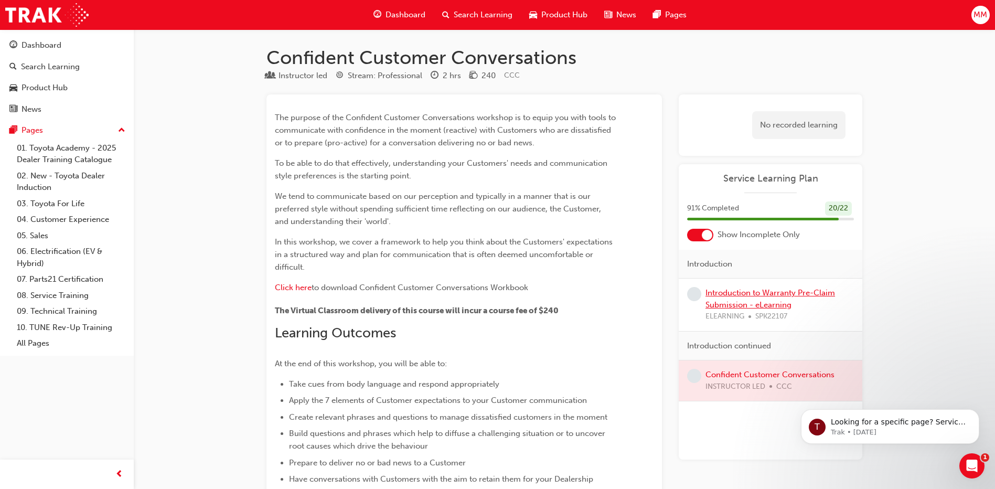
click at [722, 293] on link "Introduction to Warranty Pre-Claim Submission - eLearning" at bounding box center [771, 299] width 130 height 22
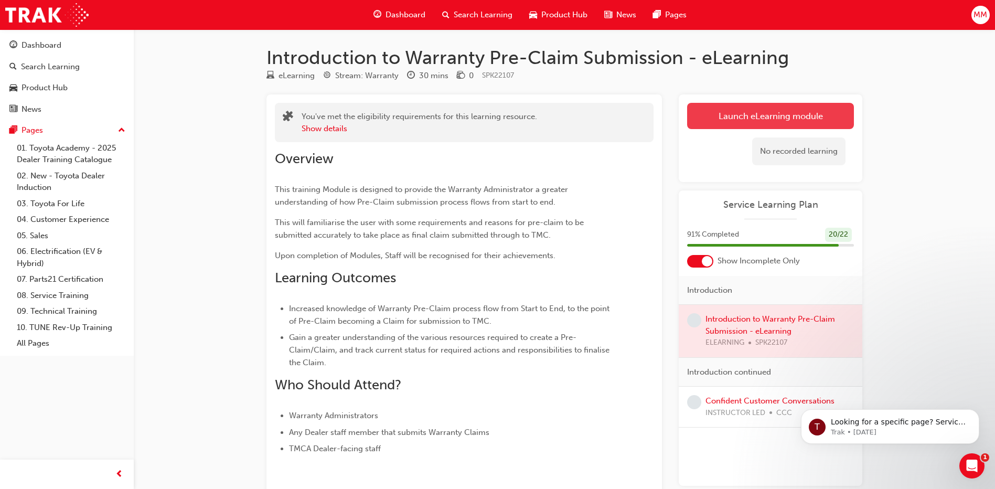
click at [722, 129] on link "Launch eLearning module" at bounding box center [770, 116] width 167 height 26
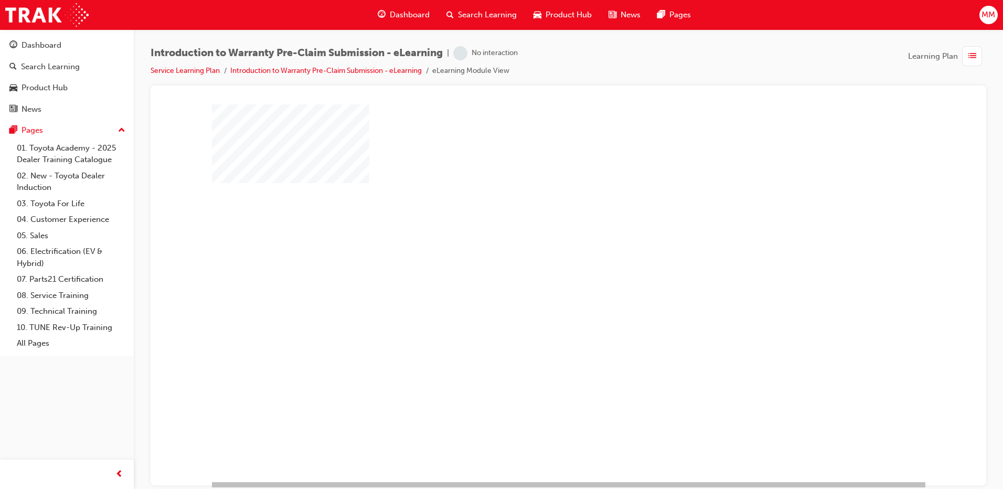
click at [538, 262] on div "play" at bounding box center [538, 262] width 0 height 0
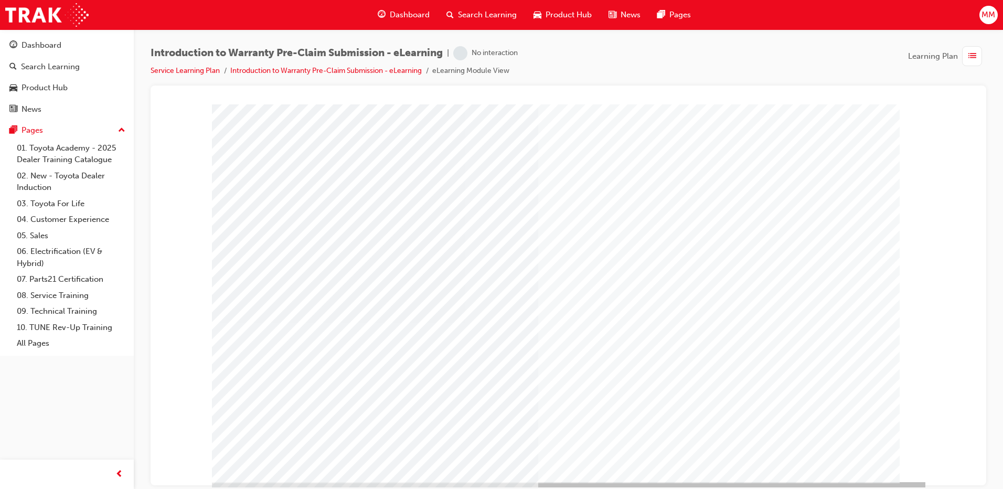
click at [843, 417] on div "Cover page" at bounding box center [569, 293] width 714 height 378
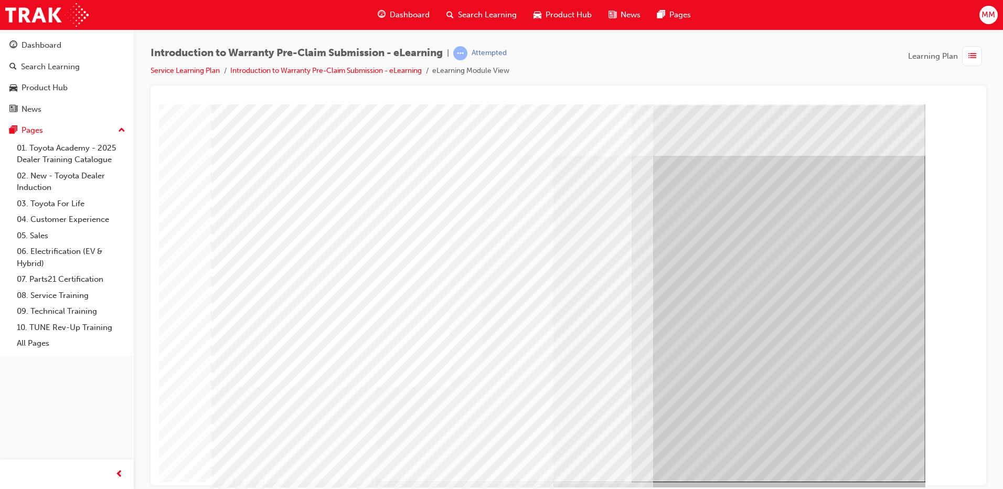
drag, startPoint x: 876, startPoint y: 144, endPoint x: 886, endPoint y: 216, distance: 72.1
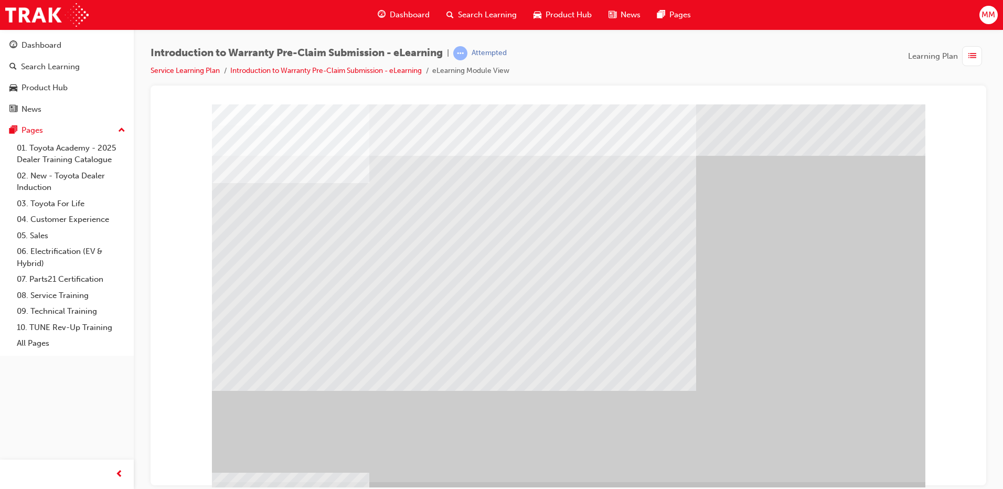
click at [866, 453] on div "" at bounding box center [569, 293] width 714 height 378
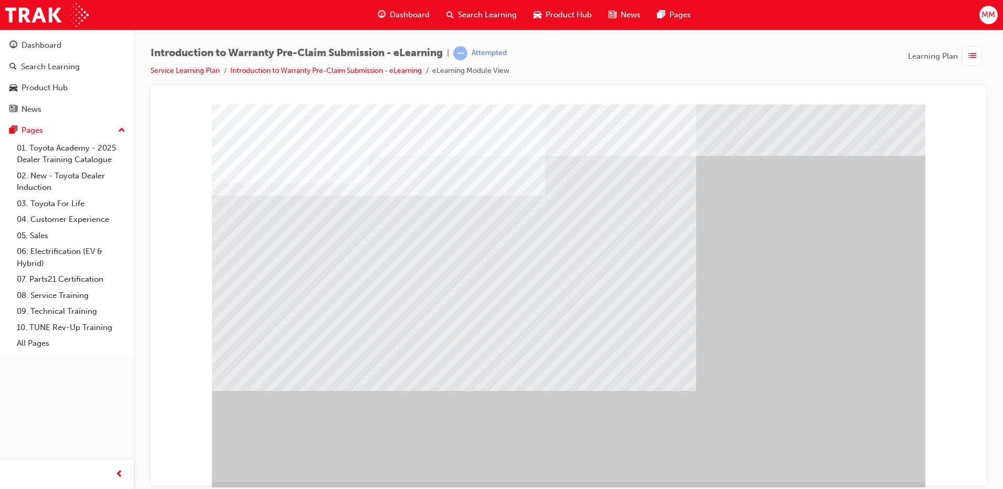
click at [849, 464] on div "" at bounding box center [569, 293] width 714 height 378
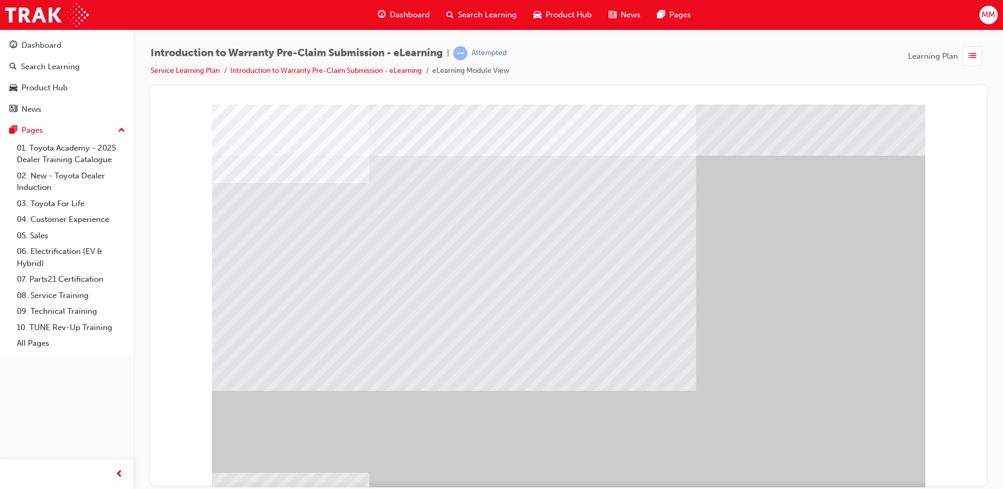
drag, startPoint x: 849, startPoint y: 464, endPoint x: 1148, endPoint y: 559, distance: 313.3
click at [849, 464] on div "" at bounding box center [569, 293] width 714 height 378
click at [876, 450] on div "" at bounding box center [569, 293] width 714 height 378
click at [876, 451] on div "" at bounding box center [569, 293] width 714 height 378
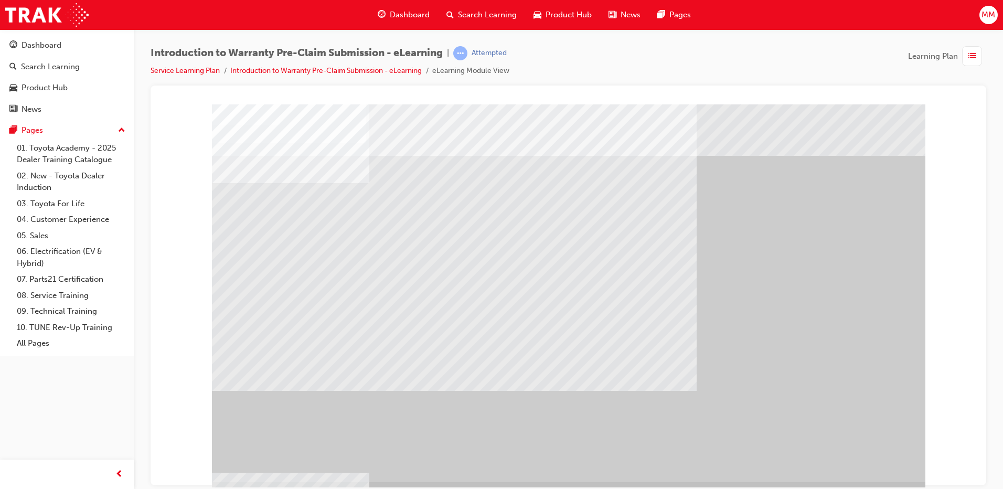
click at [876, 451] on div "" at bounding box center [569, 293] width 714 height 378
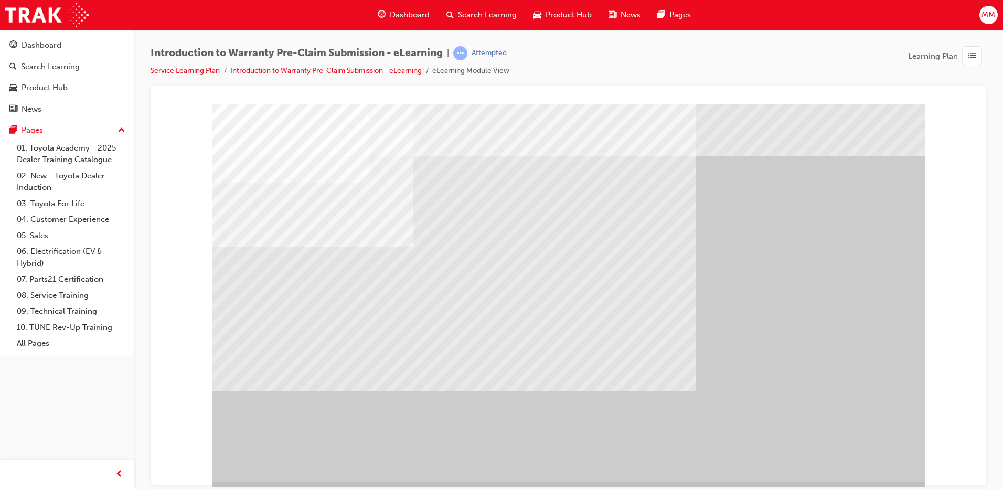
drag, startPoint x: 875, startPoint y: 465, endPoint x: 870, endPoint y: 462, distance: 6.1
click at [864, 458] on div "" at bounding box center [569, 293] width 714 height 378
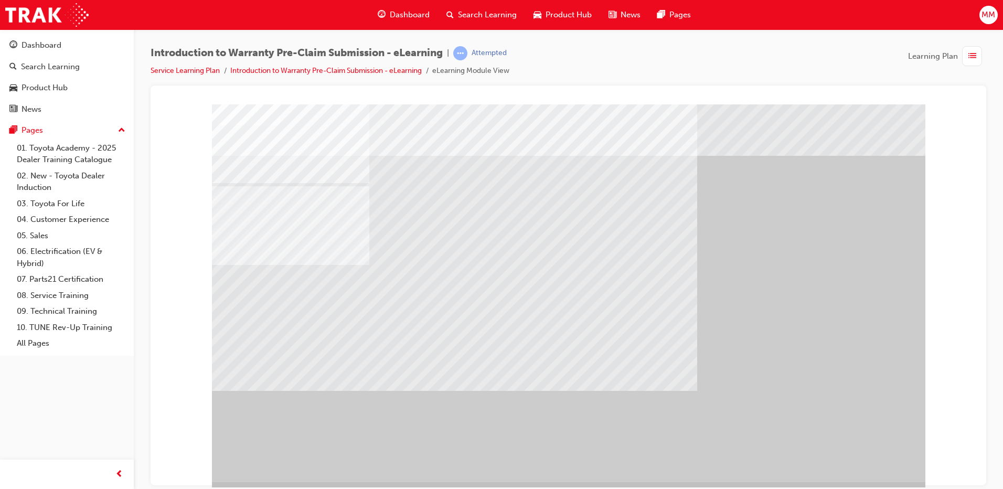
click at [853, 448] on div "" at bounding box center [569, 293] width 714 height 378
click at [855, 452] on div "" at bounding box center [569, 293] width 714 height 378
drag, startPoint x: 855, startPoint y: 452, endPoint x: 859, endPoint y: 457, distance: 6.4
click at [853, 455] on div "" at bounding box center [569, 293] width 714 height 378
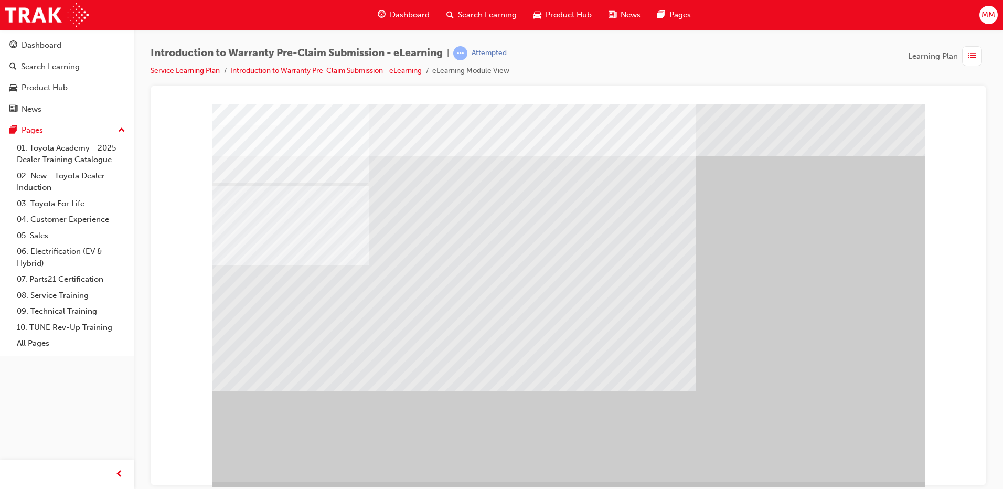
click at [873, 457] on div "" at bounding box center [569, 293] width 714 height 378
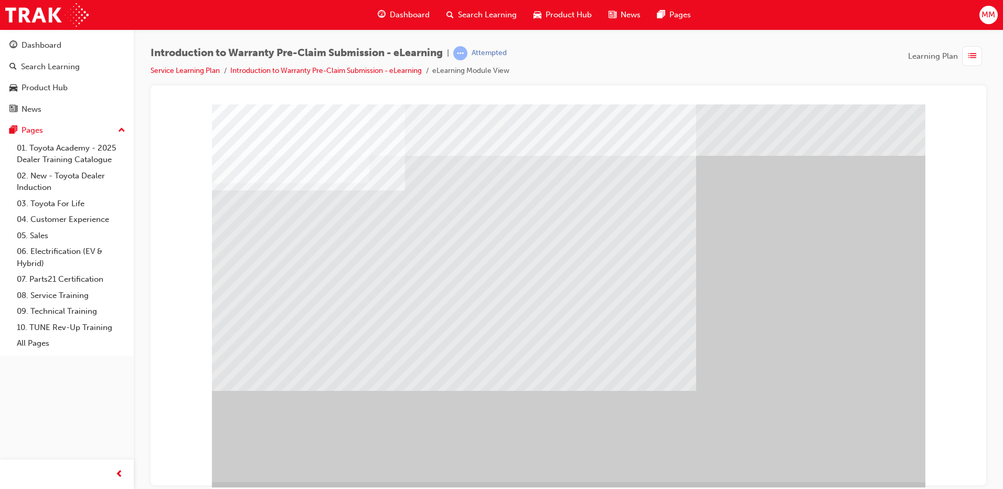
click at [882, 457] on div "" at bounding box center [569, 293] width 714 height 378
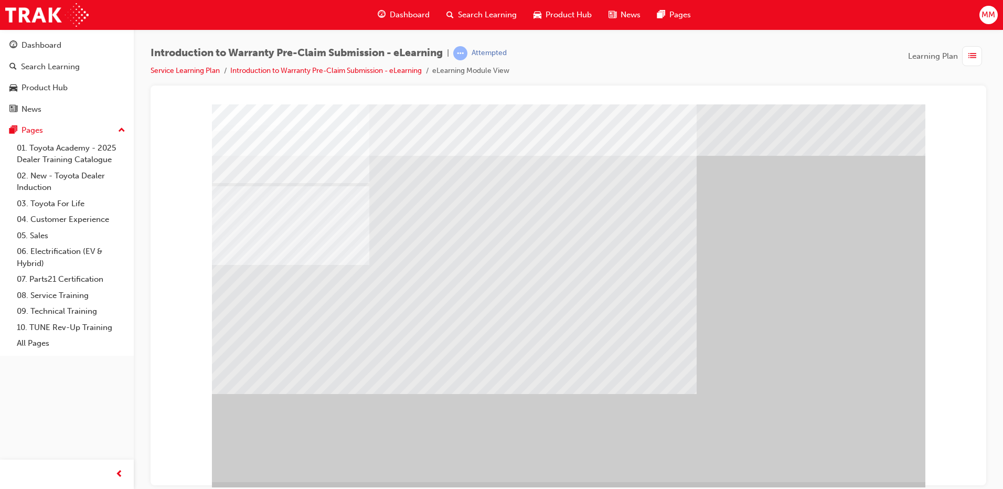
click at [882, 457] on div "" at bounding box center [569, 293] width 714 height 378
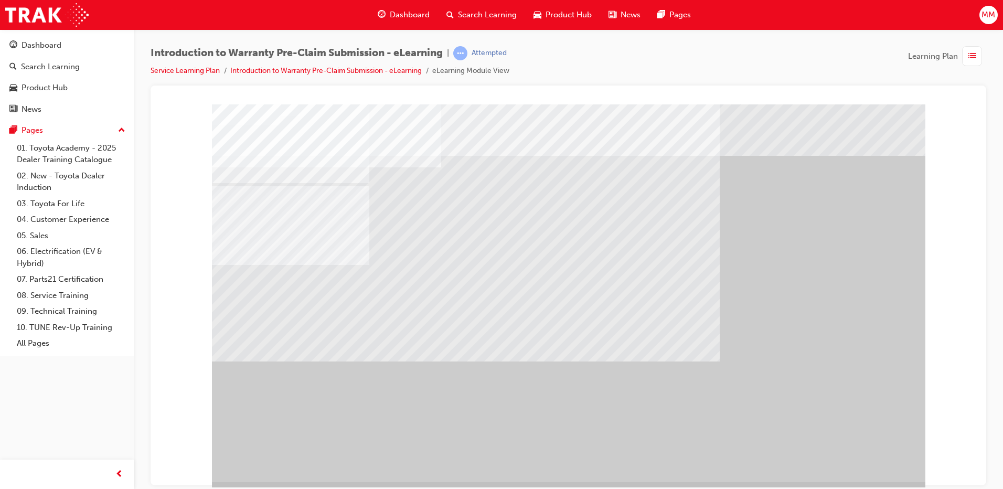
click at [862, 463] on div "" at bounding box center [569, 293] width 714 height 378
drag, startPoint x: 862, startPoint y: 463, endPoint x: 964, endPoint y: 450, distance: 103.2
click at [862, 463] on div "" at bounding box center [569, 293] width 714 height 378
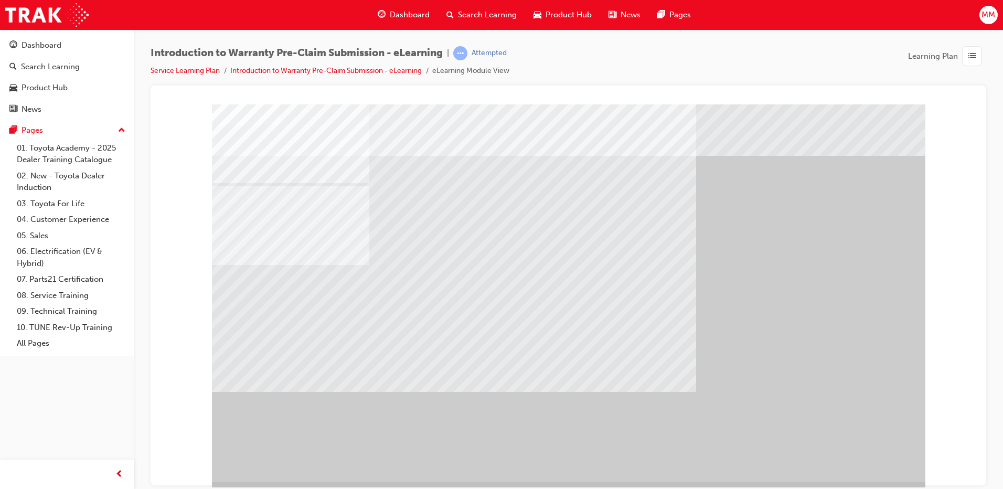
click at [874, 453] on div "" at bounding box center [569, 293] width 714 height 378
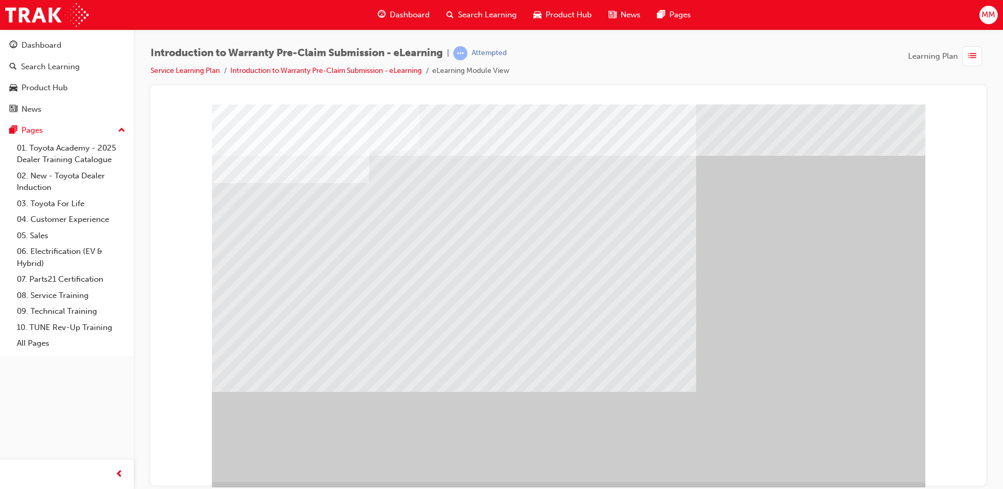
click at [881, 458] on div "" at bounding box center [569, 293] width 714 height 378
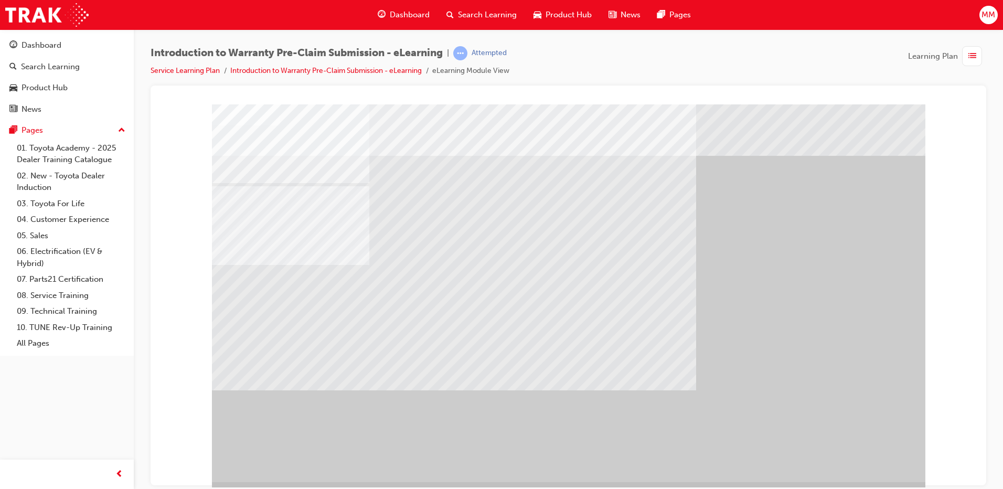
click at [881, 458] on div "" at bounding box center [569, 293] width 714 height 378
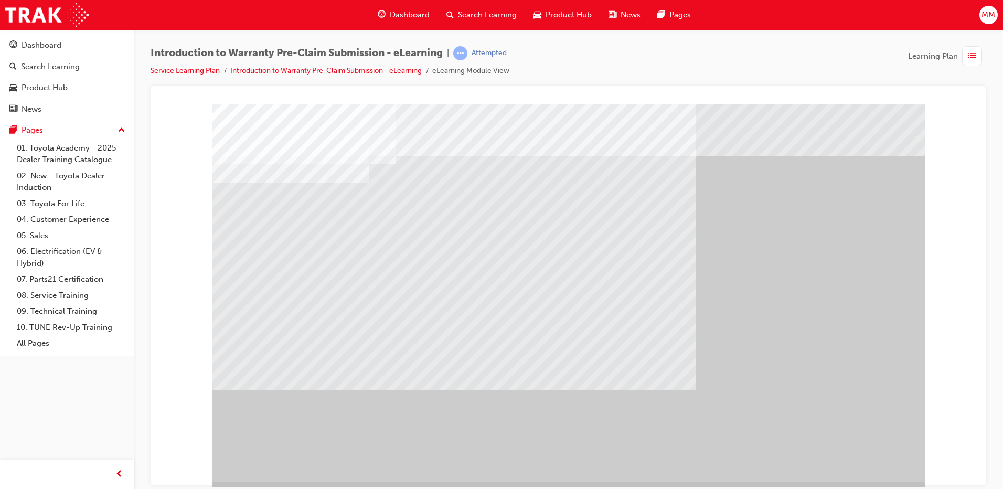
drag, startPoint x: 858, startPoint y: 443, endPoint x: 857, endPoint y: 451, distance: 7.9
click at [858, 443] on div "" at bounding box center [569, 293] width 714 height 378
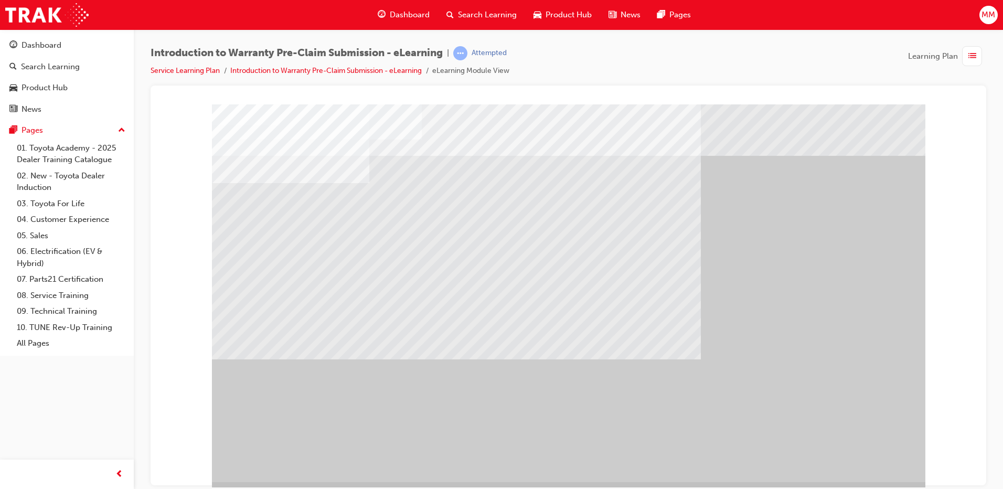
drag, startPoint x: 839, startPoint y: 441, endPoint x: 844, endPoint y: 450, distance: 10.8
click at [839, 441] on div "" at bounding box center [569, 293] width 714 height 378
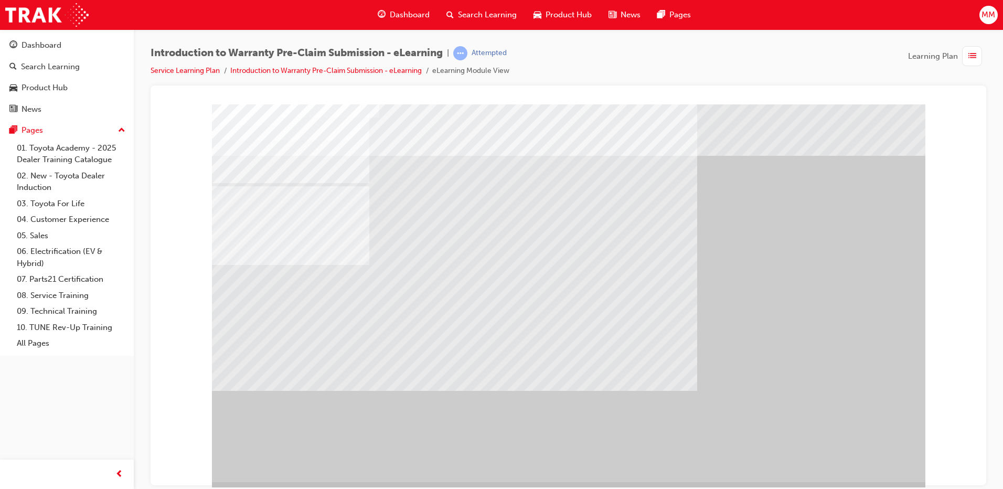
drag, startPoint x: 567, startPoint y: 358, endPoint x: 581, endPoint y: 357, distance: 13.7
drag, startPoint x: 589, startPoint y: 355, endPoint x: 621, endPoint y: 349, distance: 33.0
drag, startPoint x: 640, startPoint y: 350, endPoint x: 953, endPoint y: 354, distance: 312.8
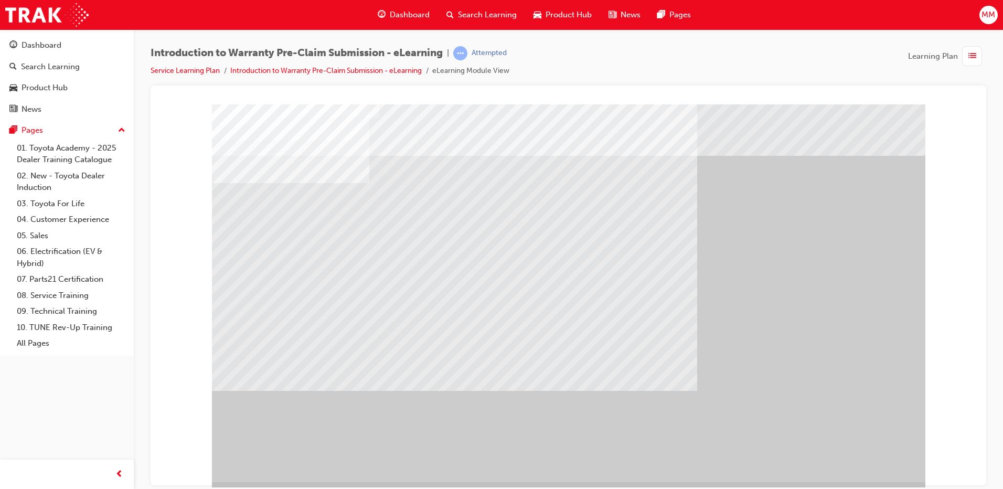
click at [849, 445] on div "" at bounding box center [569, 293] width 714 height 378
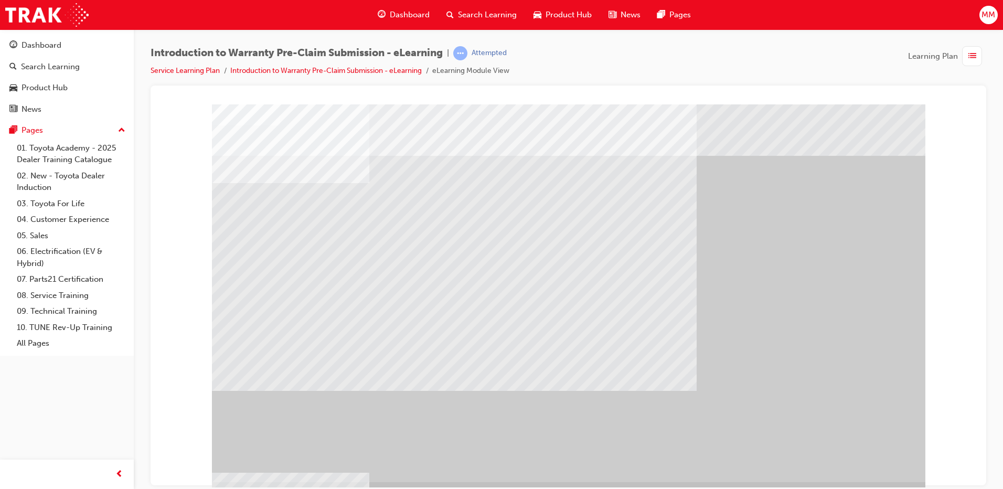
click at [864, 452] on div "" at bounding box center [569, 293] width 714 height 378
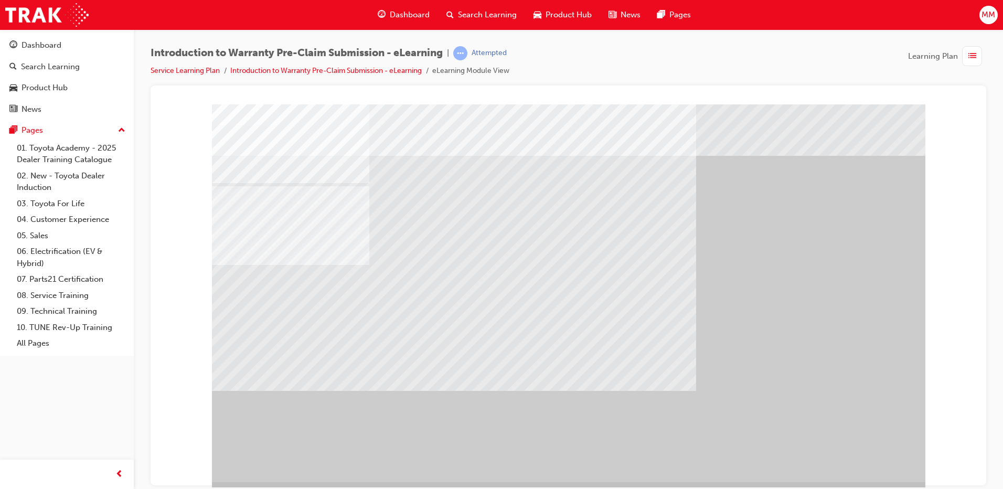
click at [864, 452] on div "" at bounding box center [569, 293] width 714 height 378
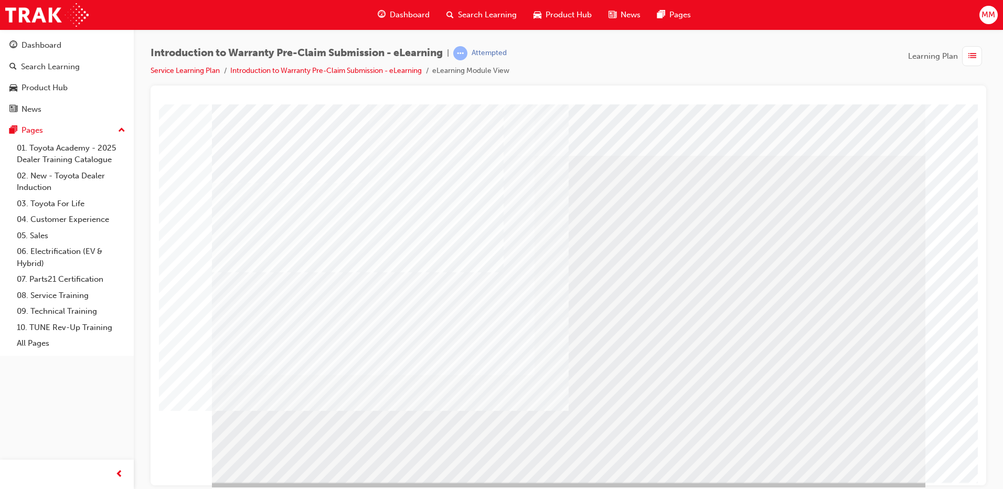
click at [874, 463] on div "" at bounding box center [569, 293] width 714 height 378
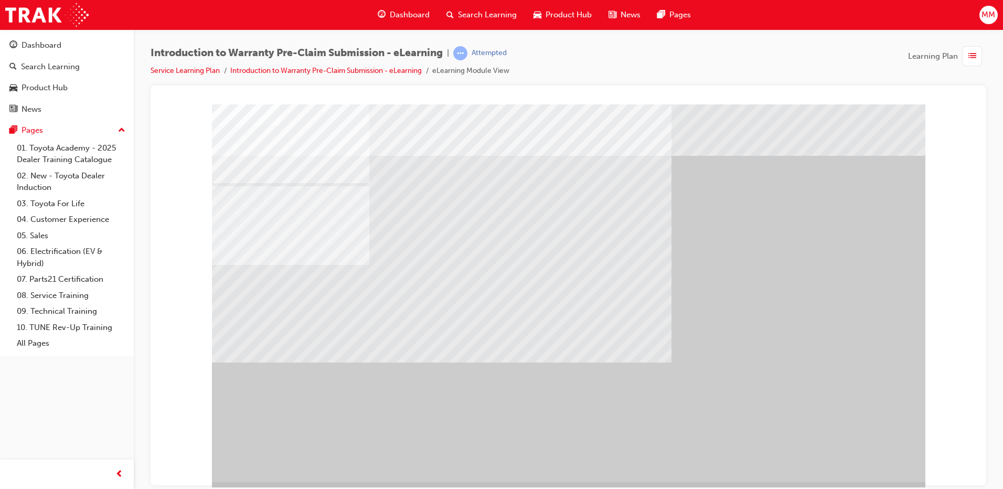
click at [875, 462] on div "" at bounding box center [569, 293] width 714 height 378
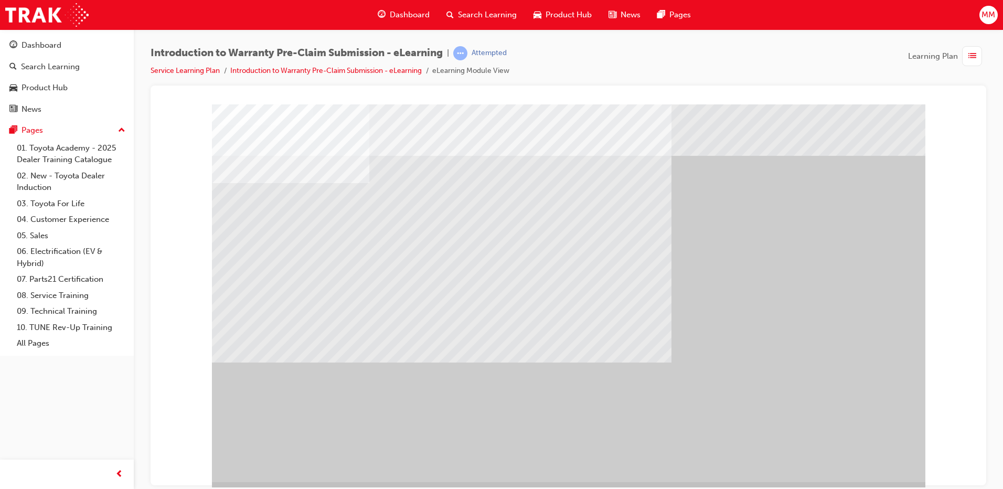
click at [833, 457] on div "" at bounding box center [569, 293] width 714 height 378
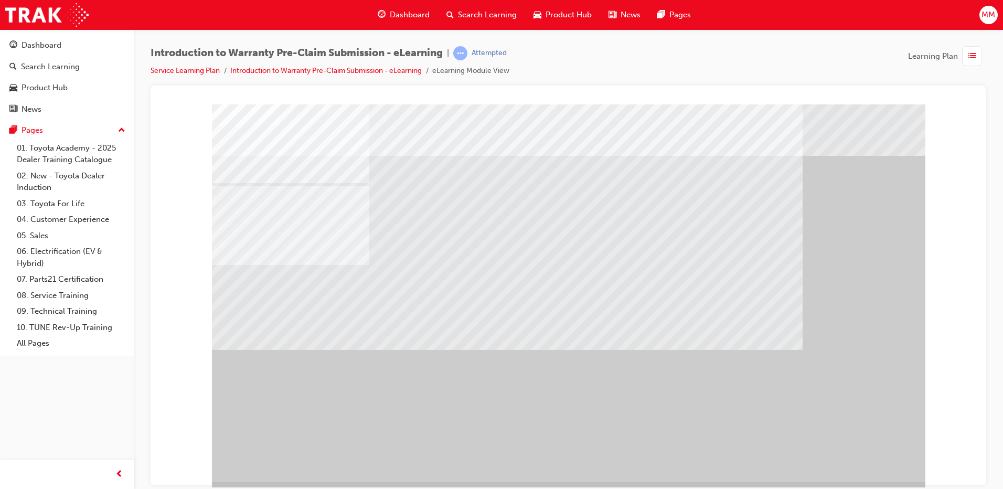
click at [833, 457] on div "" at bounding box center [569, 293] width 714 height 378
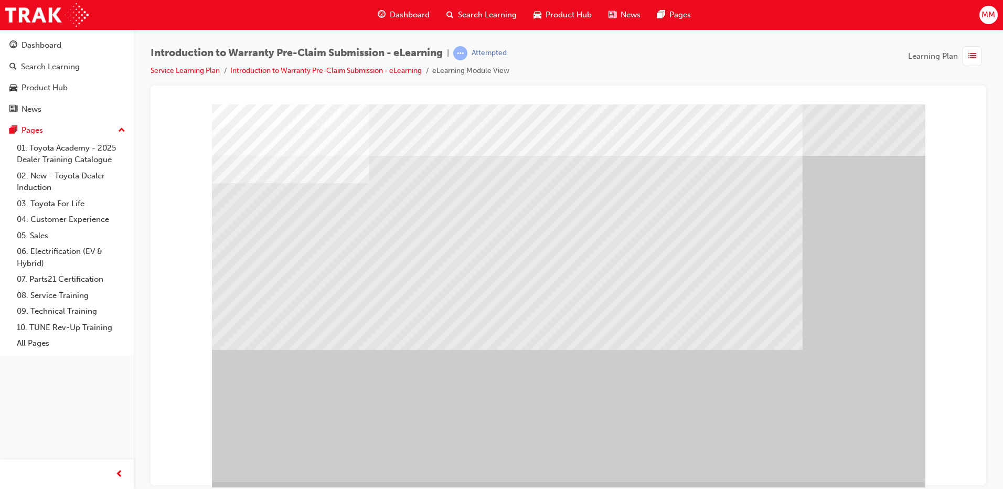
click at [838, 462] on div "" at bounding box center [569, 293] width 714 height 378
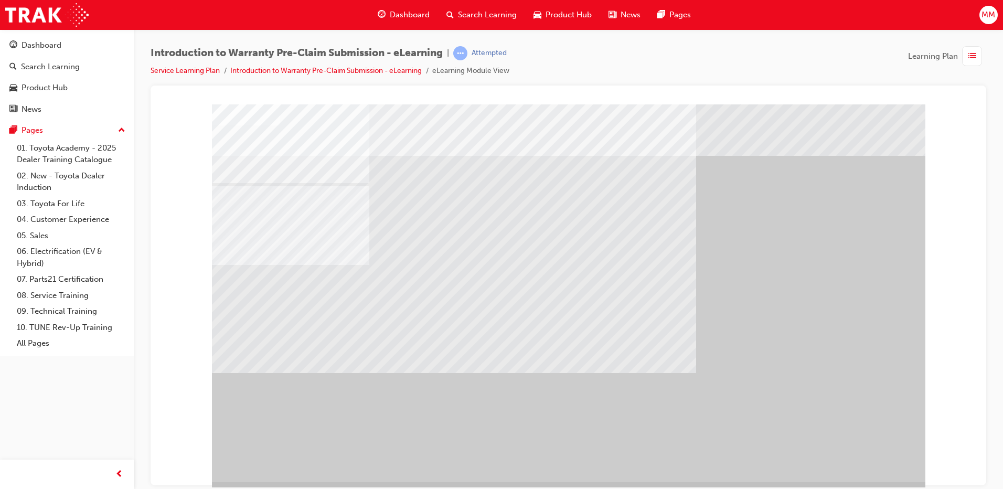
click at [845, 458] on div "" at bounding box center [569, 293] width 714 height 378
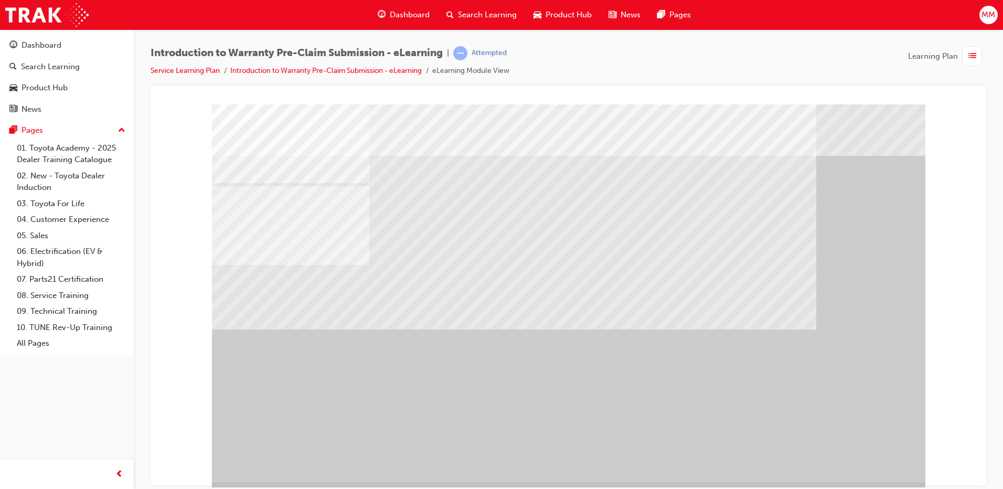
click at [857, 458] on div "" at bounding box center [569, 293] width 714 height 378
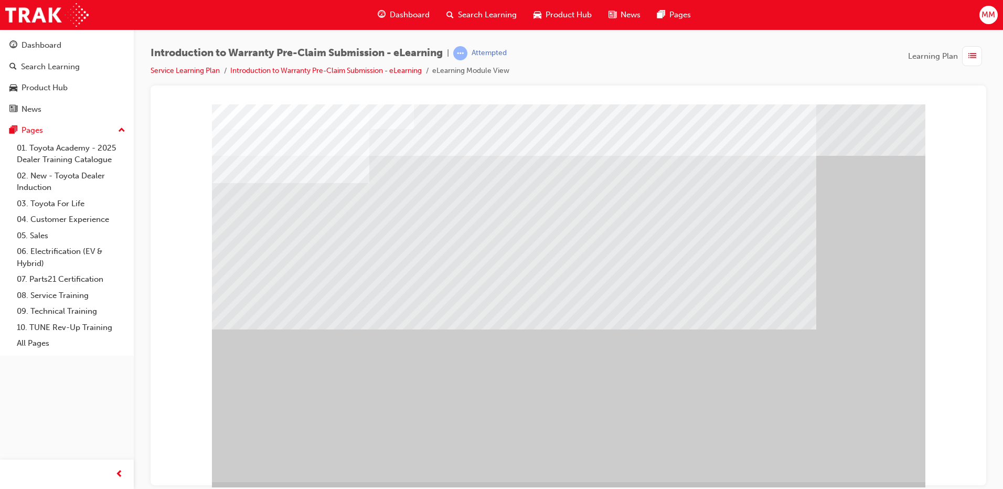
click at [847, 458] on div "" at bounding box center [569, 293] width 714 height 378
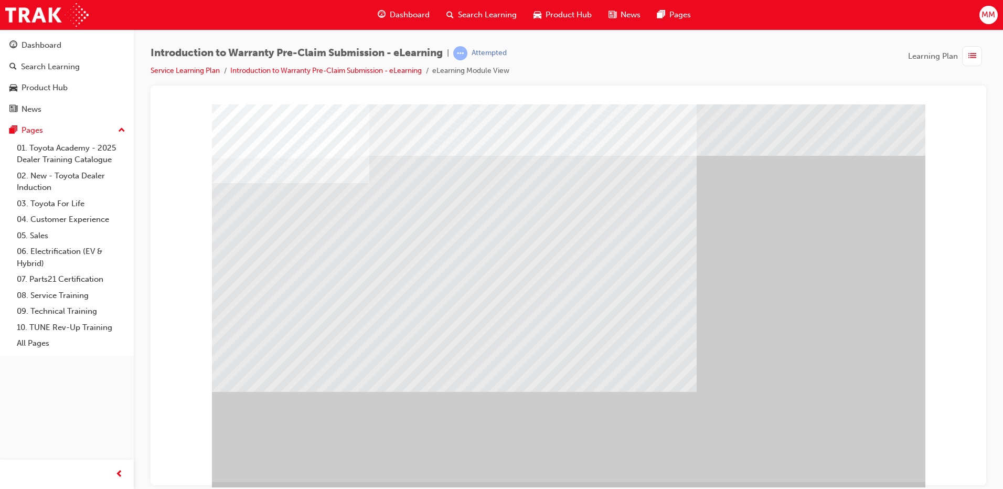
click at [878, 455] on div "" at bounding box center [569, 293] width 714 height 378
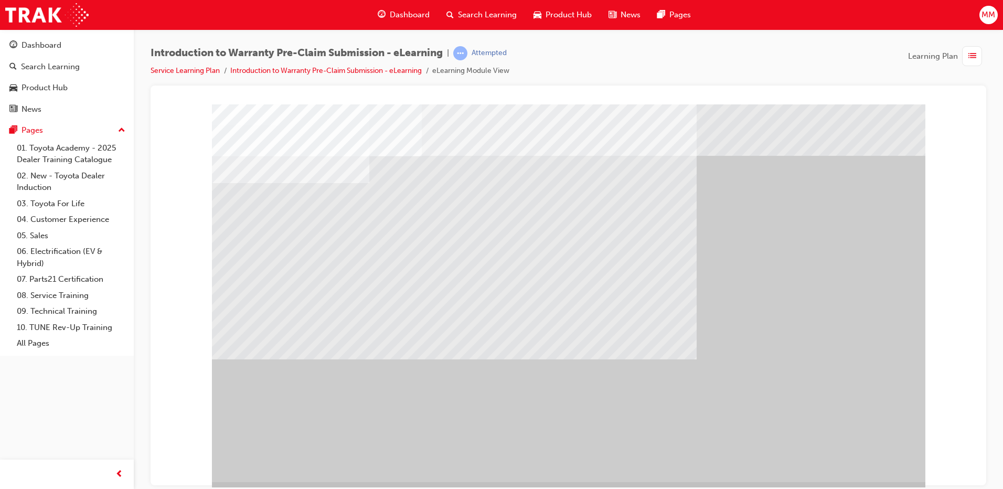
click at [868, 450] on div "" at bounding box center [569, 293] width 714 height 378
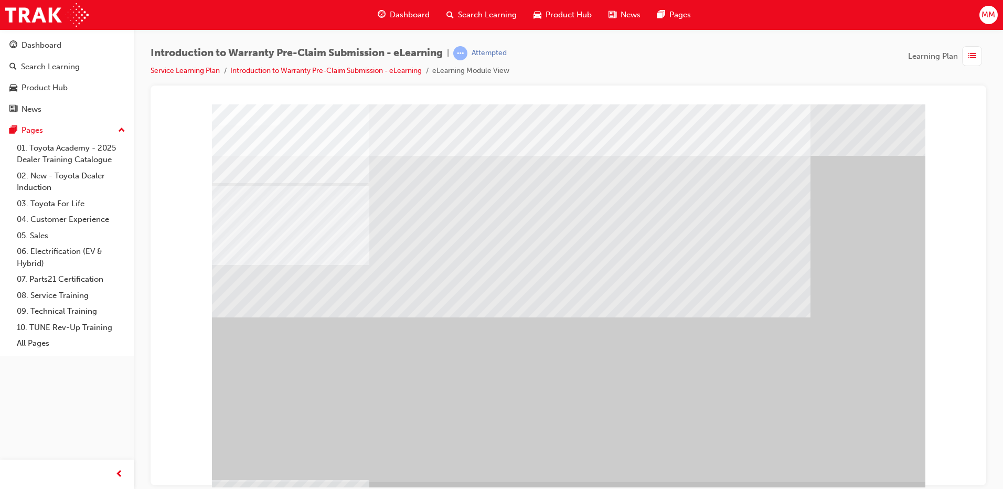
click at [868, 450] on div "" at bounding box center [569, 293] width 714 height 378
